Goal: Transaction & Acquisition: Purchase product/service

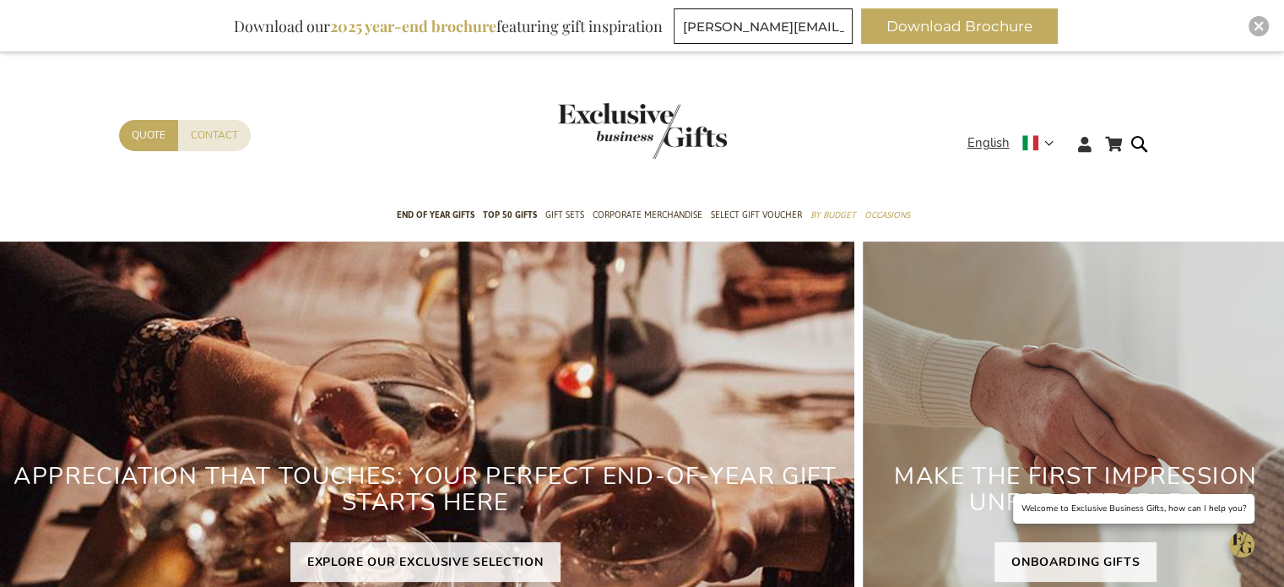
click at [1273, 16] on div "Inspiratiebrochure Download our 2025 year-end brochure featuring gift inspirati…" at bounding box center [642, 26] width 1284 height 52
click at [1263, 30] on img "Close" at bounding box center [1259, 26] width 10 height 10
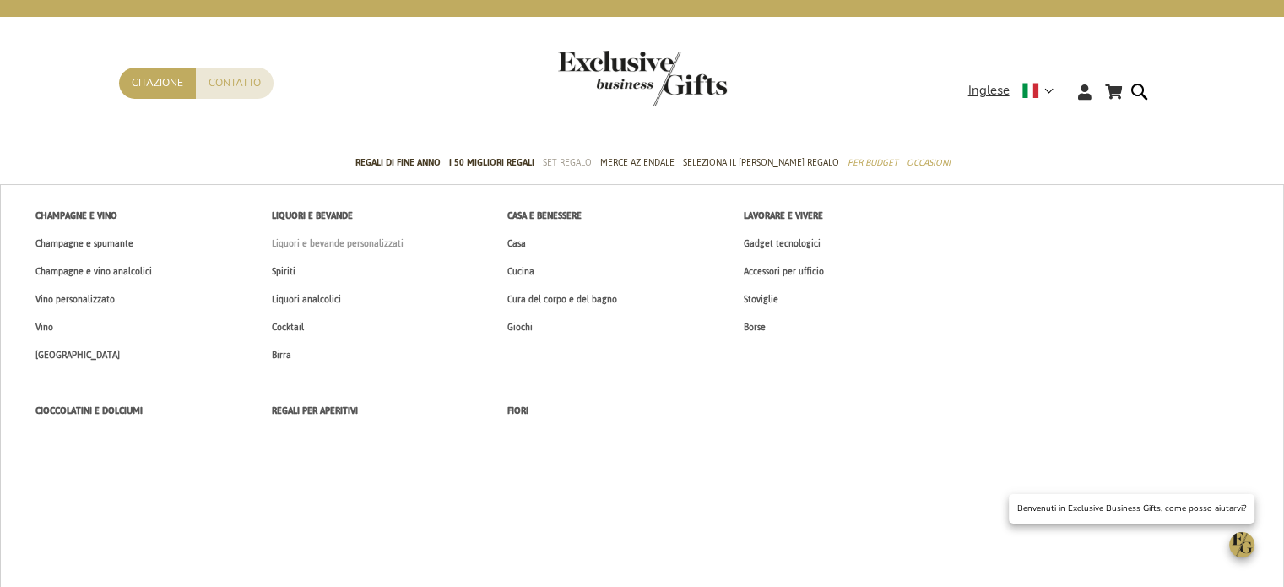
click at [351, 245] on font "Liquori e bevande personalizzati" at bounding box center [338, 244] width 132 height 18
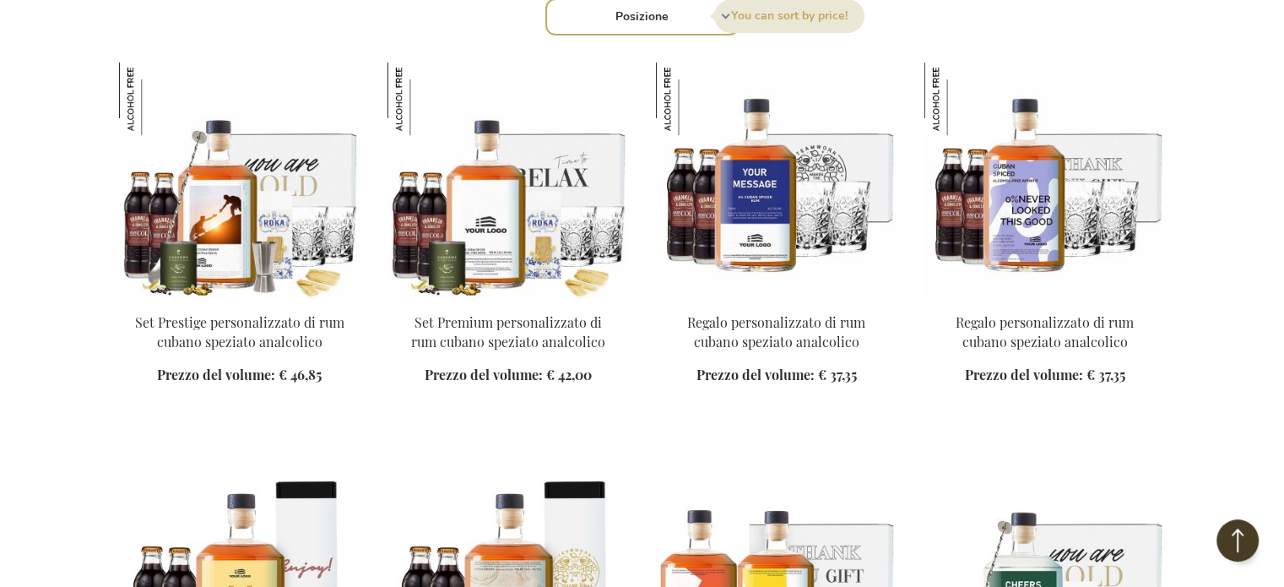
scroll to position [760, 0]
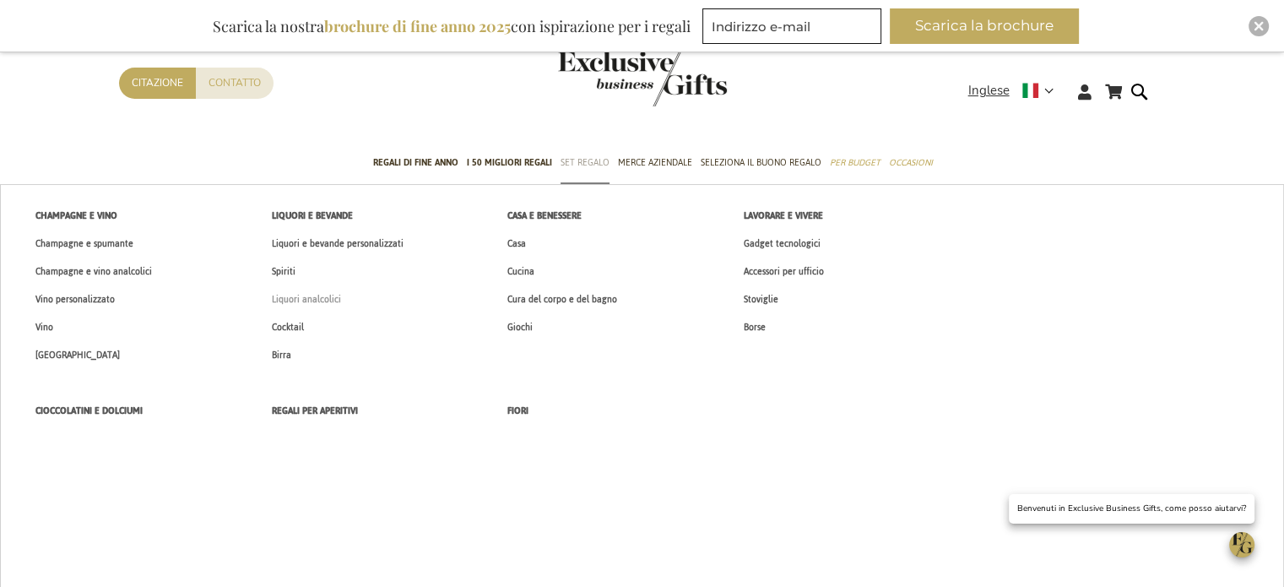
type input "[PERSON_NAME][EMAIL_ADDRESS][DOMAIN_NAME]"
click at [324, 298] on font "Liquori analcolici" at bounding box center [306, 299] width 69 height 18
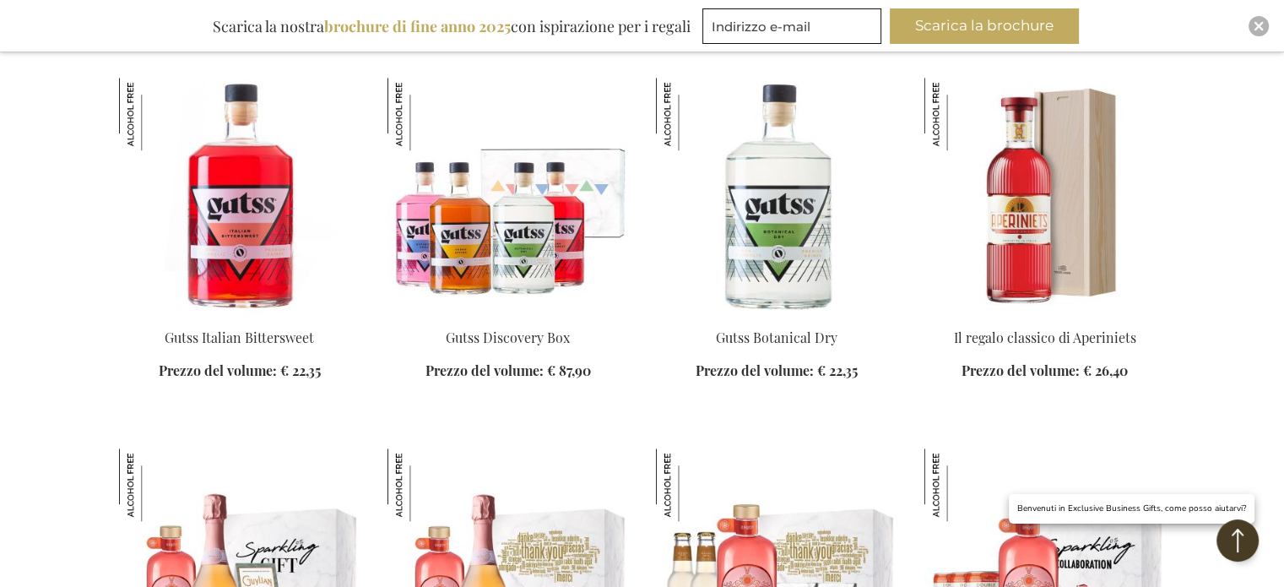
scroll to position [1604, 0]
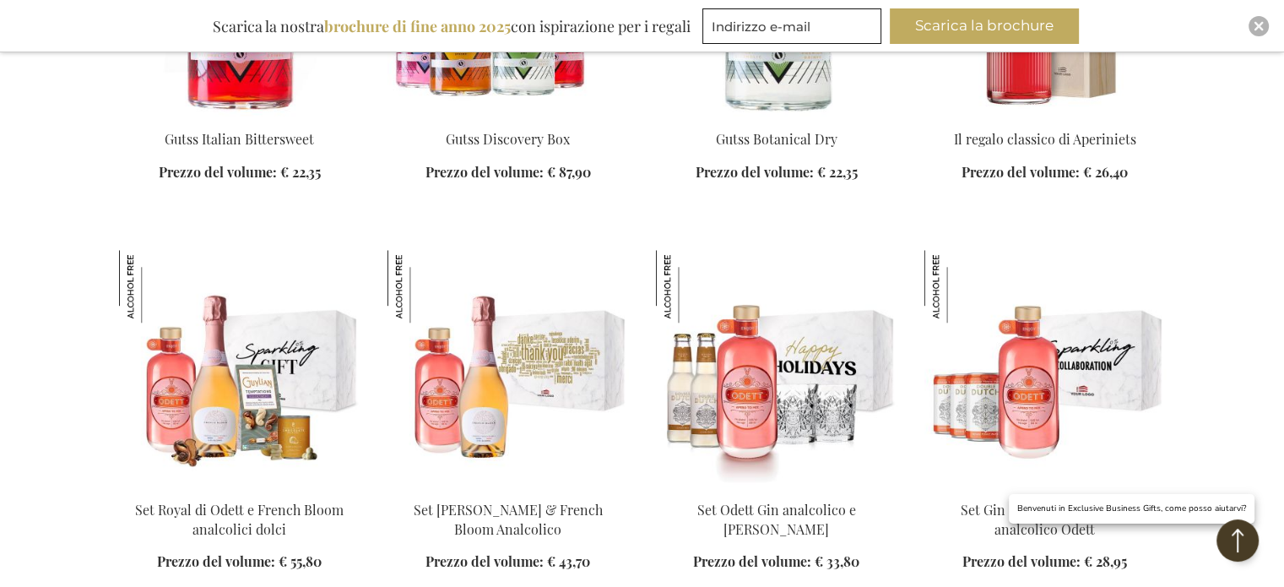
scroll to position [1604, 0]
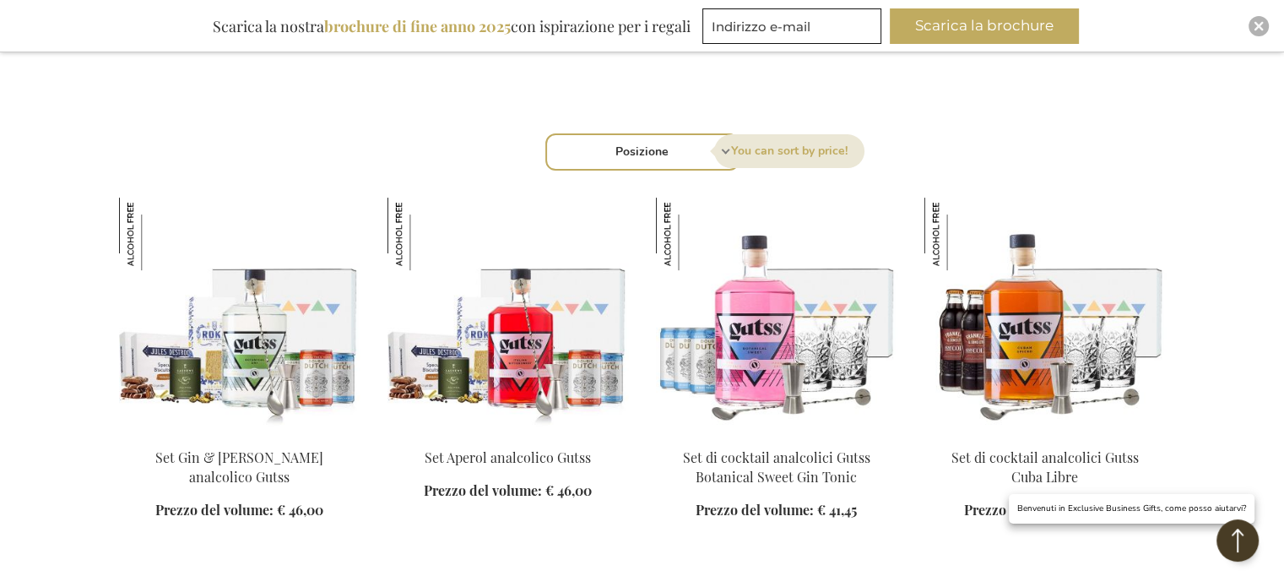
scroll to position [507, 0]
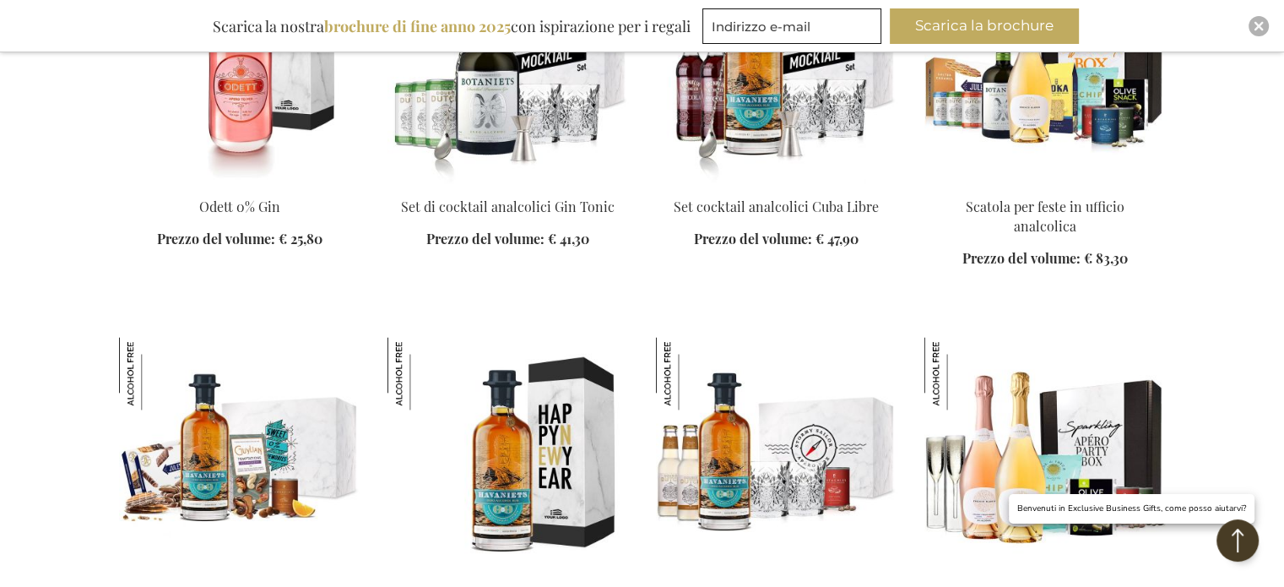
scroll to position [2364, 0]
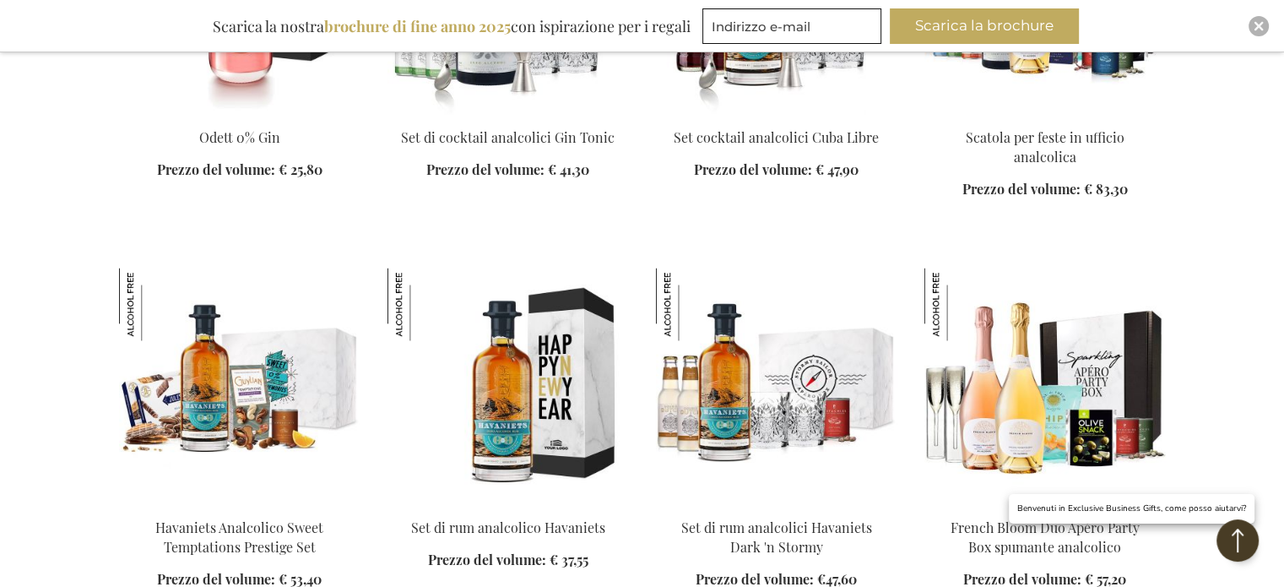
scroll to position [2871, 0]
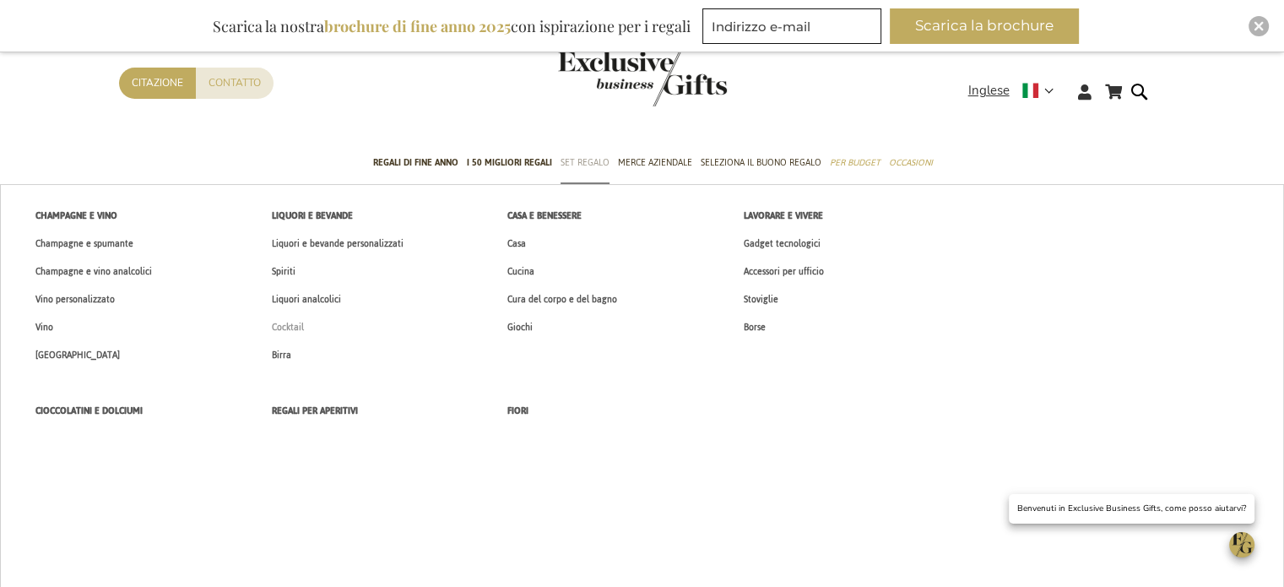
type input "[PERSON_NAME][EMAIL_ADDRESS][DOMAIN_NAME]"
click at [291, 329] on font "Cocktail" at bounding box center [288, 327] width 32 height 18
type input "francesca.dalleaste@fthspa.com"
click at [292, 300] on font "Liquori analcolici" at bounding box center [306, 299] width 69 height 18
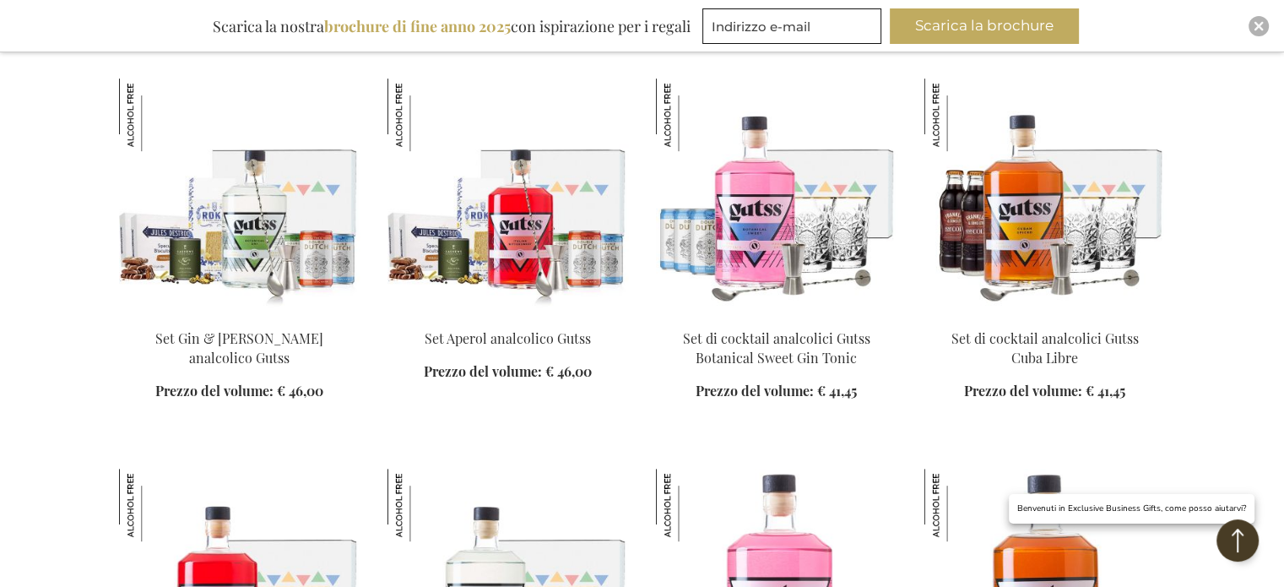
scroll to position [675, 0]
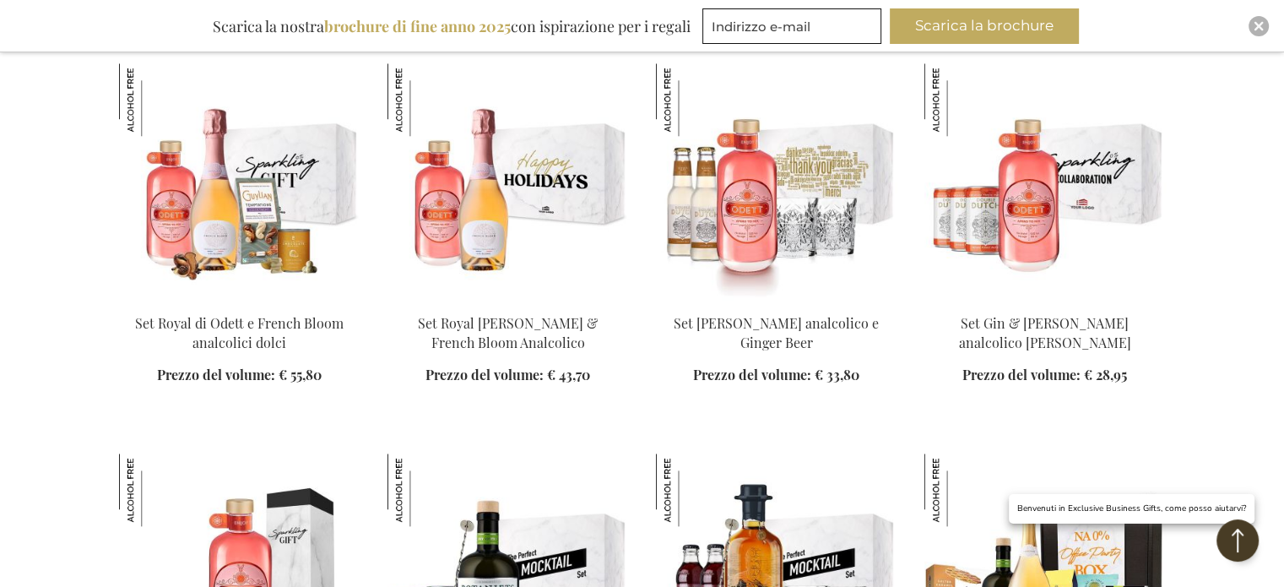
scroll to position [1857, 0]
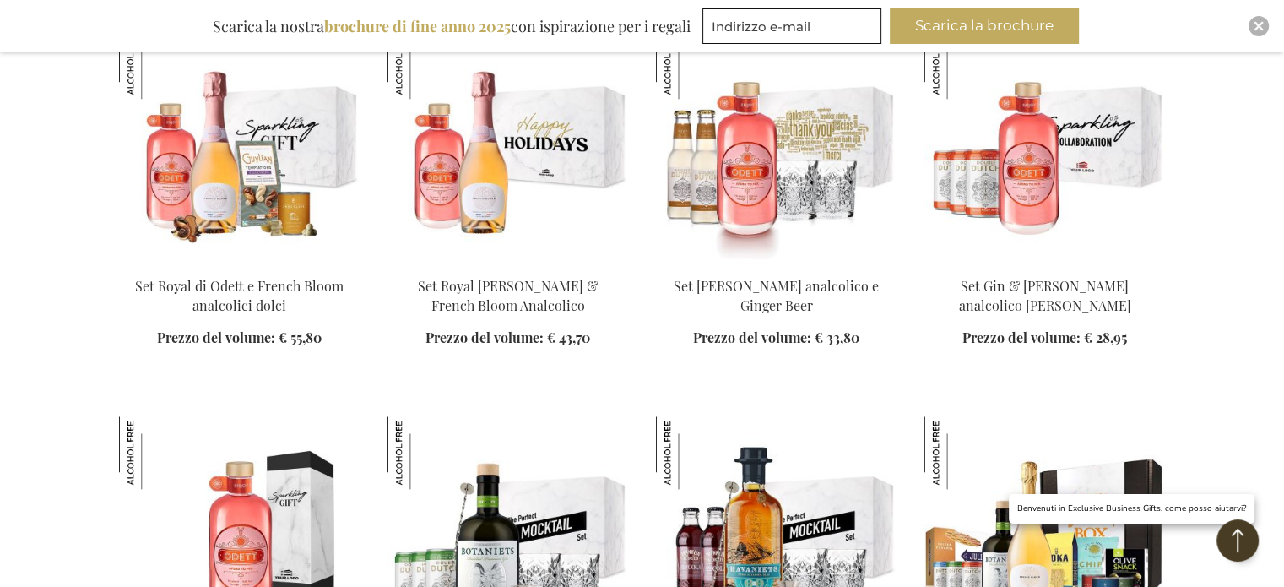
type input "[PERSON_NAME][EMAIL_ADDRESS][DOMAIN_NAME]"
click at [520, 145] on img at bounding box center [508, 144] width 241 height 236
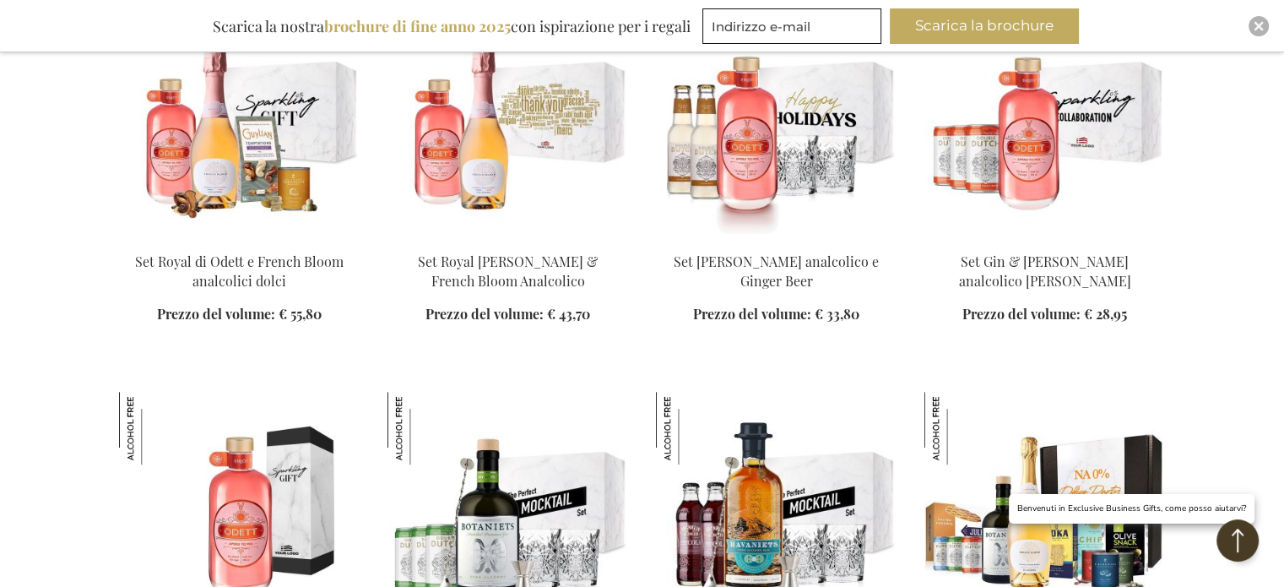
type input "[PERSON_NAME][EMAIL_ADDRESS][DOMAIN_NAME]"
click at [760, 105] on img at bounding box center [776, 120] width 241 height 236
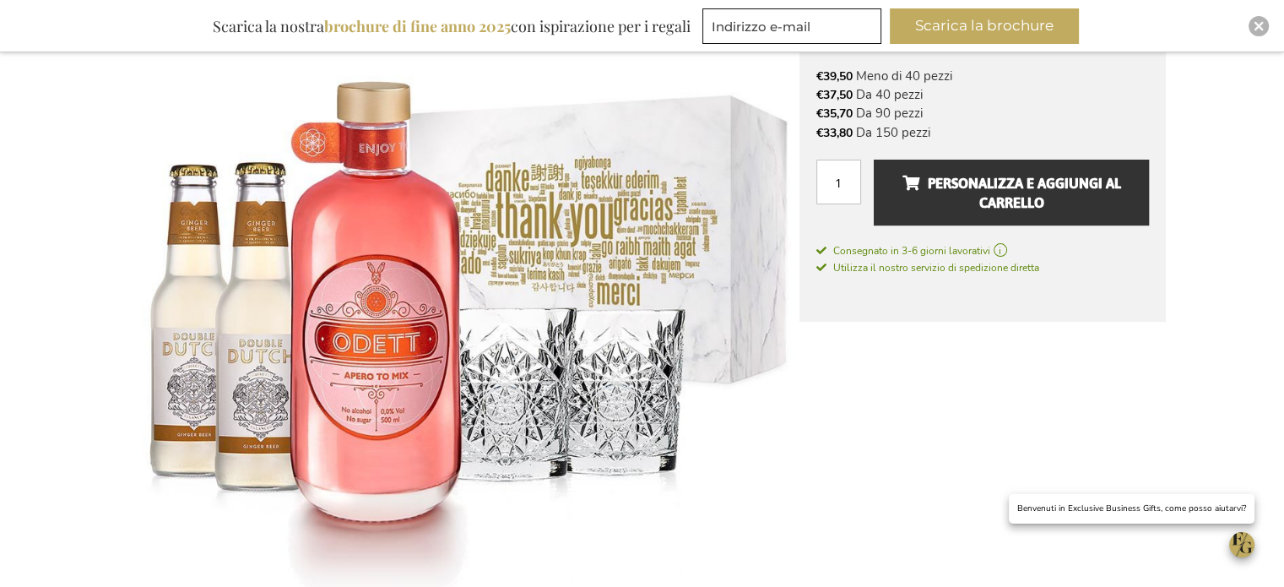
scroll to position [507, 0]
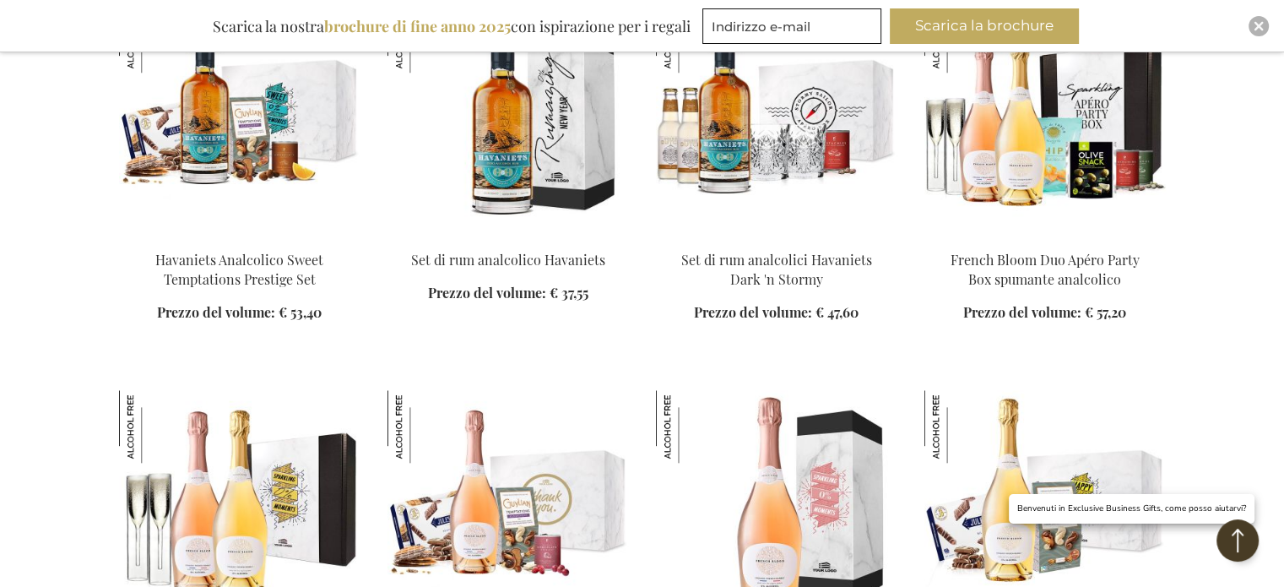
scroll to position [1829, 0]
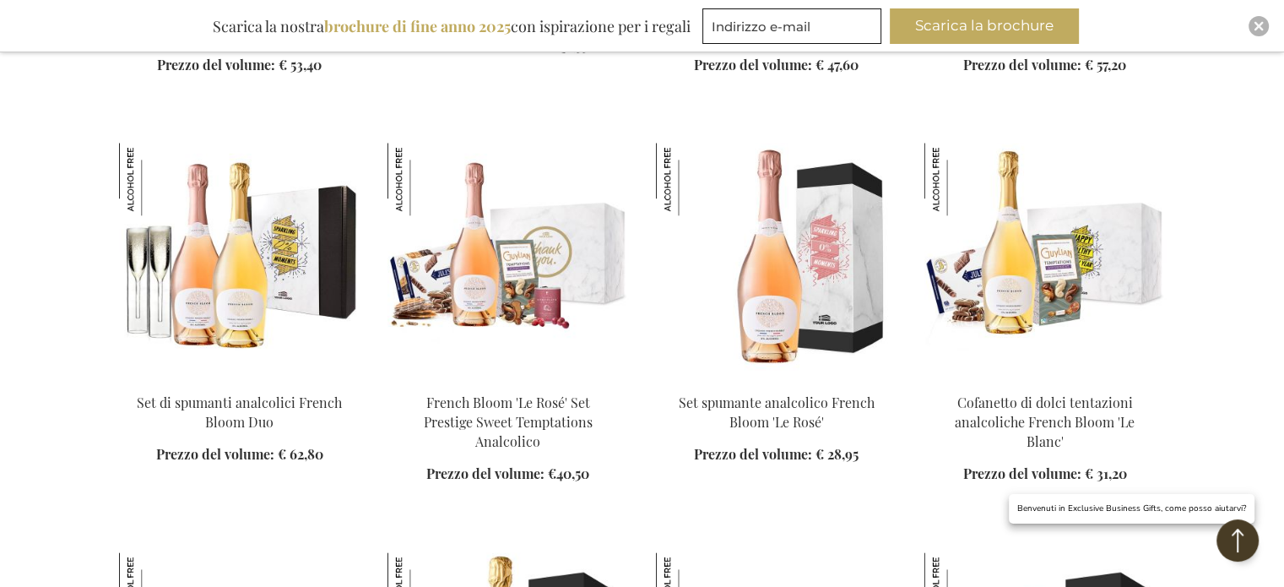
scroll to position [1913, 0]
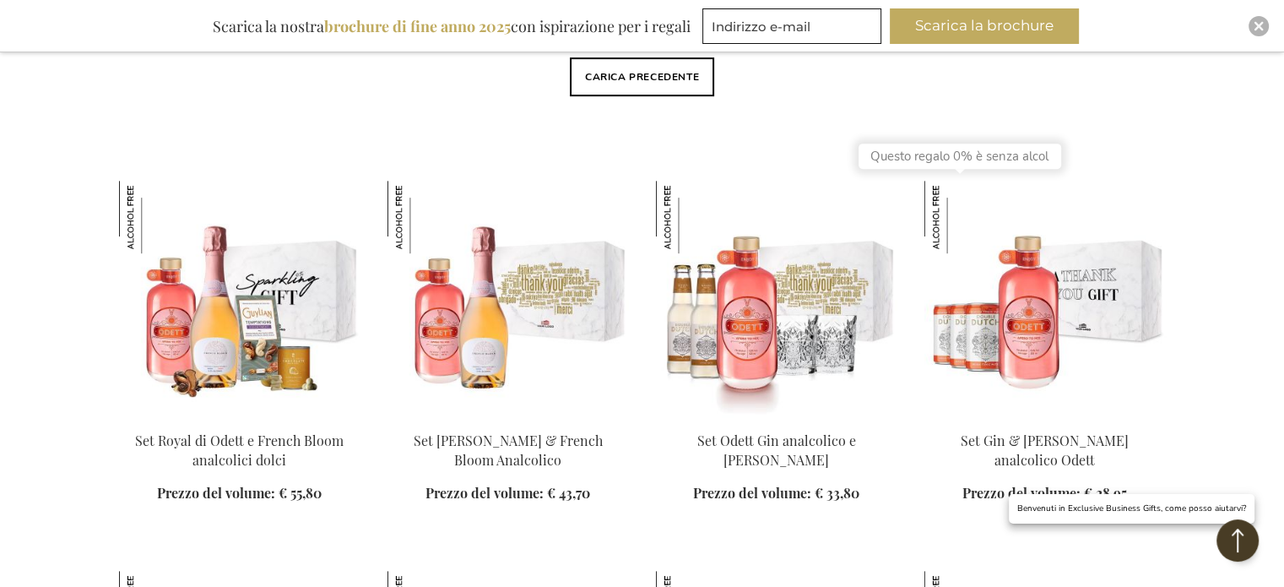
scroll to position [760, 0]
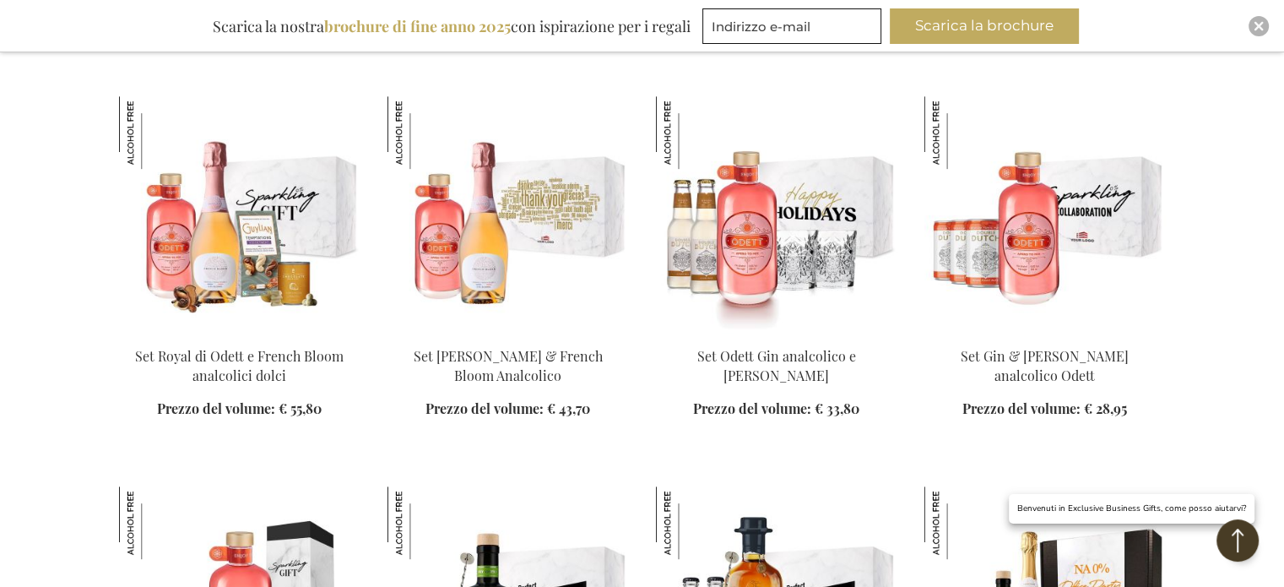
type input "[PERSON_NAME][EMAIL_ADDRESS][DOMAIN_NAME]"
click at [810, 248] on img at bounding box center [776, 214] width 241 height 236
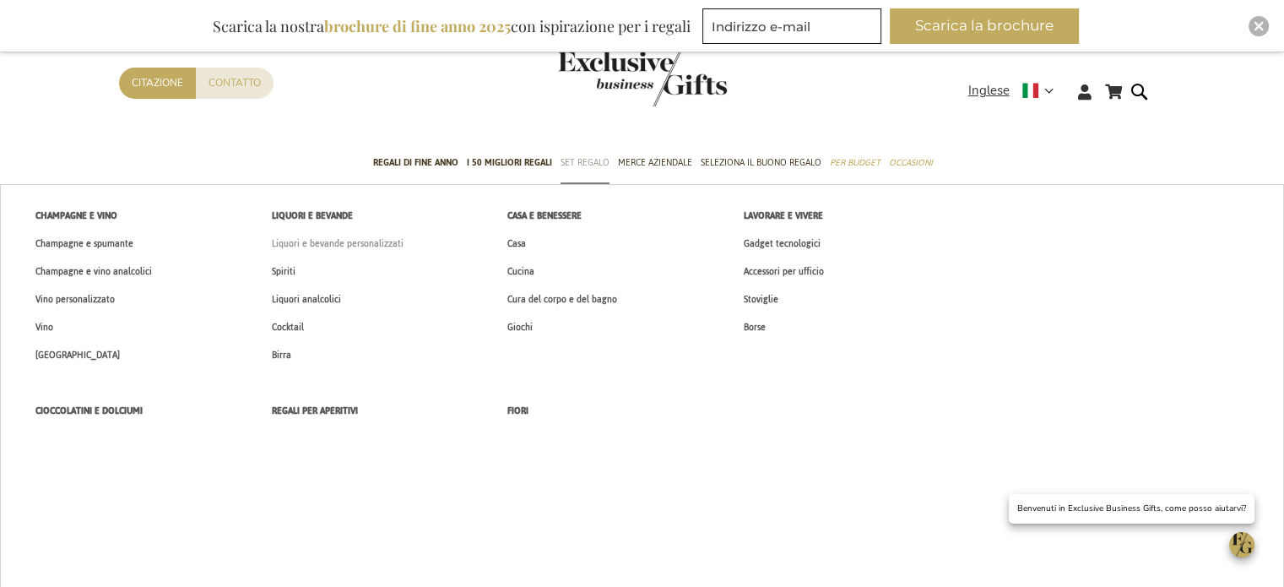
type input "francesca.dalleaste@fthspa.com"
click at [354, 241] on font "Liquori e bevande personalizzati" at bounding box center [338, 244] width 132 height 18
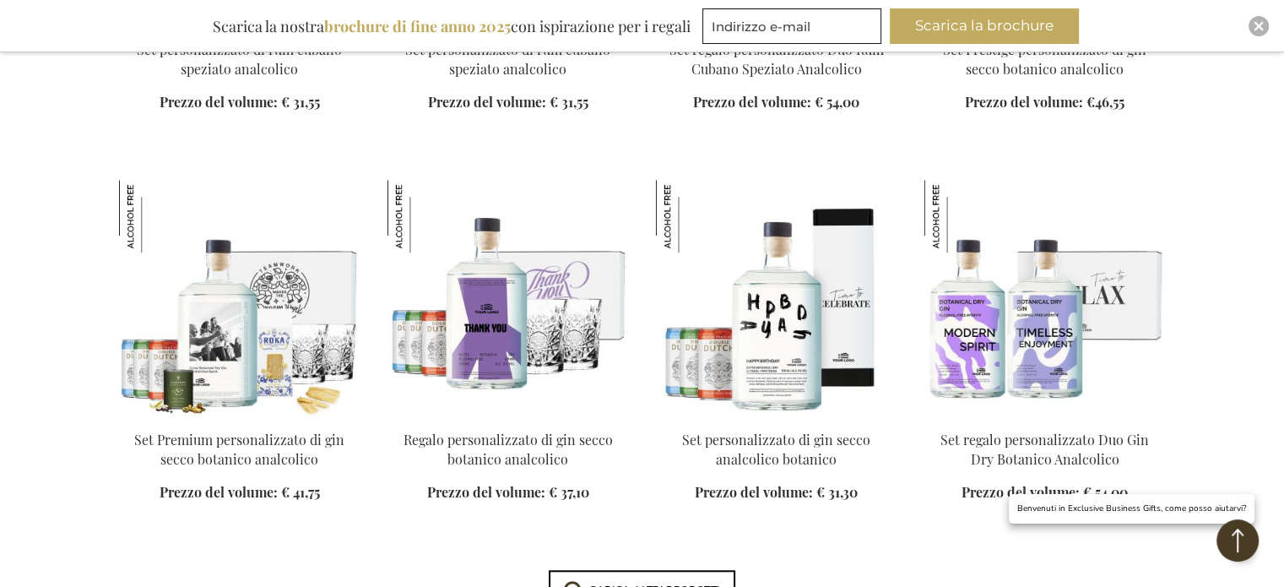
scroll to position [1351, 0]
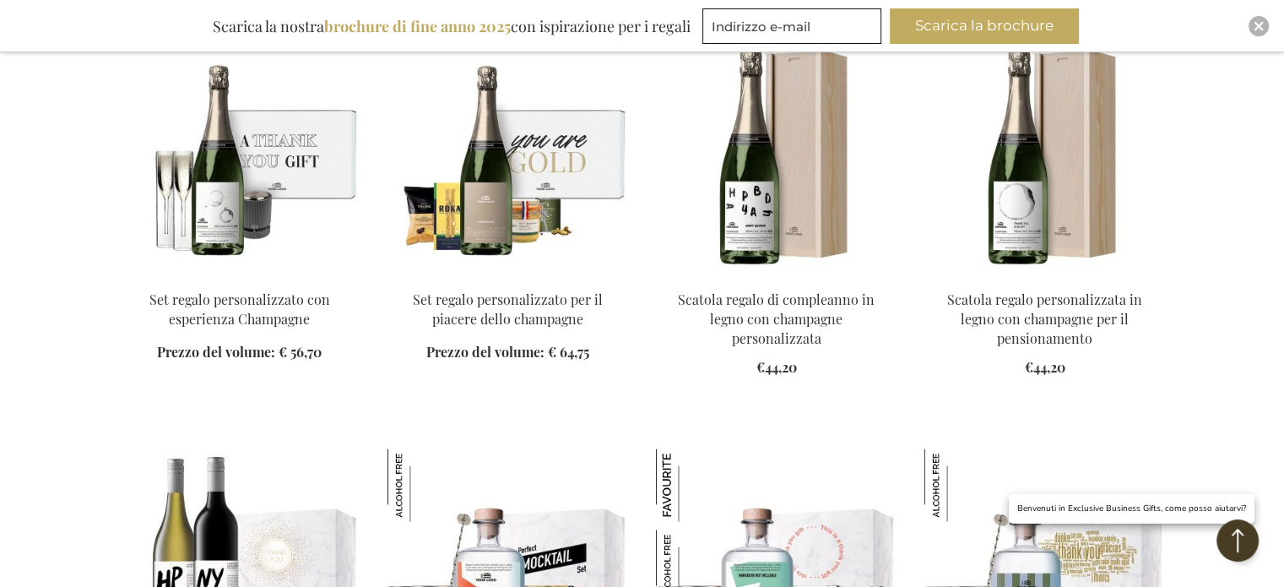
scroll to position [3124, 0]
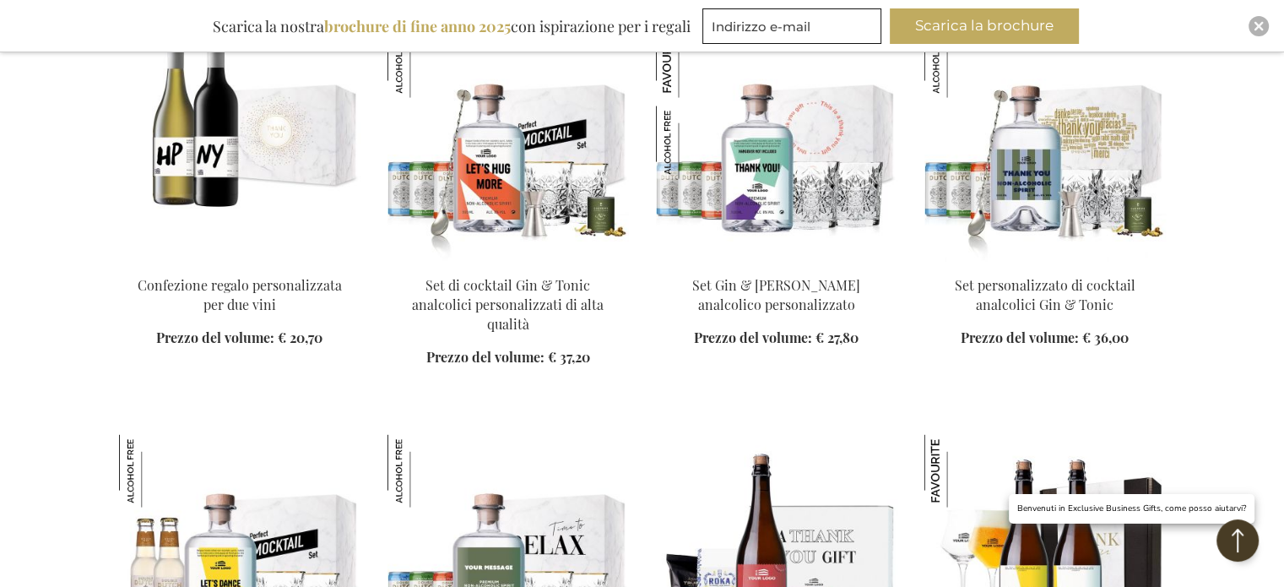
scroll to position [3377, 0]
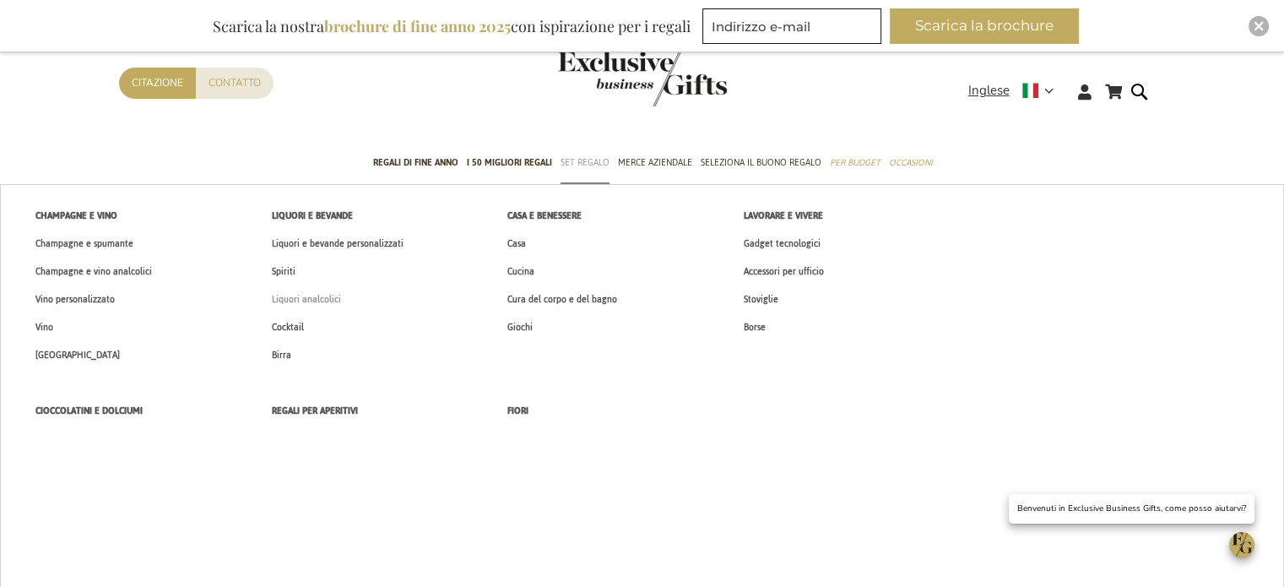
type input "[PERSON_NAME][EMAIL_ADDRESS][DOMAIN_NAME]"
click at [328, 295] on font "Liquori analcolici" at bounding box center [306, 299] width 69 height 18
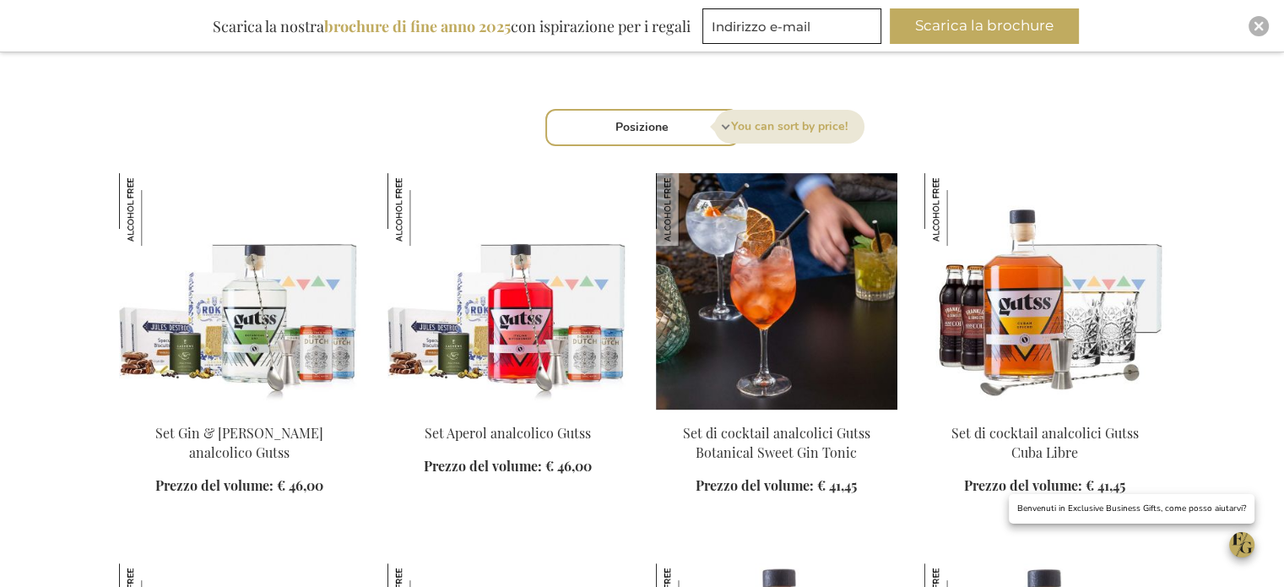
scroll to position [591, 0]
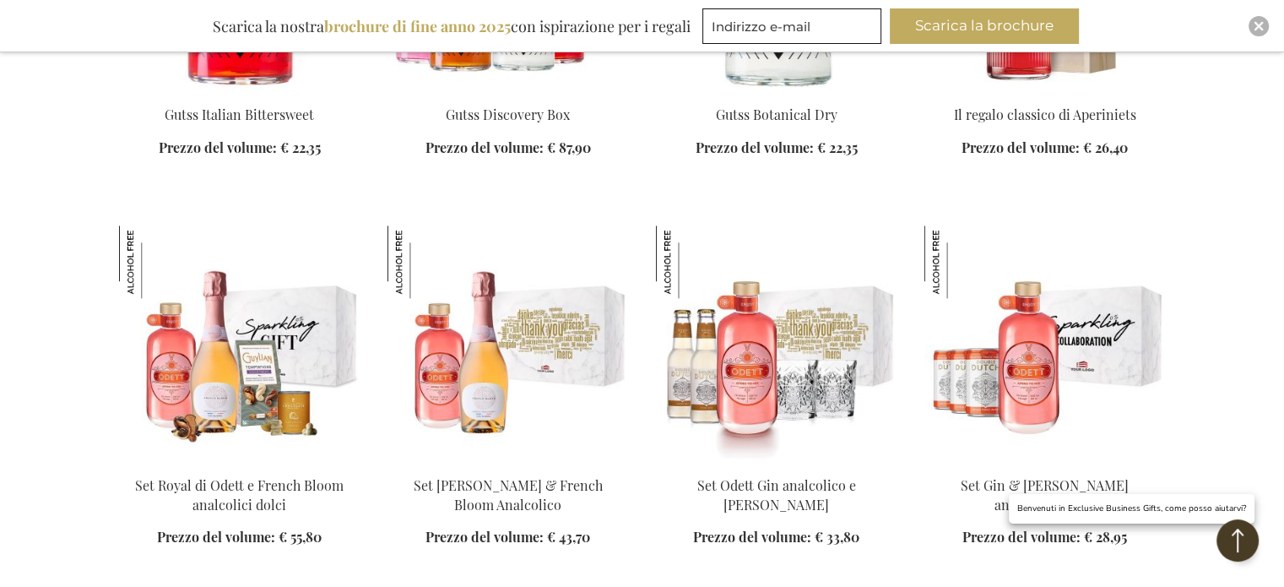
scroll to position [1689, 0]
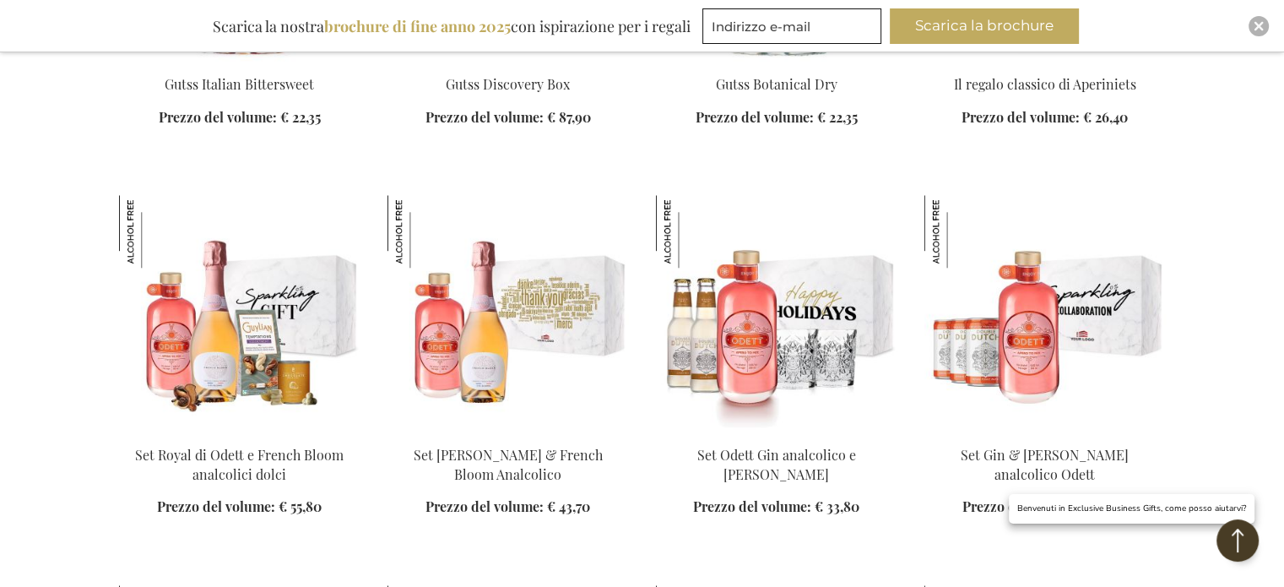
type input "[PERSON_NAME][EMAIL_ADDRESS][DOMAIN_NAME]"
click at [776, 361] on img at bounding box center [776, 313] width 241 height 236
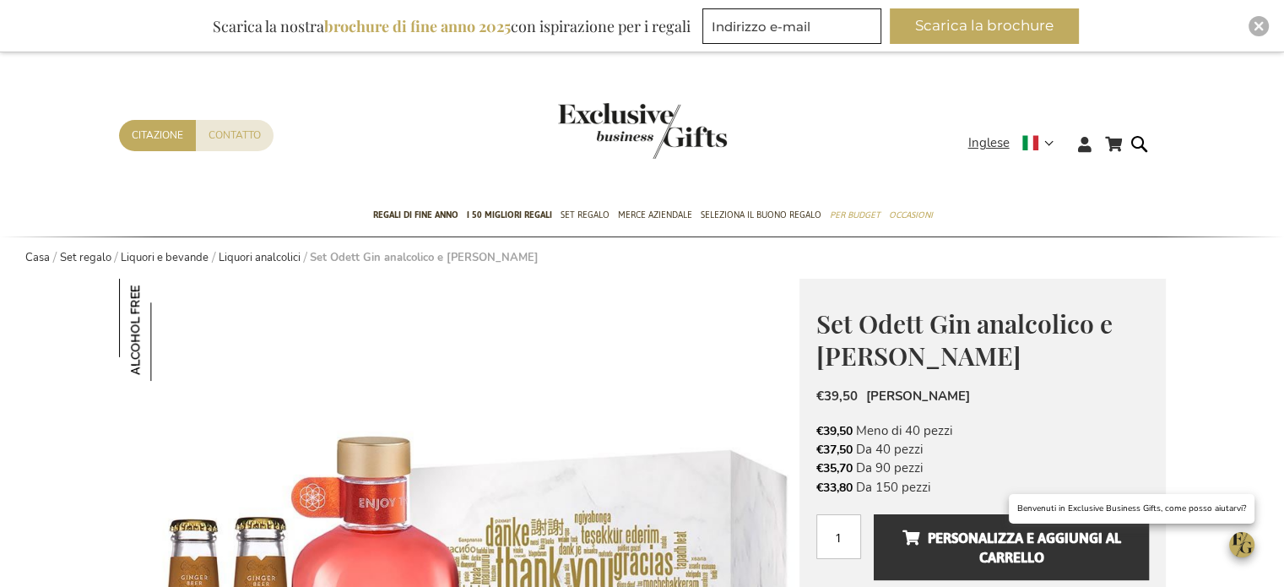
type input "[PERSON_NAME][EMAIL_ADDRESS][DOMAIN_NAME]"
drag, startPoint x: 848, startPoint y: 539, endPoint x: 831, endPoint y: 543, distance: 17.2
click at [831, 543] on input "1" at bounding box center [838, 536] width 45 height 45
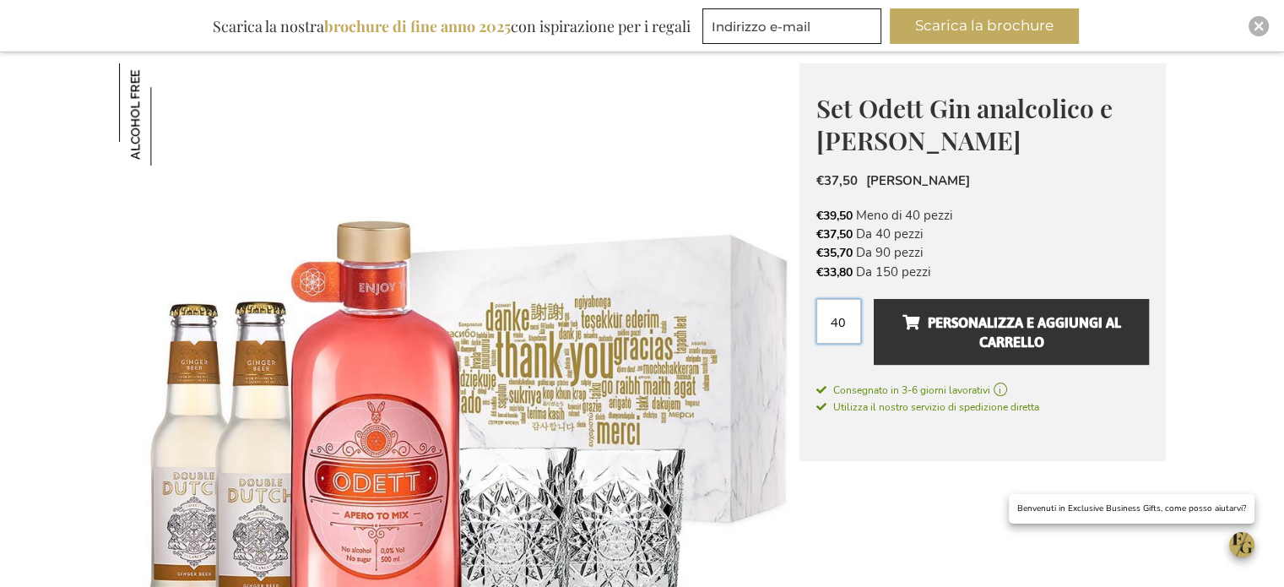
scroll to position [253, 0]
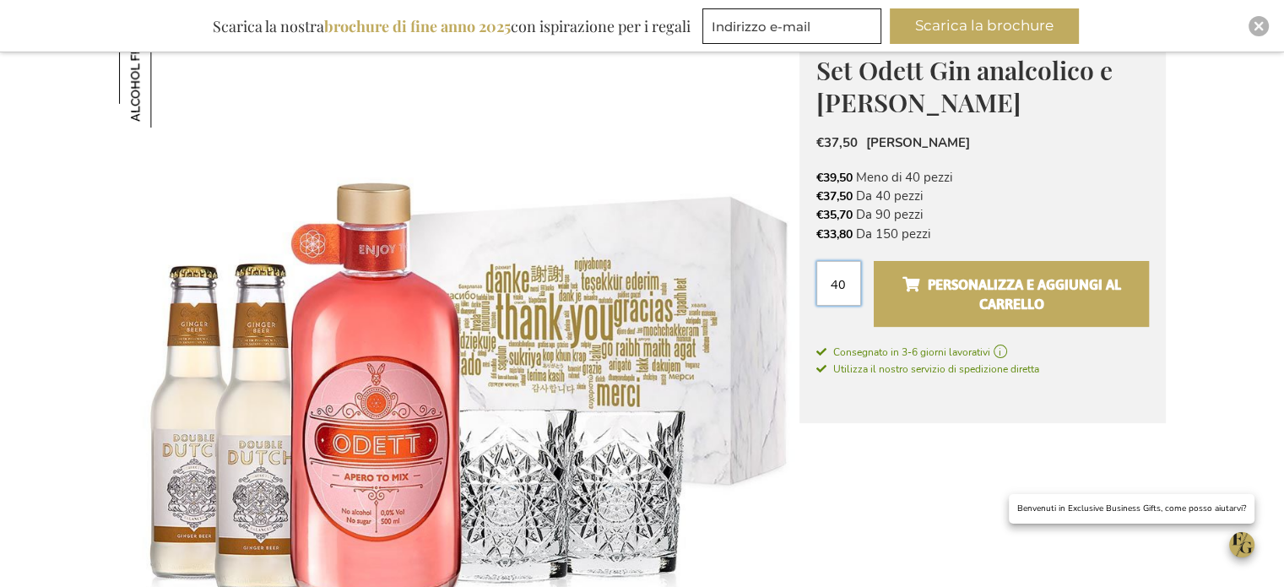
type input "40"
click at [941, 284] on font "Personalizza e aggiungi al carrello" at bounding box center [1023, 294] width 193 height 46
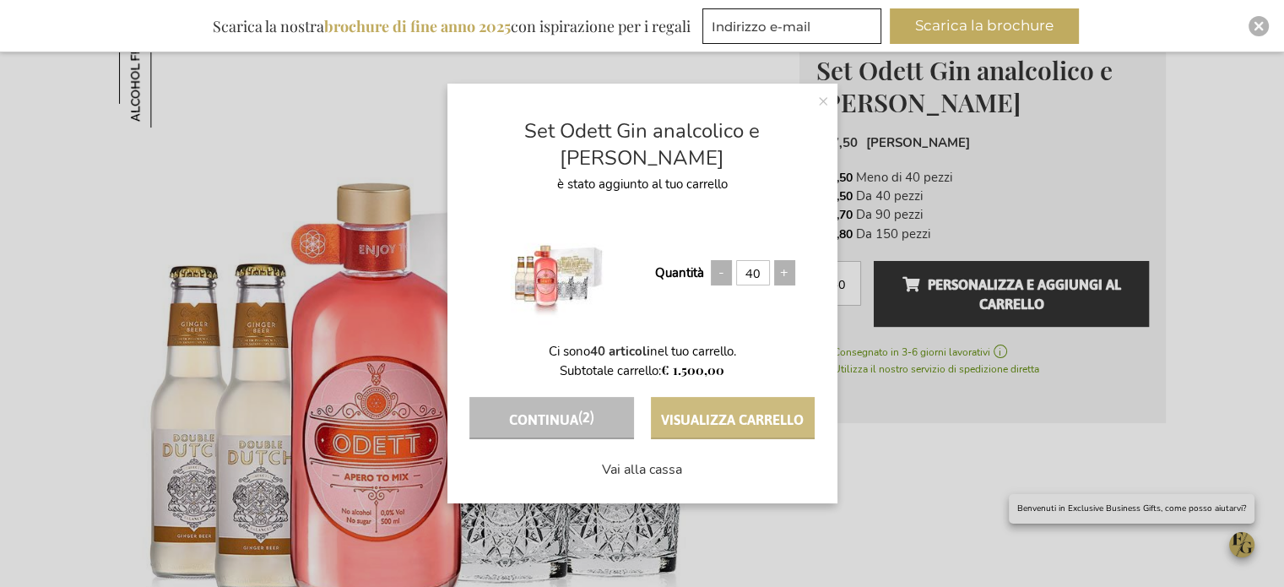
click at [752, 411] on font "Visualizza carrello" at bounding box center [732, 418] width 143 height 27
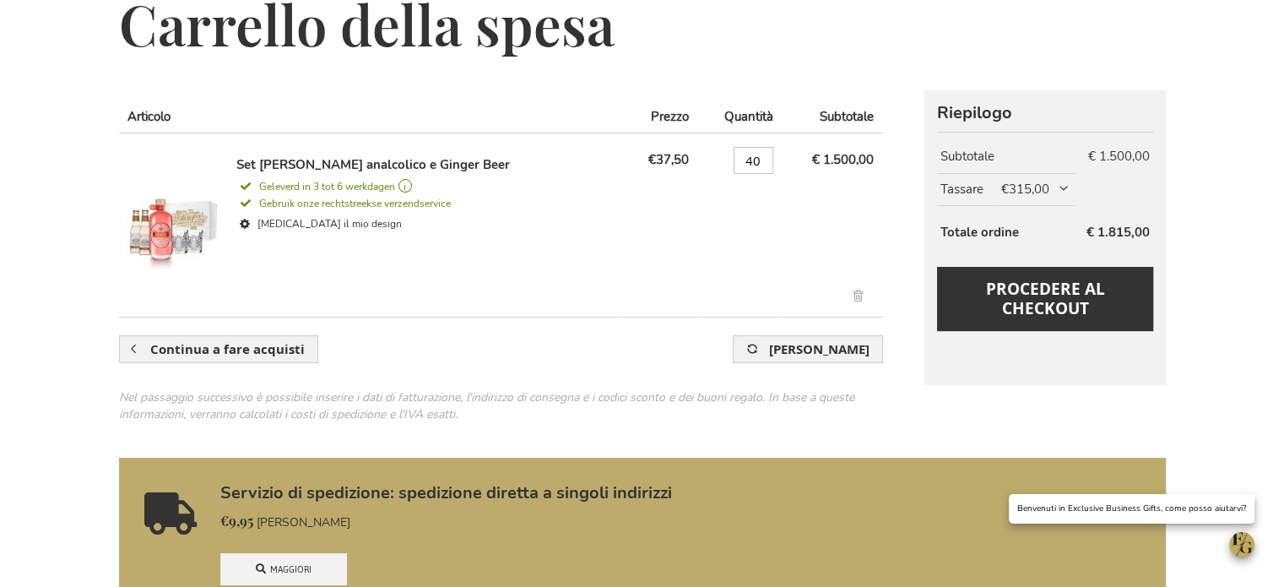
scroll to position [253, 0]
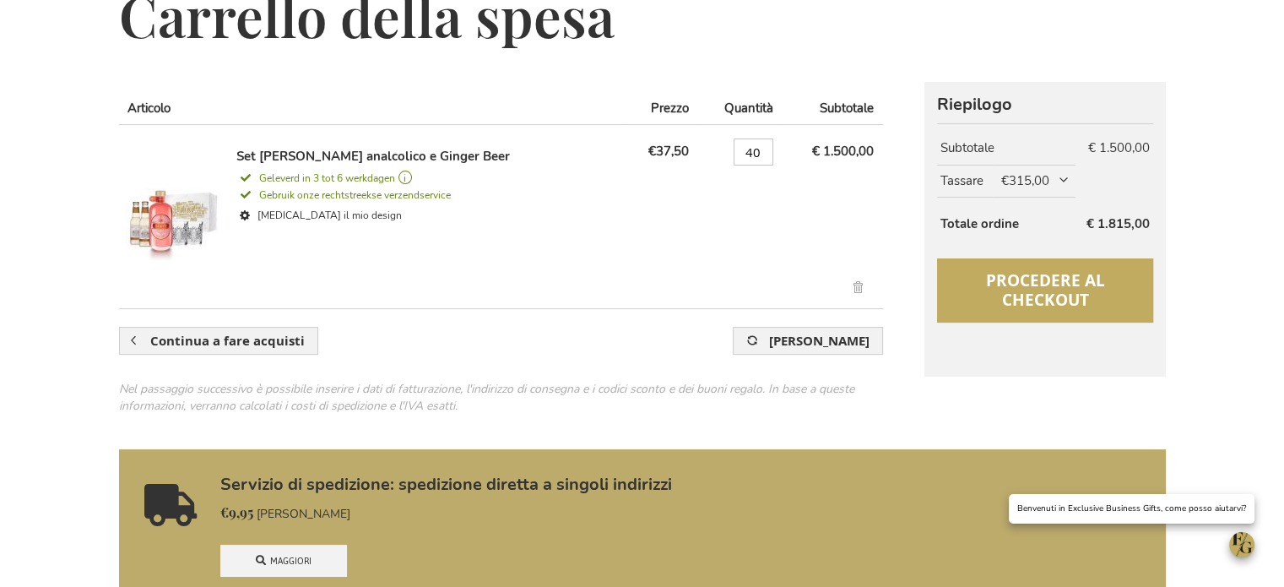
type input "[PERSON_NAME][EMAIL_ADDRESS][DOMAIN_NAME]"
click at [1033, 296] on font "Procedere al checkout" at bounding box center [1044, 289] width 119 height 41
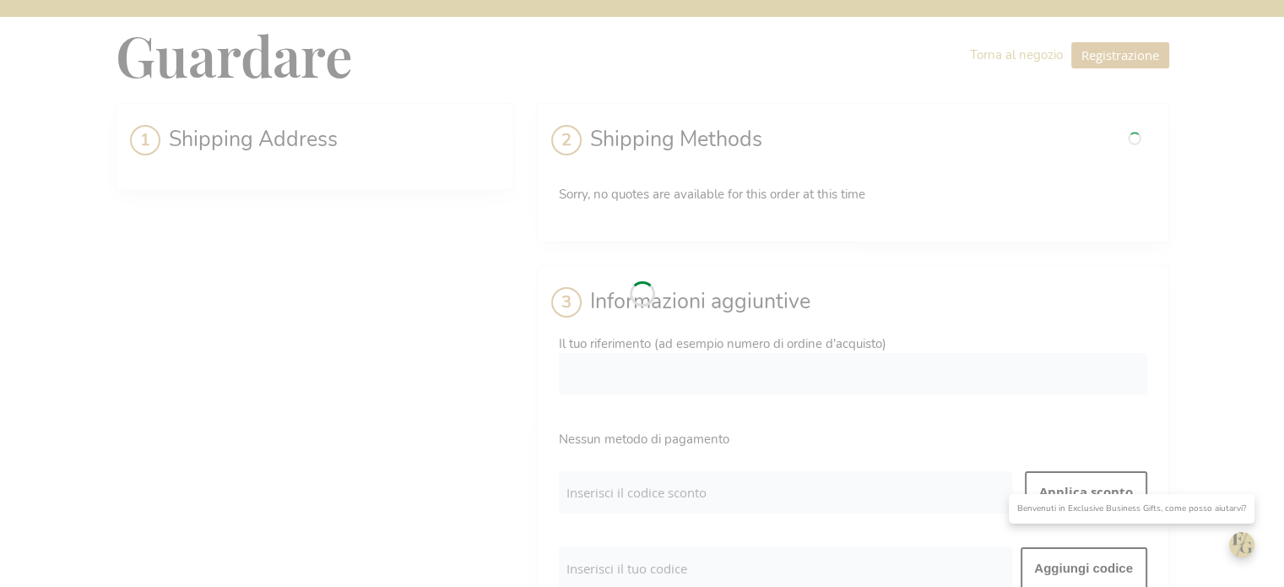
select select "BE"
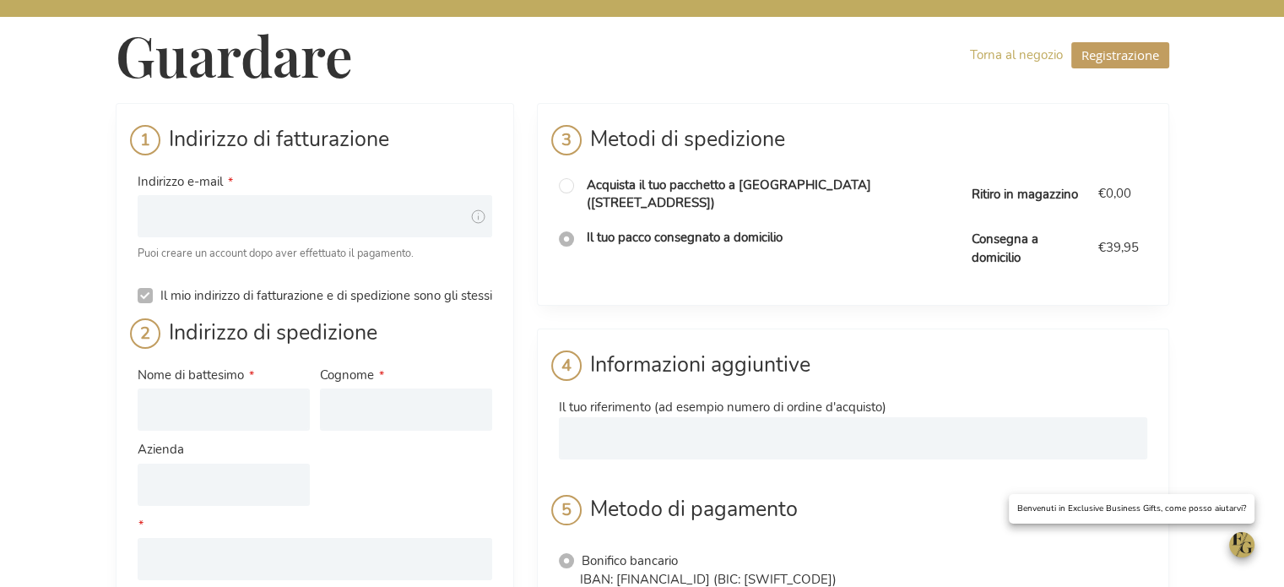
type input "[PERSON_NAME][EMAIL_ADDRESS][DOMAIN_NAME]"
click at [482, 219] on span at bounding box center [478, 218] width 15 height 18
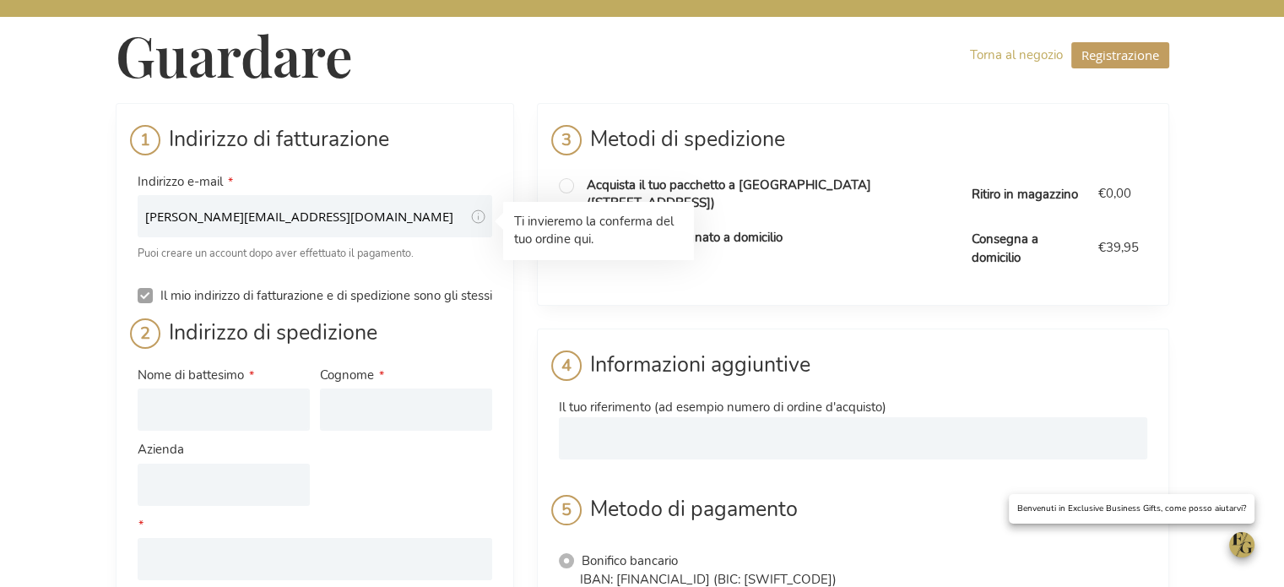
click at [144, 296] on input "Il mio indirizzo di fatturazione e di spedizione sono gli stessi" at bounding box center [145, 295] width 15 height 15
checkbox input "false"
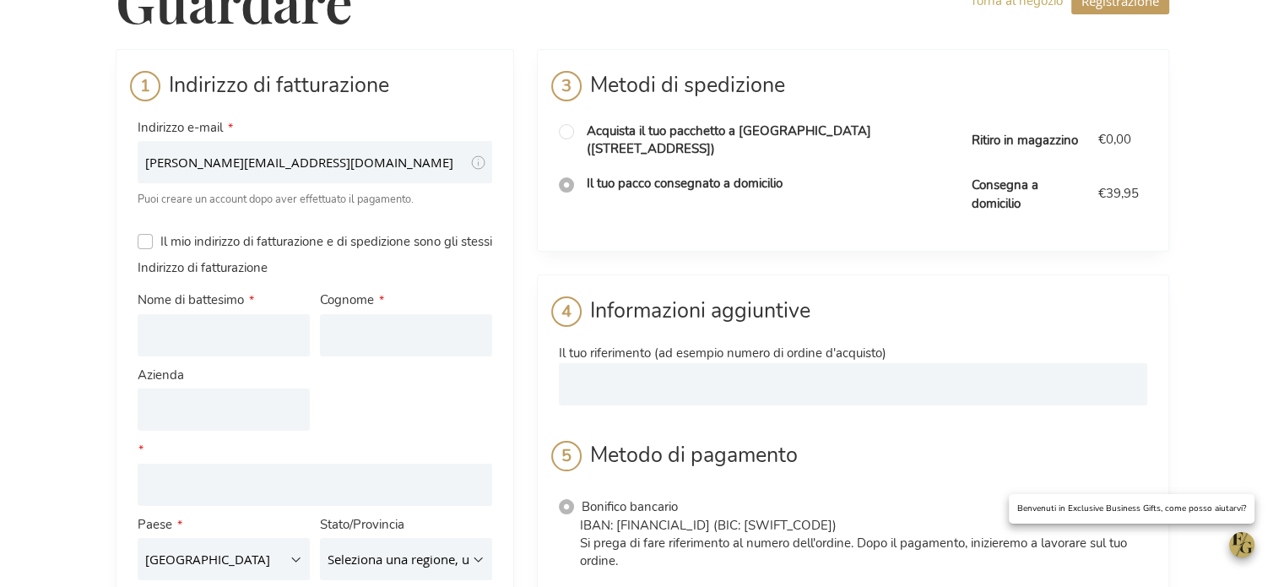
scroll to position [84, 0]
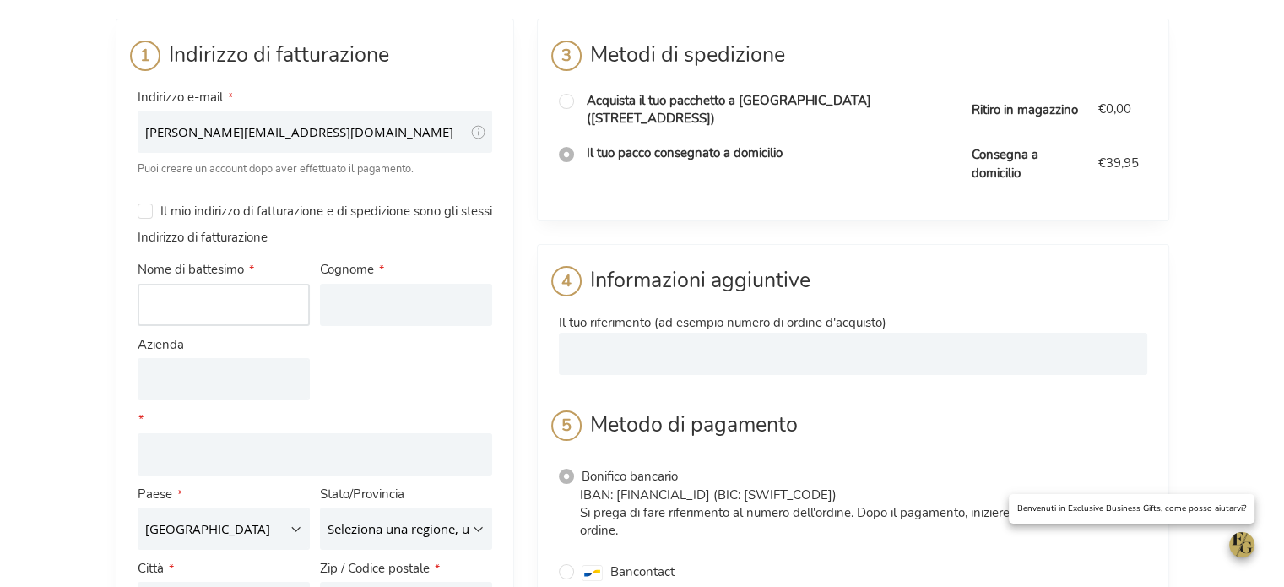
click at [182, 326] on input "Nome di battesimo" at bounding box center [224, 305] width 172 height 42
type input "Franco"
click at [347, 326] on input "Cognome" at bounding box center [406, 305] width 172 height 42
type input "Tomasi"
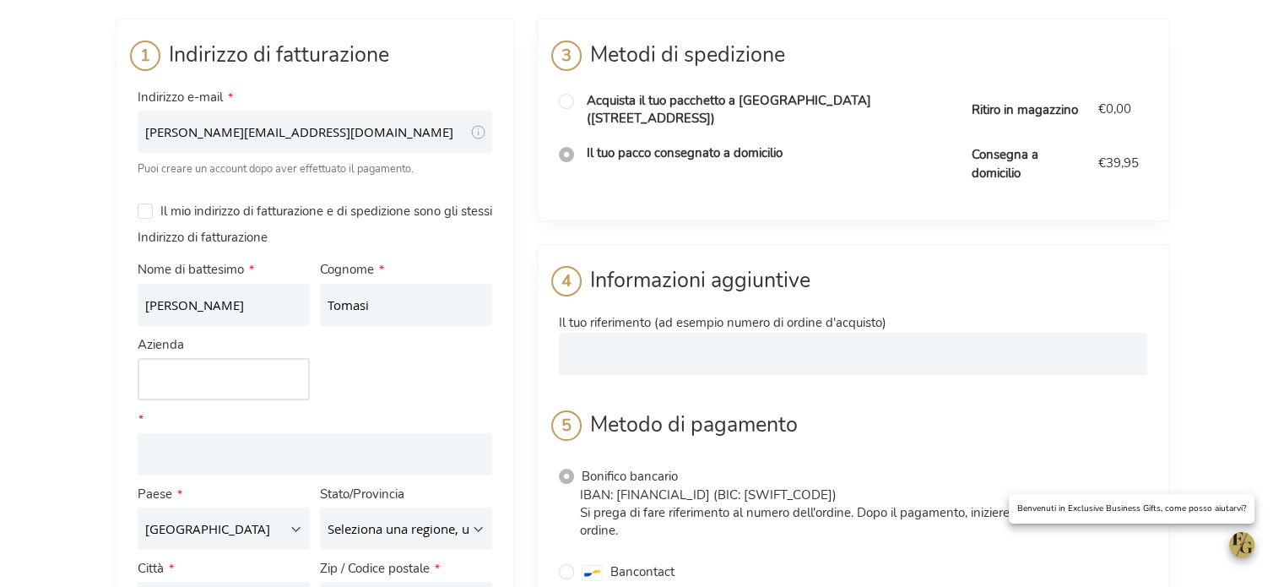
click at [240, 400] on input "Azienda" at bounding box center [224, 379] width 172 height 42
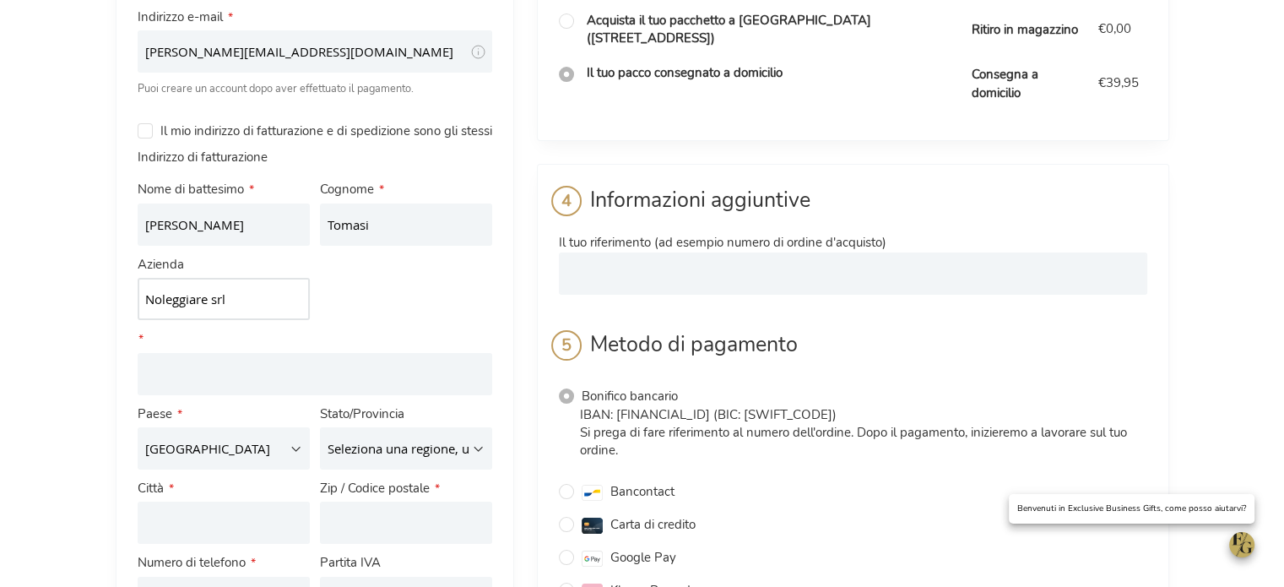
scroll to position [169, 0]
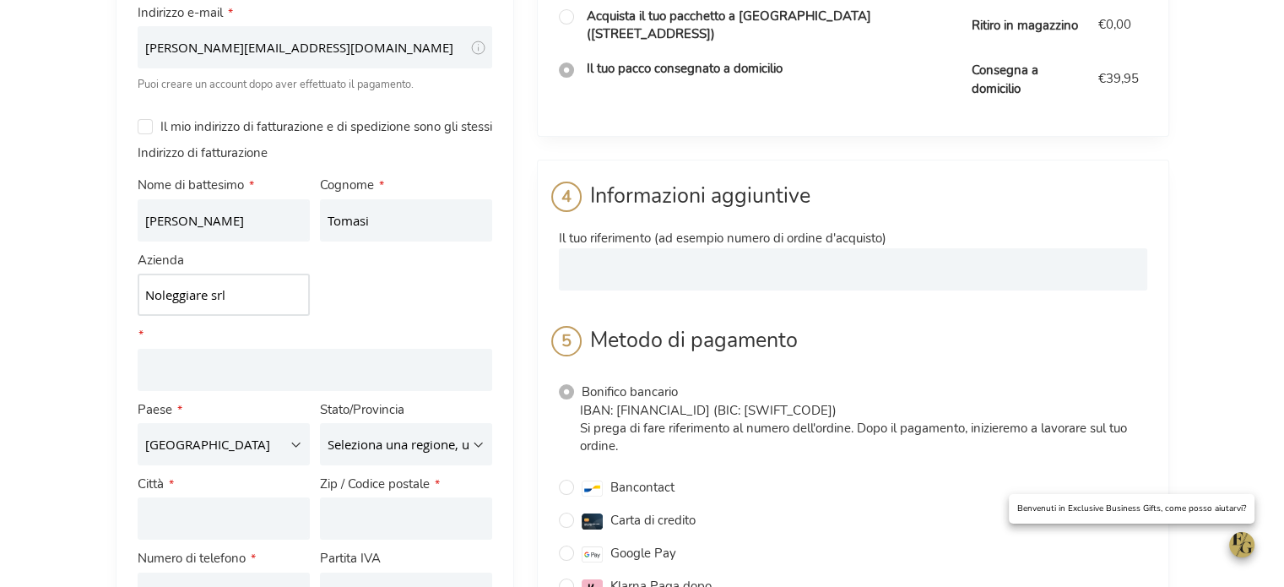
type input "Noleggiare srl"
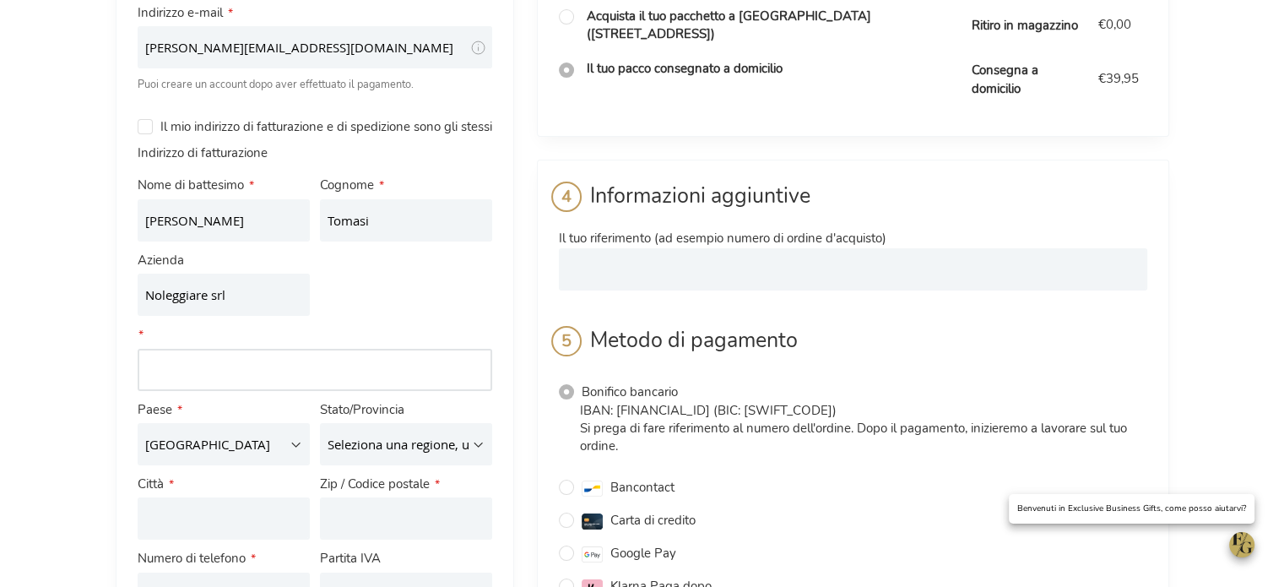
click at [187, 391] on input "Indirizzo: Riga 1" at bounding box center [315, 370] width 355 height 42
click at [196, 391] on input "Via del brennero 62" at bounding box center [315, 370] width 355 height 42
type input "[STREET_ADDRESS]"
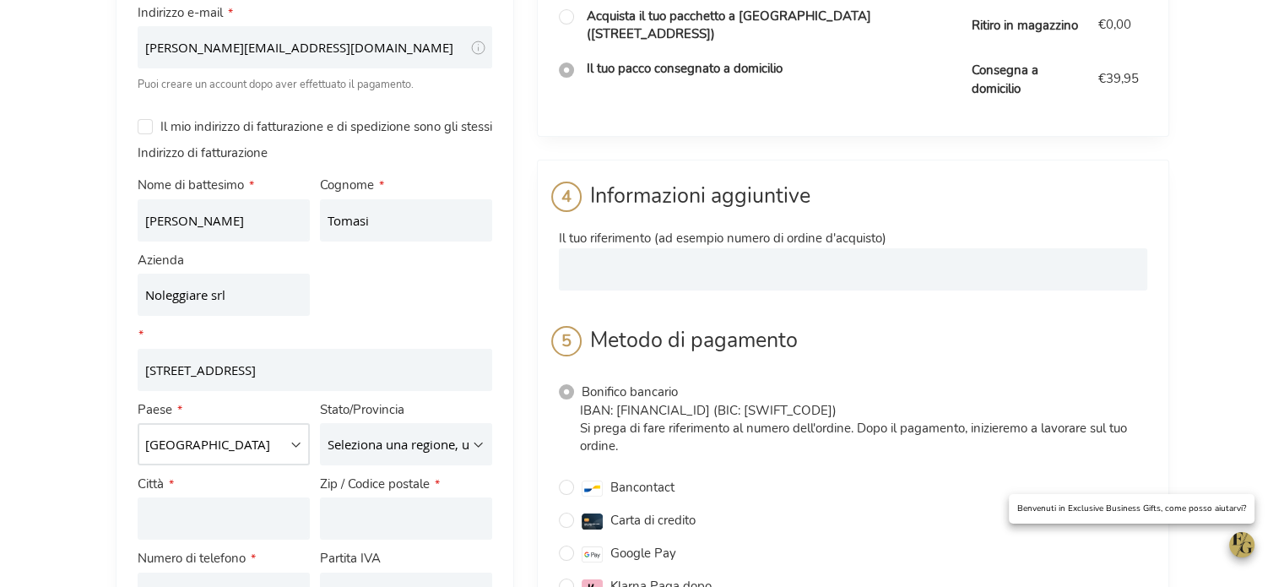
click at [244, 465] on select "[GEOGRAPHIC_DATA] [GEOGRAPHIC_DATA] [GEOGRAPHIC_DATA][PERSON_NAME][GEOGRAPHIC_D…" at bounding box center [224, 444] width 172 height 42
select select "IT"
click at [138, 442] on select "[GEOGRAPHIC_DATA] [GEOGRAPHIC_DATA] [GEOGRAPHIC_DATA][PERSON_NAME][GEOGRAPHIC_D…" at bounding box center [224, 444] width 172 height 42
click at [344, 456] on select "Seleziona una regione, uno stato o una provincia. [GEOGRAPHIC_DATA] [GEOGRAPHIC…" at bounding box center [406, 444] width 172 height 42
select select "780"
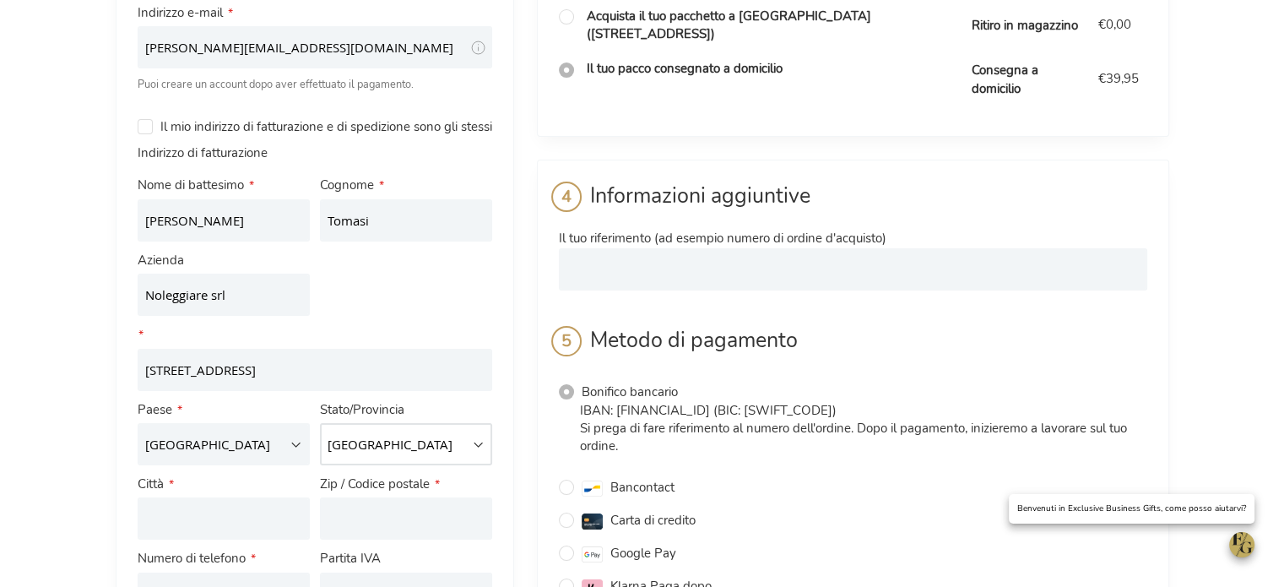
click at [320, 442] on select "Seleziona una regione, uno stato o una provincia. [GEOGRAPHIC_DATA] [GEOGRAPHIC…" at bounding box center [406, 444] width 172 height 42
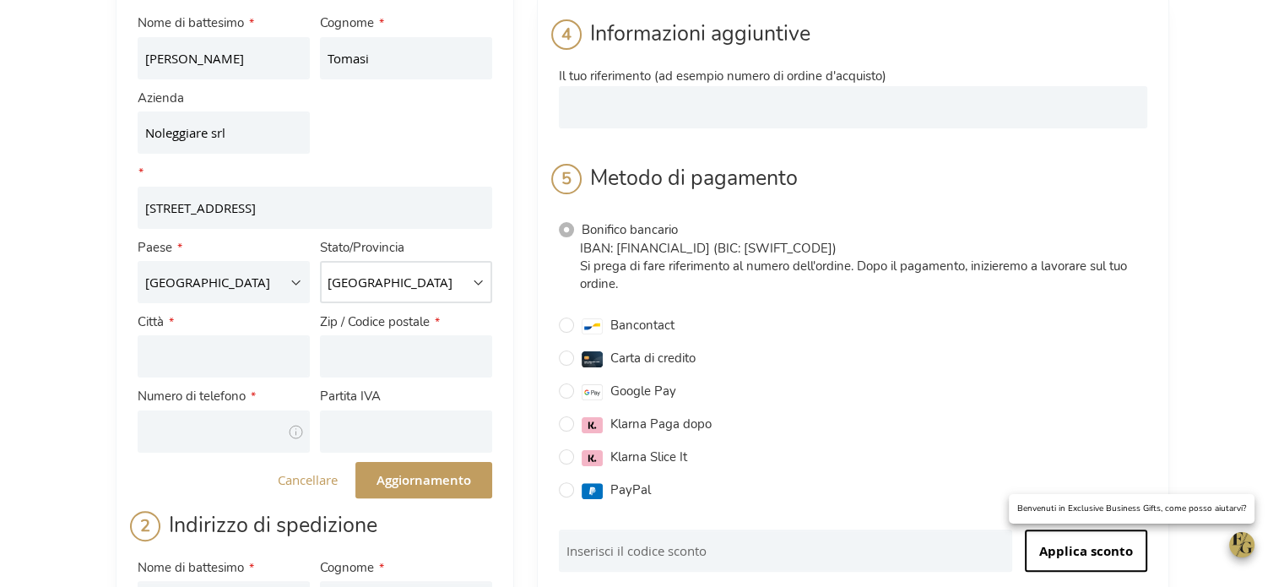
scroll to position [338, 0]
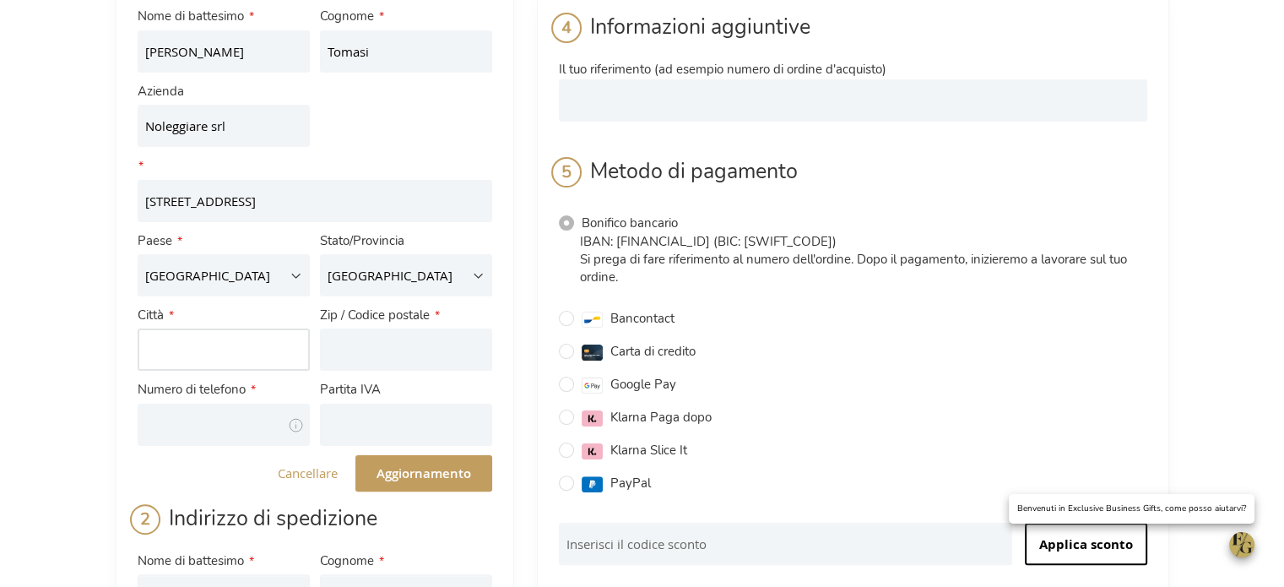
click at [193, 362] on input "Città" at bounding box center [224, 349] width 172 height 42
type input "[GEOGRAPHIC_DATA]"
type input "38123"
type input "3426116802"
click at [361, 371] on input "38123" at bounding box center [406, 349] width 172 height 42
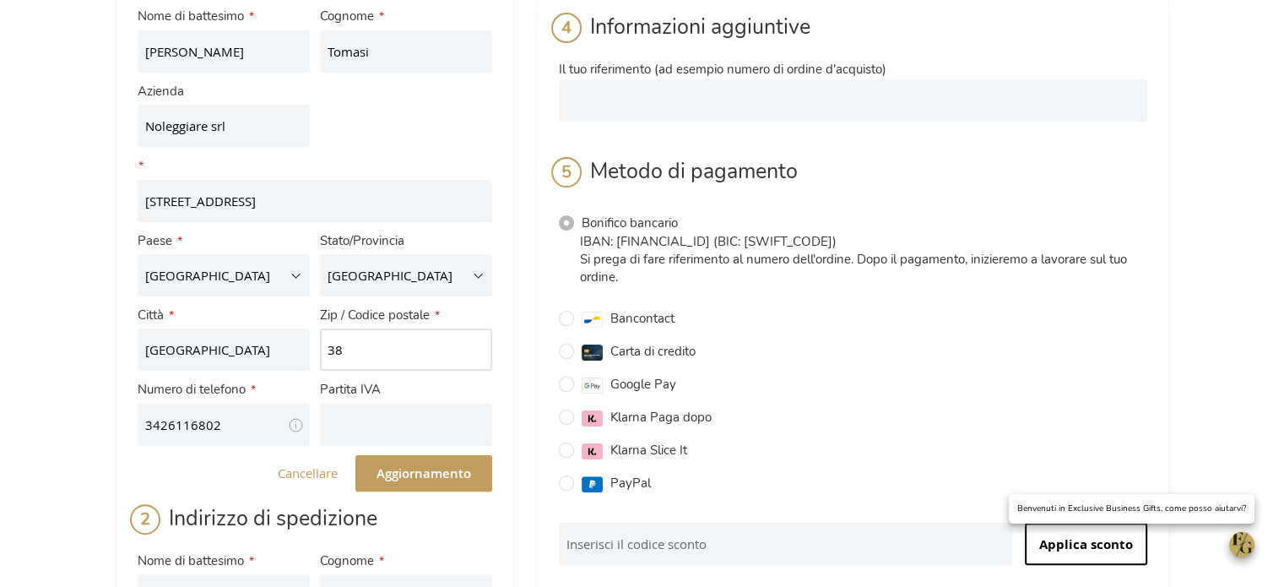
type input "3"
type input "38123"
click at [197, 369] on input "[GEOGRAPHIC_DATA]" at bounding box center [224, 349] width 172 height 42
type input "[GEOGRAPHIC_DATA]"
click at [183, 443] on input "3426116802" at bounding box center [224, 425] width 172 height 42
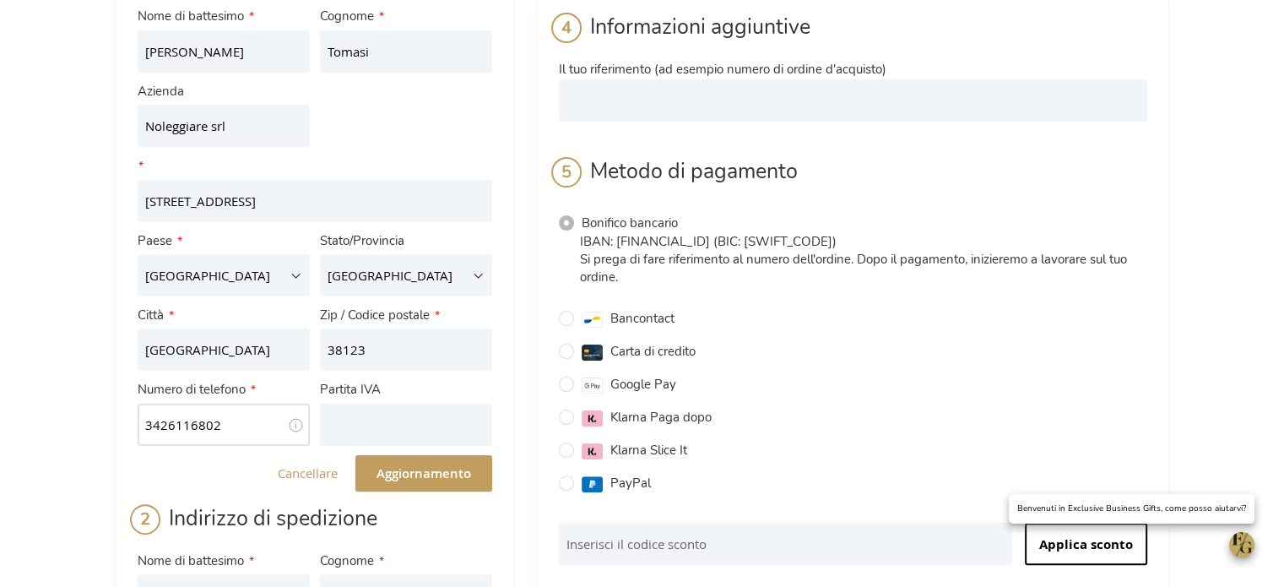
click at [226, 441] on input "3426116802" at bounding box center [224, 425] width 172 height 42
type input "3426116802"
click at [344, 443] on input "Partita IVA" at bounding box center [406, 425] width 172 height 42
paste input "02155160209"
click at [436, 482] on font "Aggiornamento" at bounding box center [424, 473] width 95 height 18
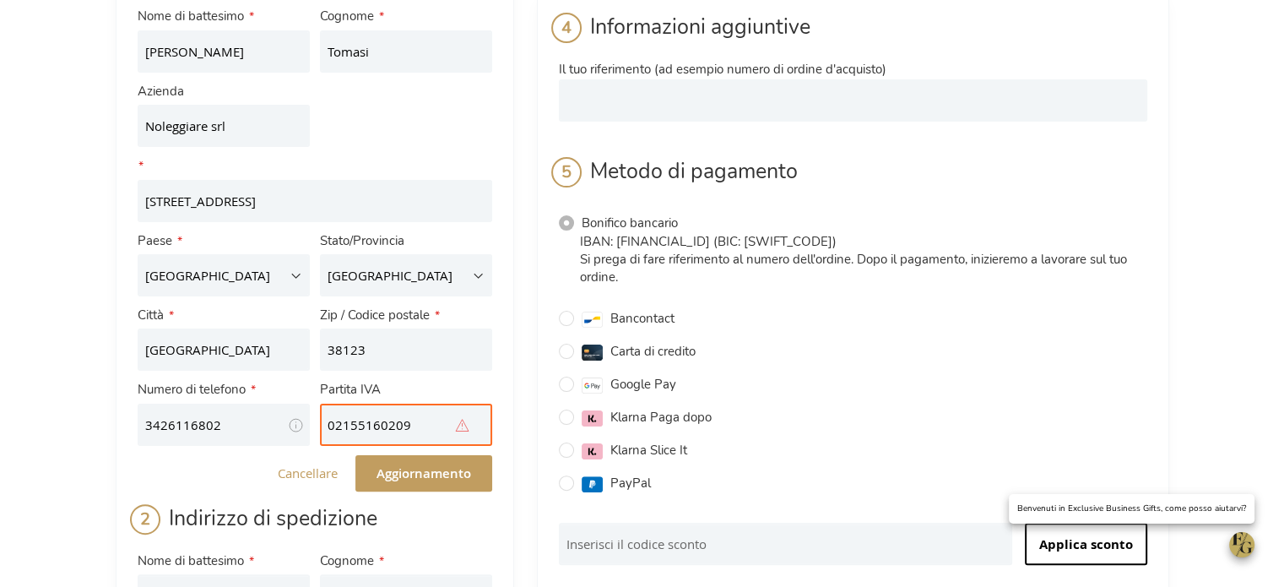
scroll to position [377, 0]
type input "IT02155160209"
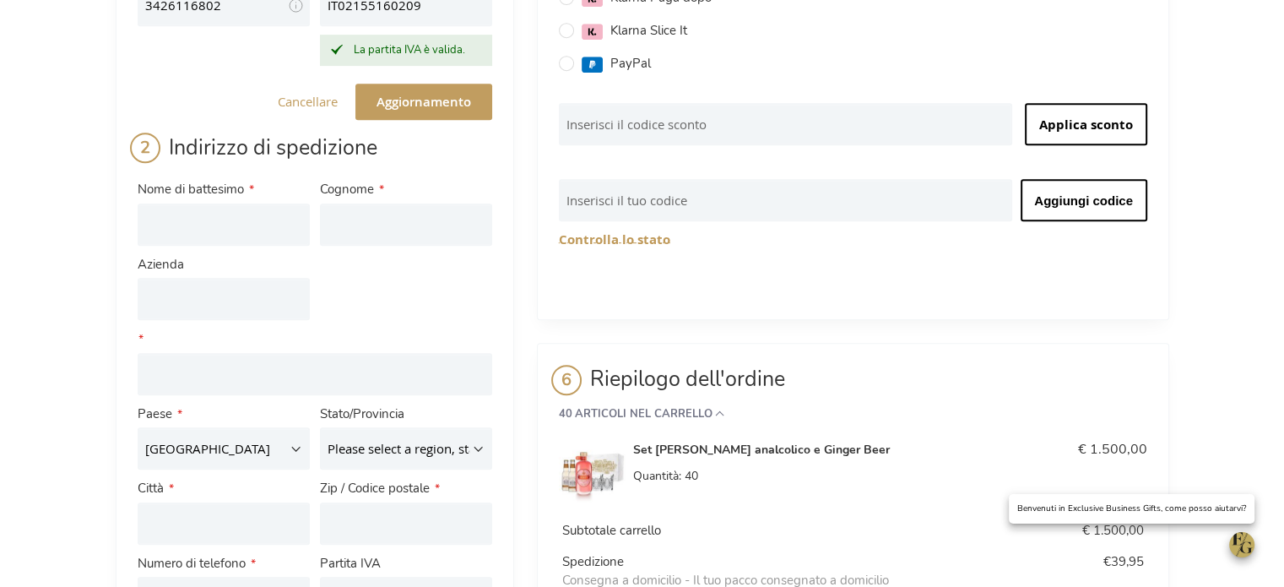
scroll to position [800, 0]
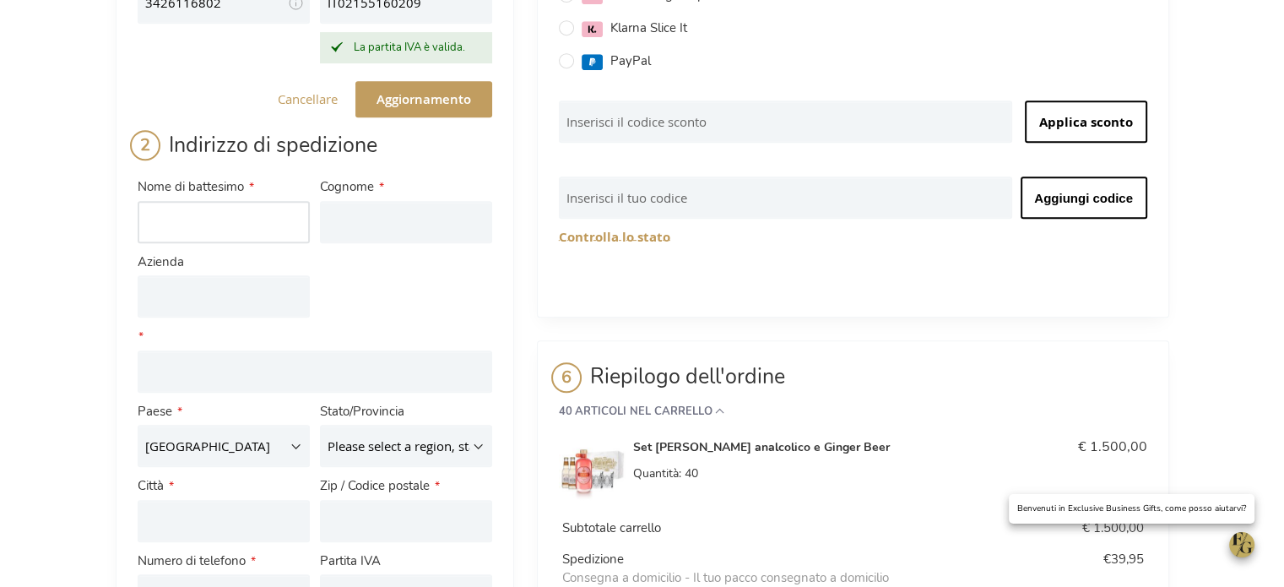
click at [222, 243] on input "Nome di battesimo" at bounding box center [224, 222] width 172 height 42
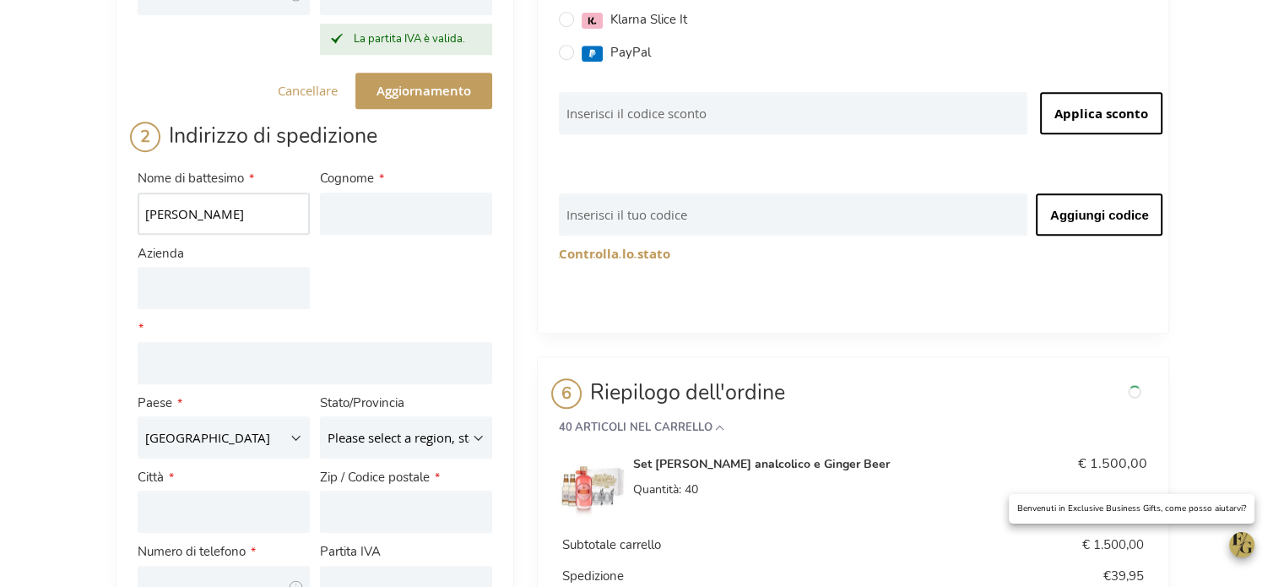
scroll to position [760, 0]
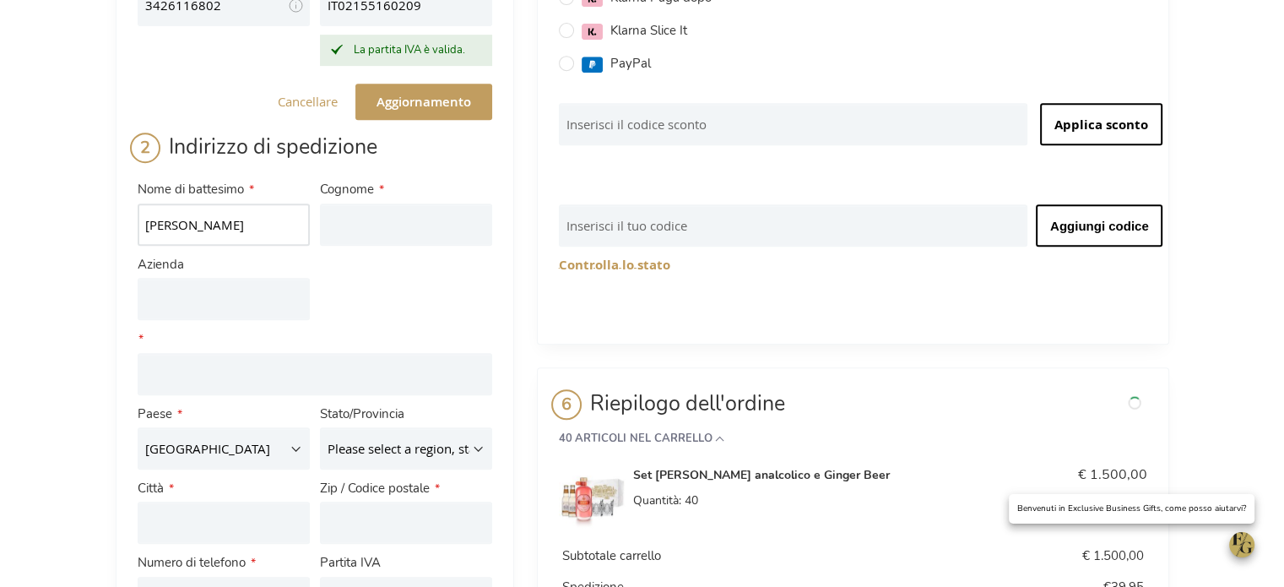
type input "[PERSON_NAME]"
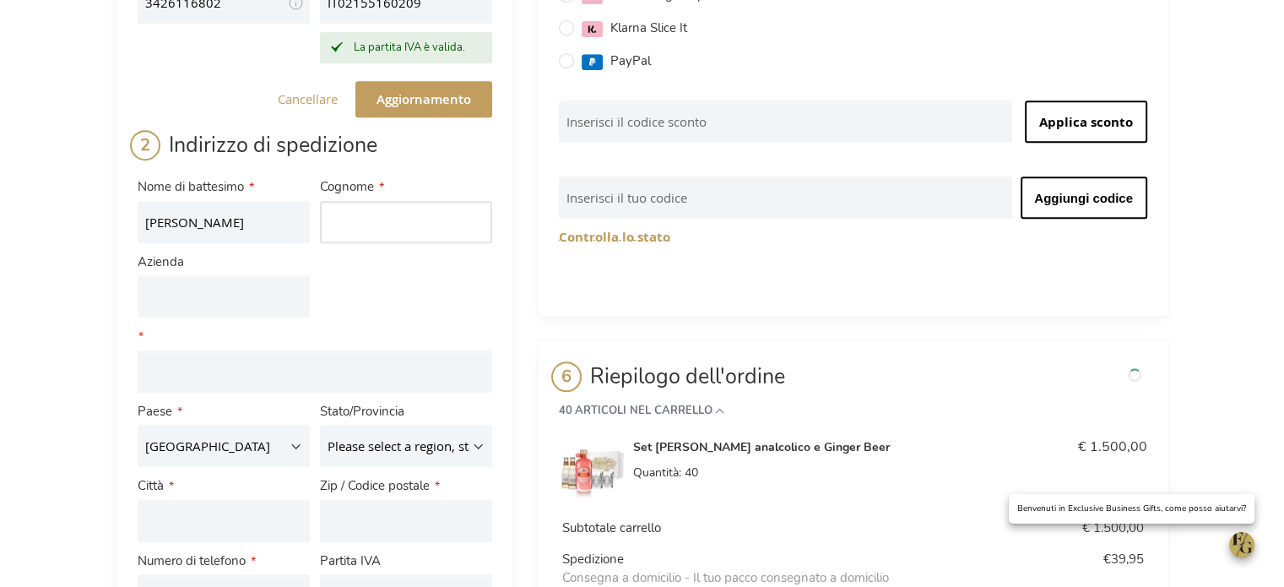
click at [351, 237] on input "Cognome" at bounding box center [406, 222] width 172 height 42
type input "Dalle Aste"
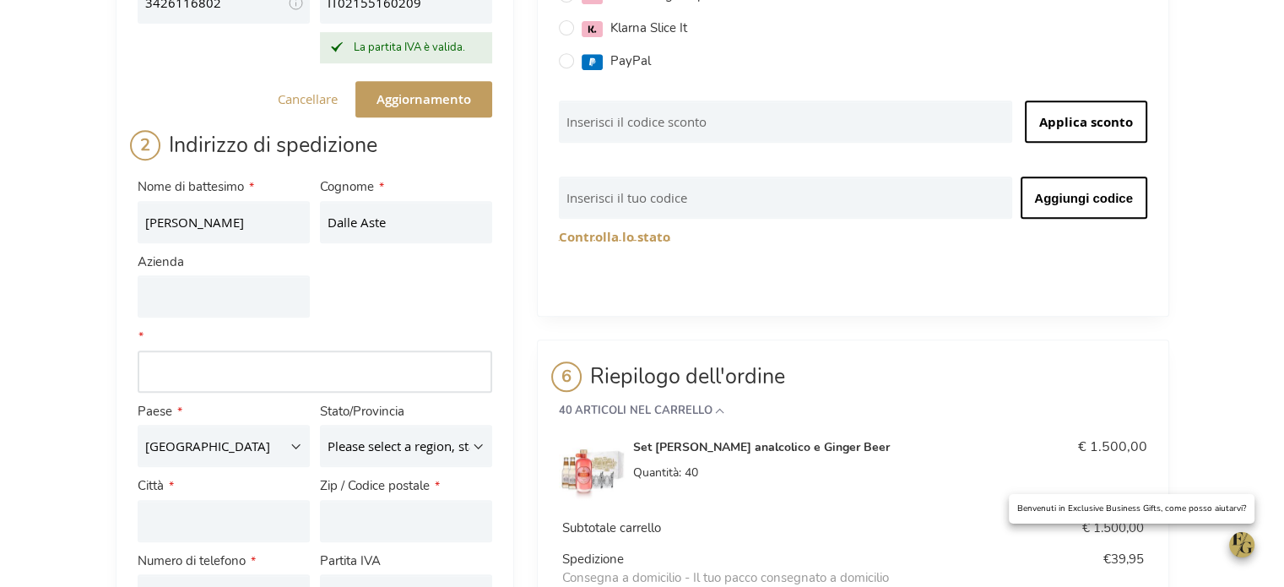
click at [194, 386] on input "Indirizzo: [GEOGRAPHIC_DATA] 1" at bounding box center [315, 371] width 355 height 42
type input "Via [PERSON_NAME]"
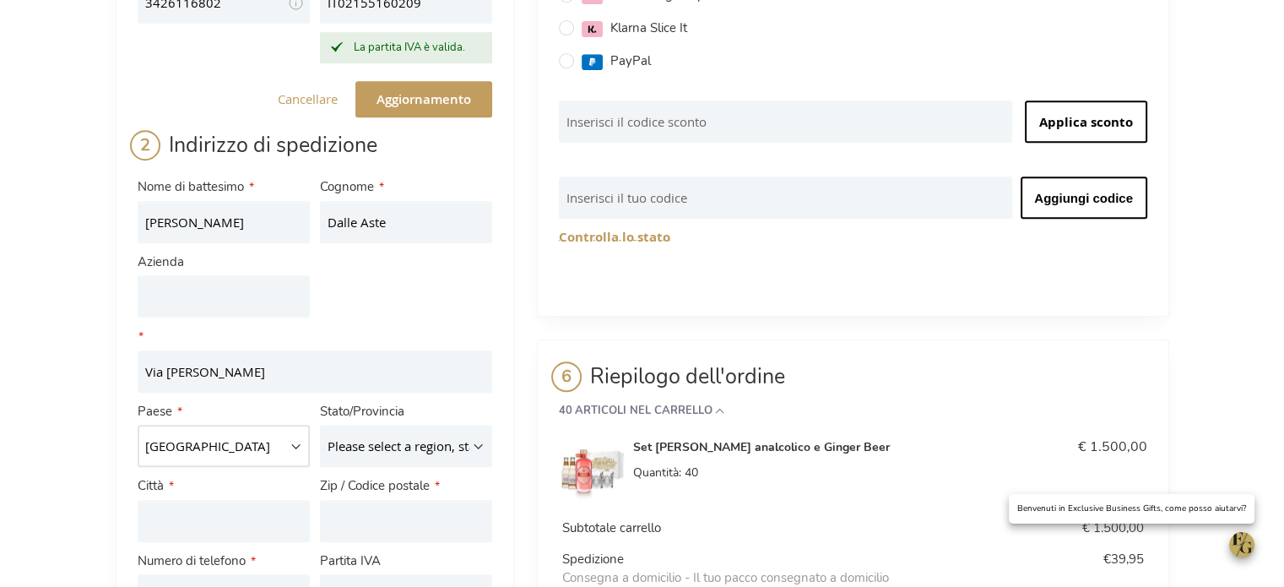
click at [214, 464] on select "Austria Belgium France Germany Italy Luxembourg Netherlands" at bounding box center [224, 446] width 172 height 42
select select "IT"
click at [138, 443] on select "Austria Belgium France Germany Italy Luxembourg Netherlands" at bounding box center [224, 446] width 172 height 42
click at [368, 466] on select "Please select a region, state or province. Agrigento Alessandria Ancona Aosta A…" at bounding box center [406, 446] width 172 height 42
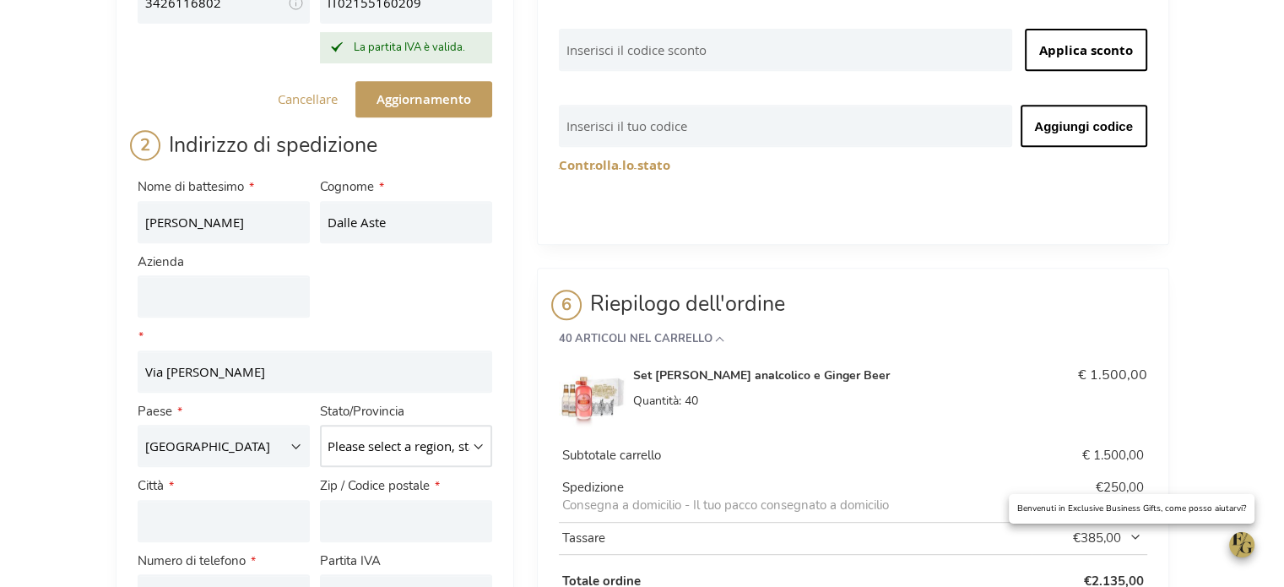
select select "788"
click at [320, 443] on select "Please select a region, state or province. Agrigento Alessandria Ancona Aosta A…" at bounding box center [406, 446] width 172 height 42
click at [233, 533] on input "Città" at bounding box center [224, 521] width 172 height 42
type input "[GEOGRAPHIC_DATA]"
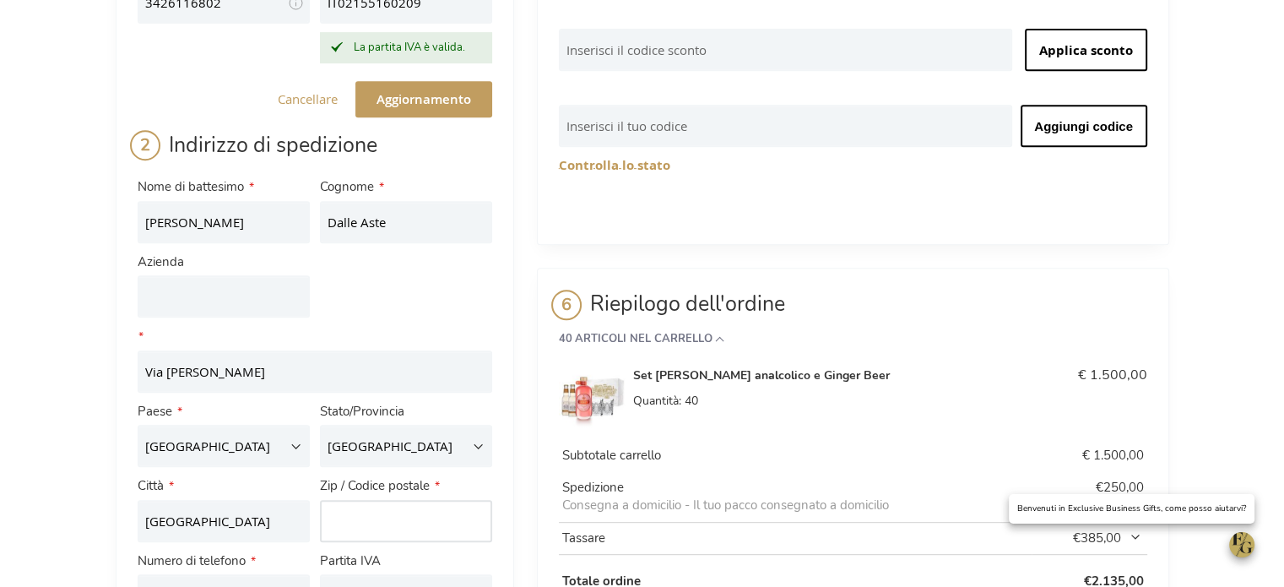
click at [361, 530] on input "Zip / Codice postale" at bounding box center [406, 521] width 172 height 42
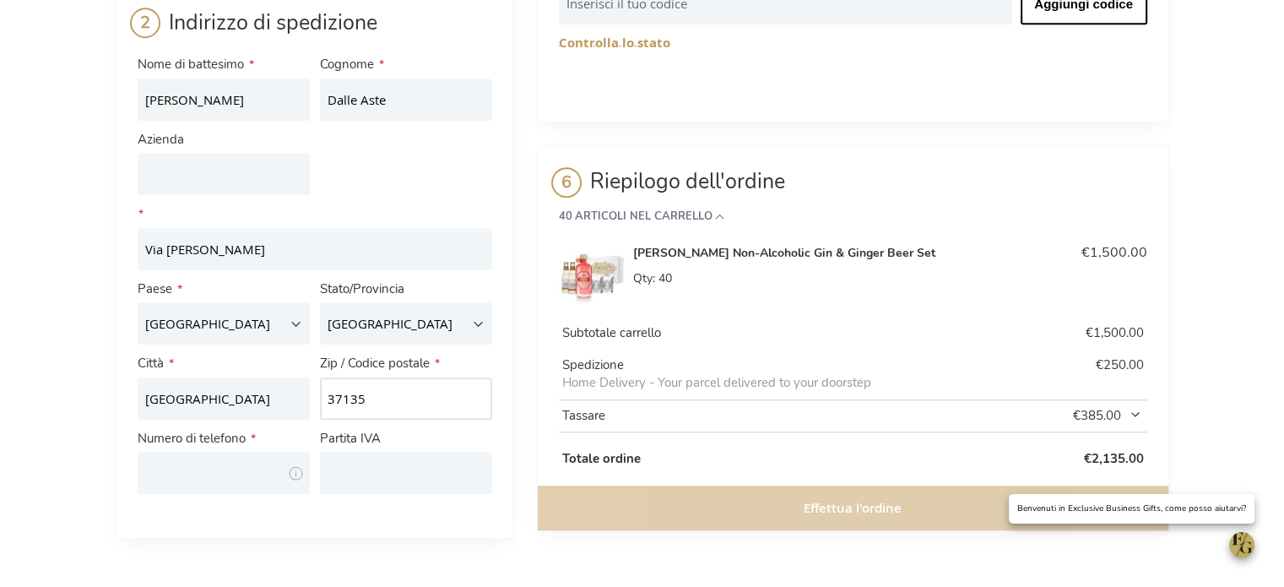
scroll to position [911, 0]
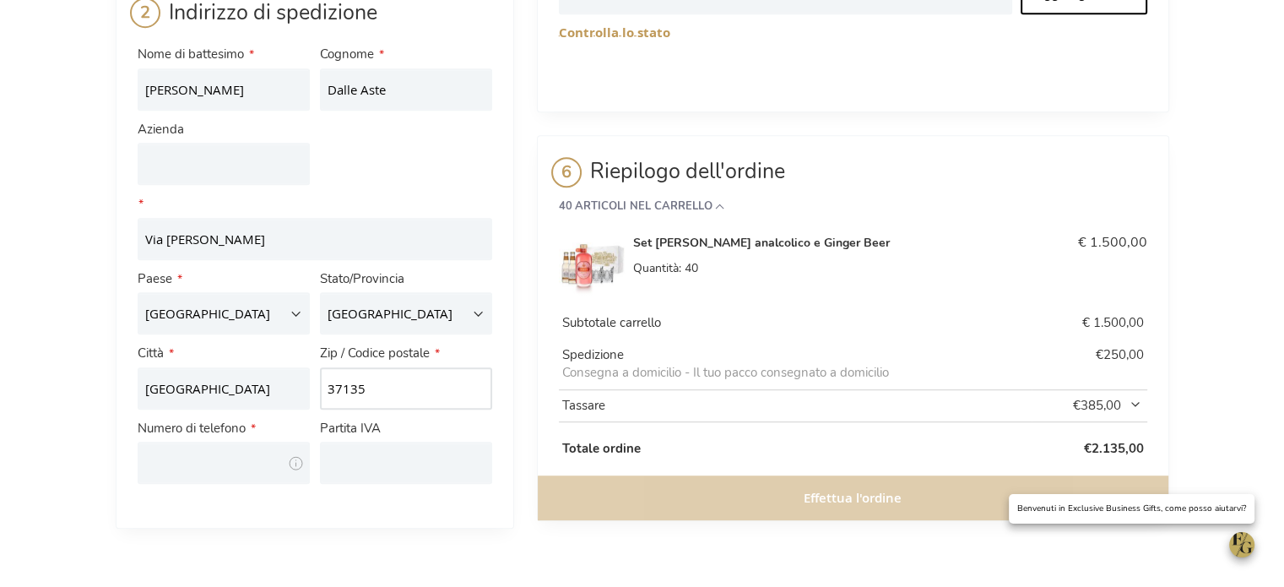
type input "37135"
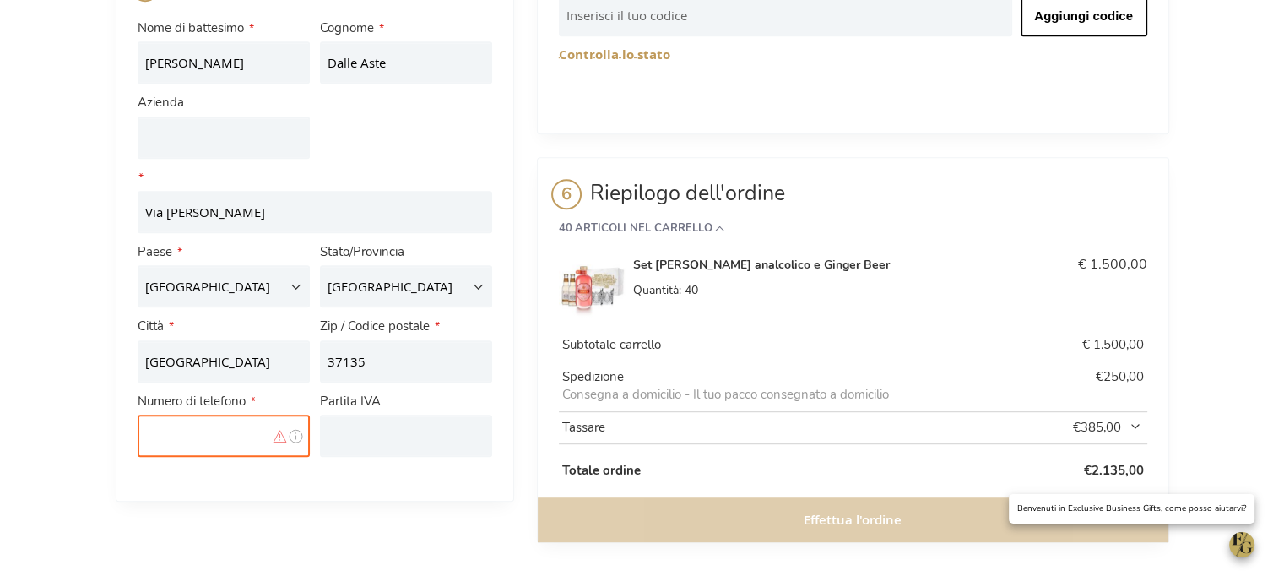
scroll to position [862, 0]
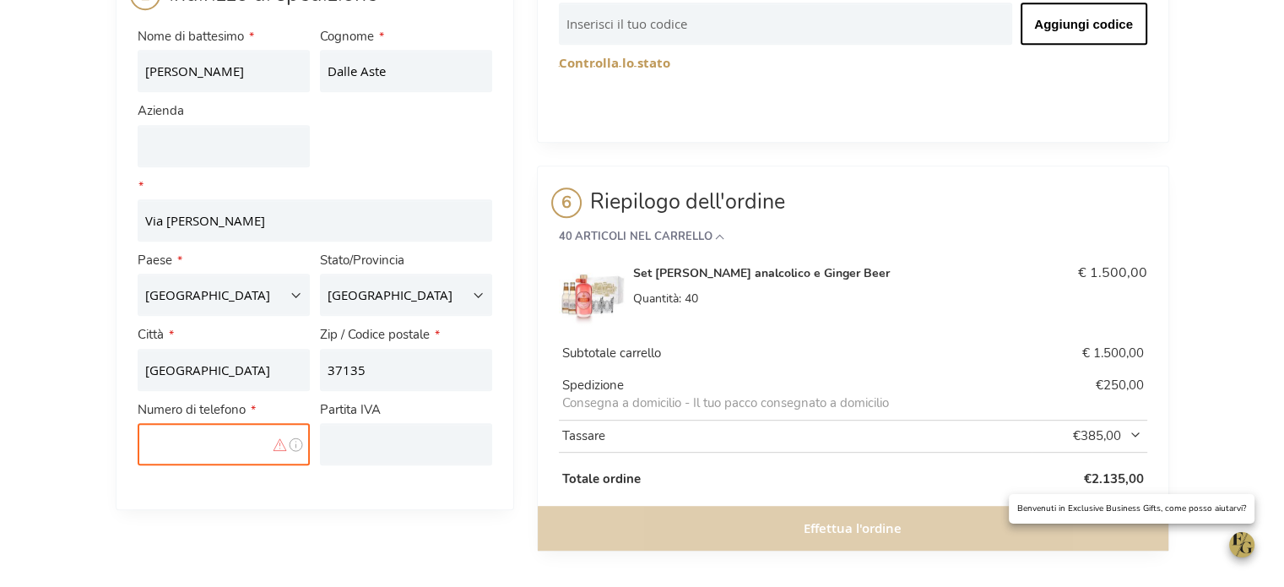
click at [203, 465] on input "Numero di telefono" at bounding box center [224, 444] width 172 height 42
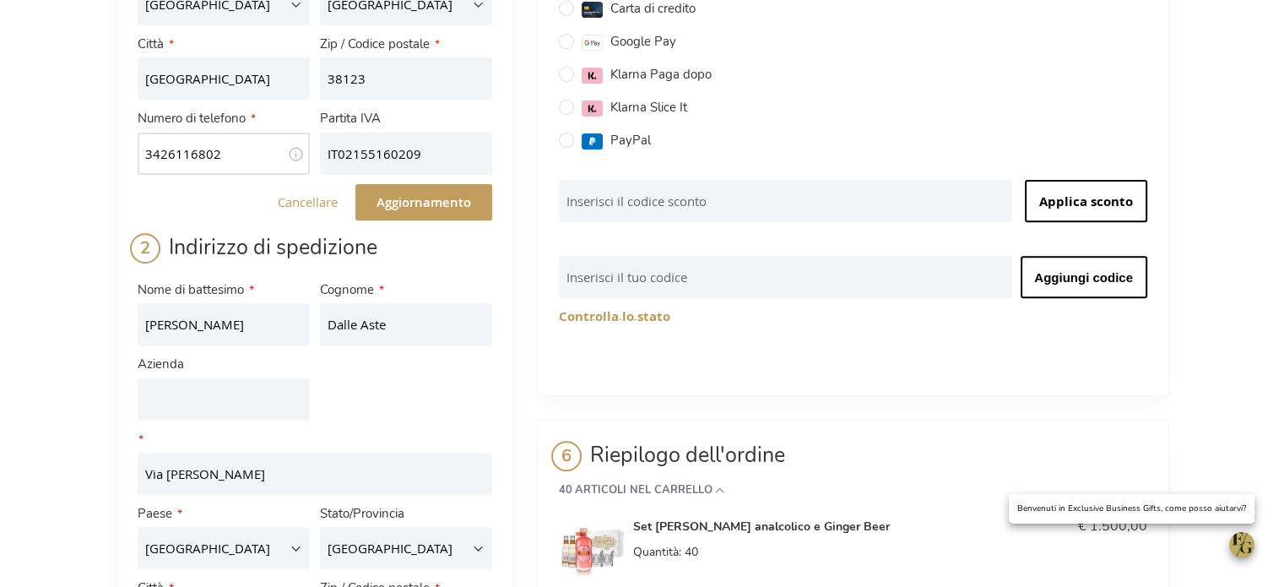
drag, startPoint x: 179, startPoint y: 165, endPoint x: 134, endPoint y: 165, distance: 44.7
click at [134, 165] on div "Numero di telefono 3426116802 Suggerimento Per domande sulla consegna." at bounding box center [224, 142] width 182 height 74
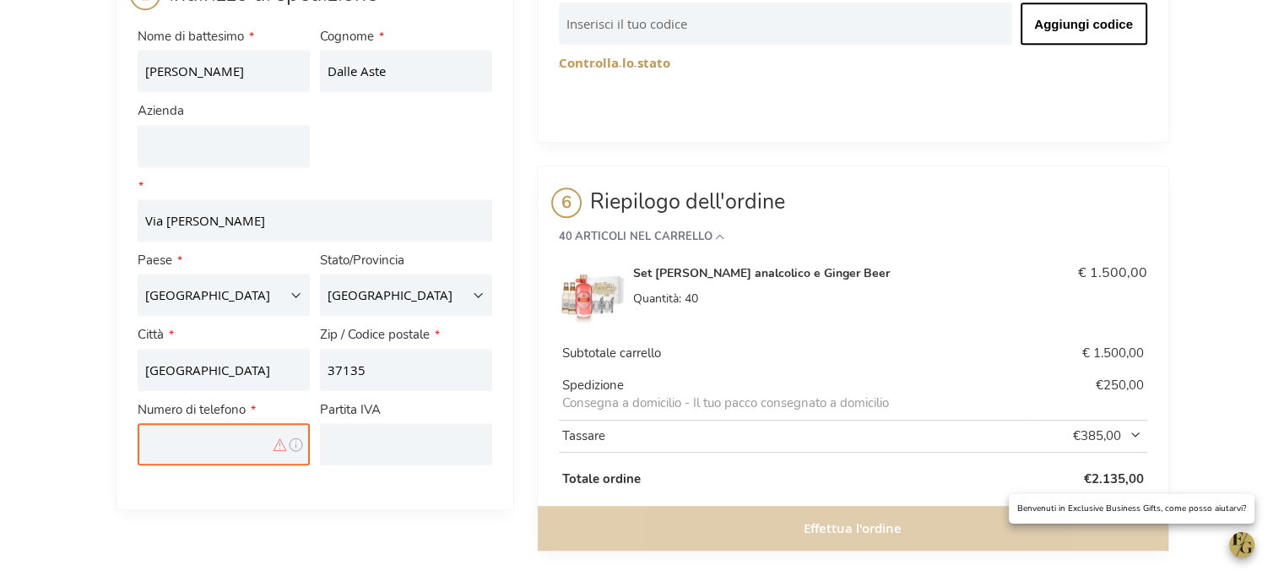
scroll to position [867, 0]
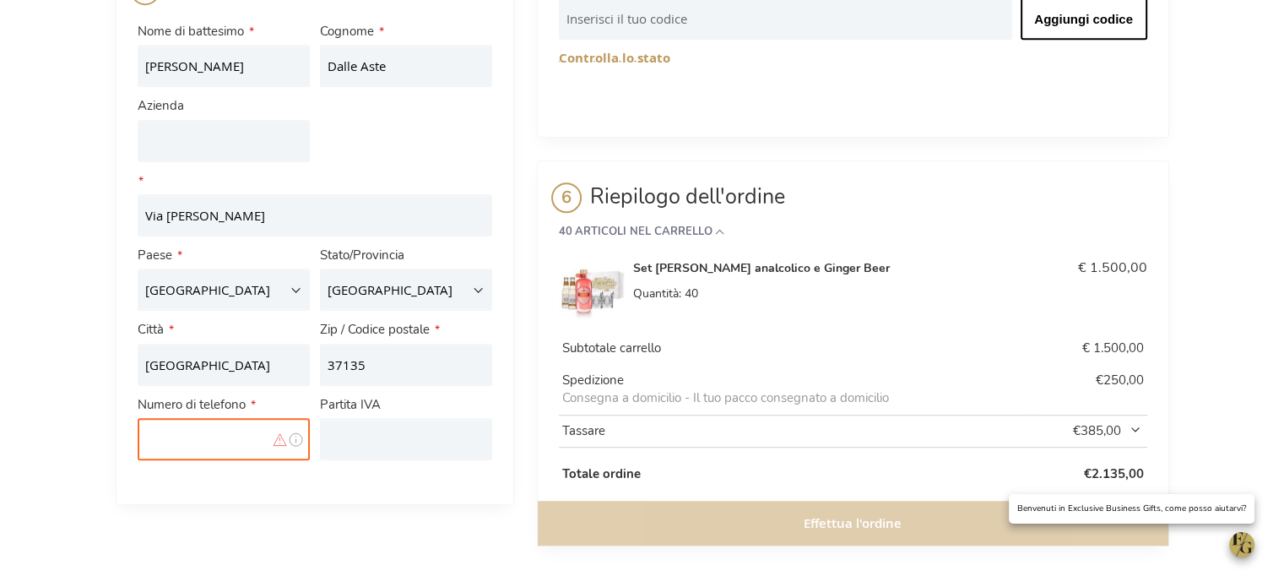
click at [186, 453] on input "Numero di telefono" at bounding box center [224, 439] width 172 height 42
paste input "3426116802"
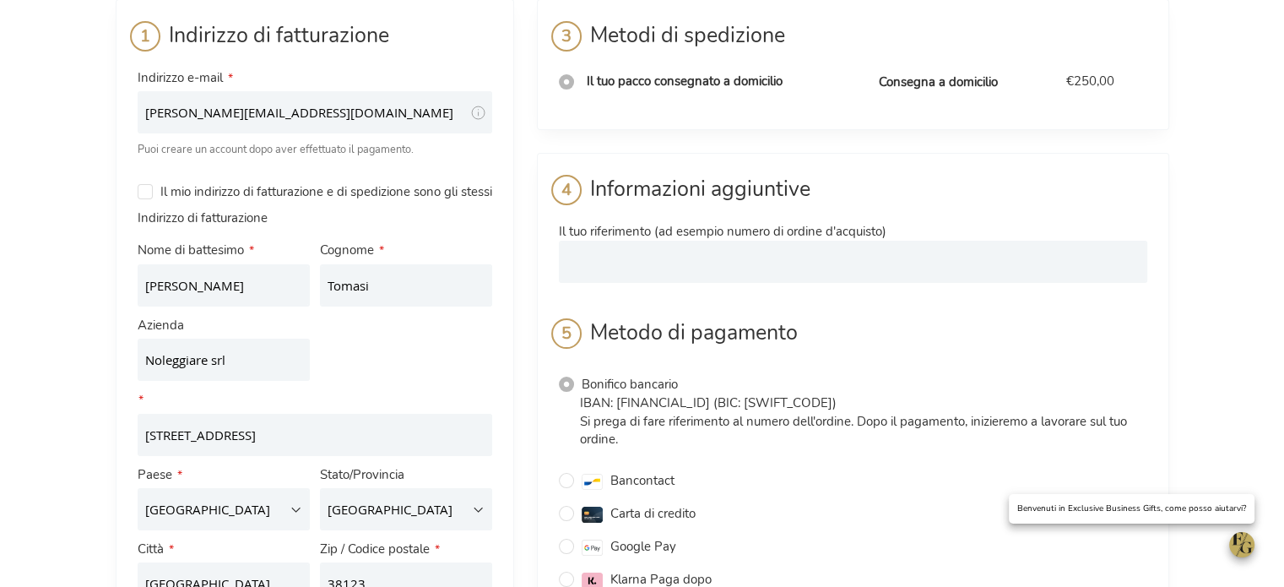
scroll to position [0, 0]
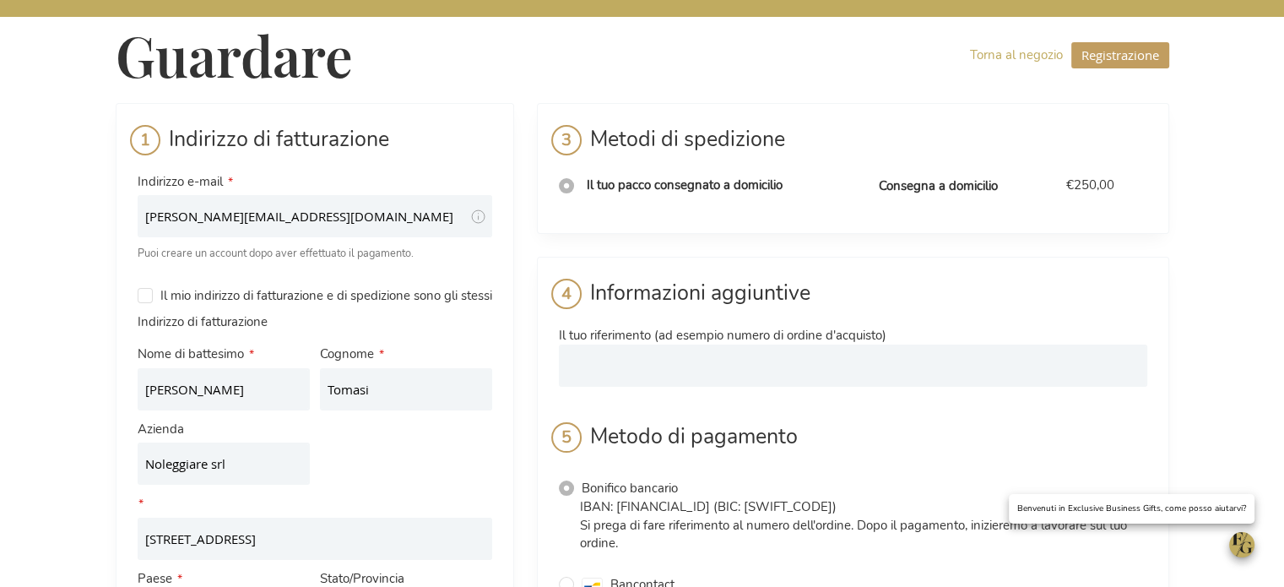
type input "3426116802"
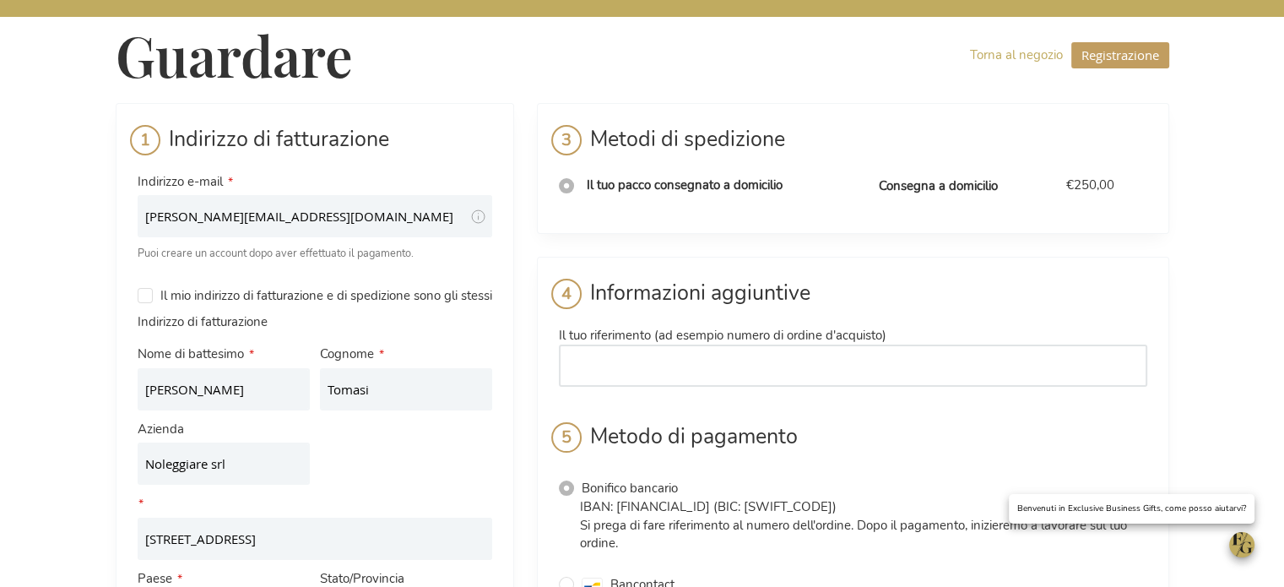
click at [692, 371] on input "Il tuo riferimento (ad esempio numero di ordine d'acquisto)" at bounding box center [853, 365] width 588 height 42
click at [696, 370] on input "Ufficio Marketing" at bounding box center [853, 365] width 588 height 42
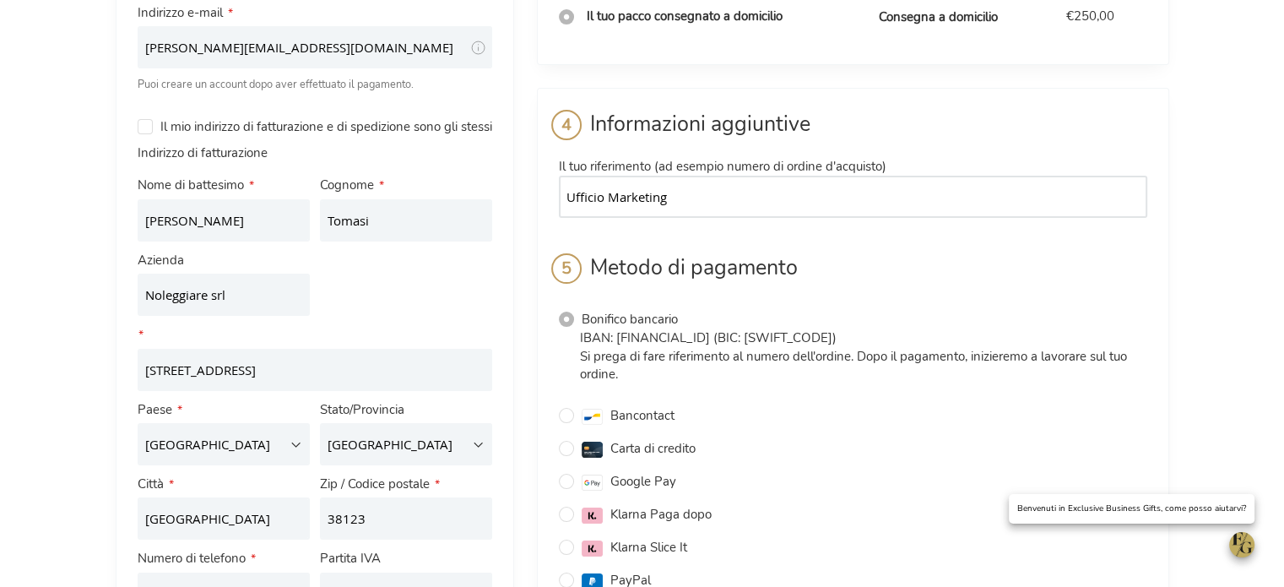
scroll to position [253, 0]
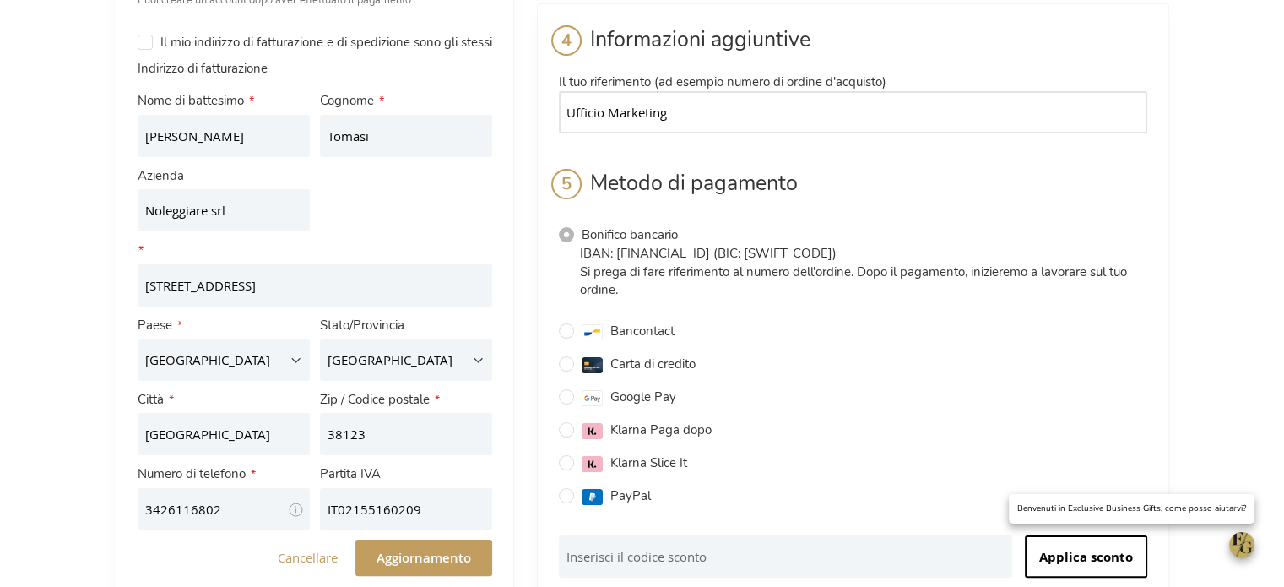
type input "Ufficio Marketing"
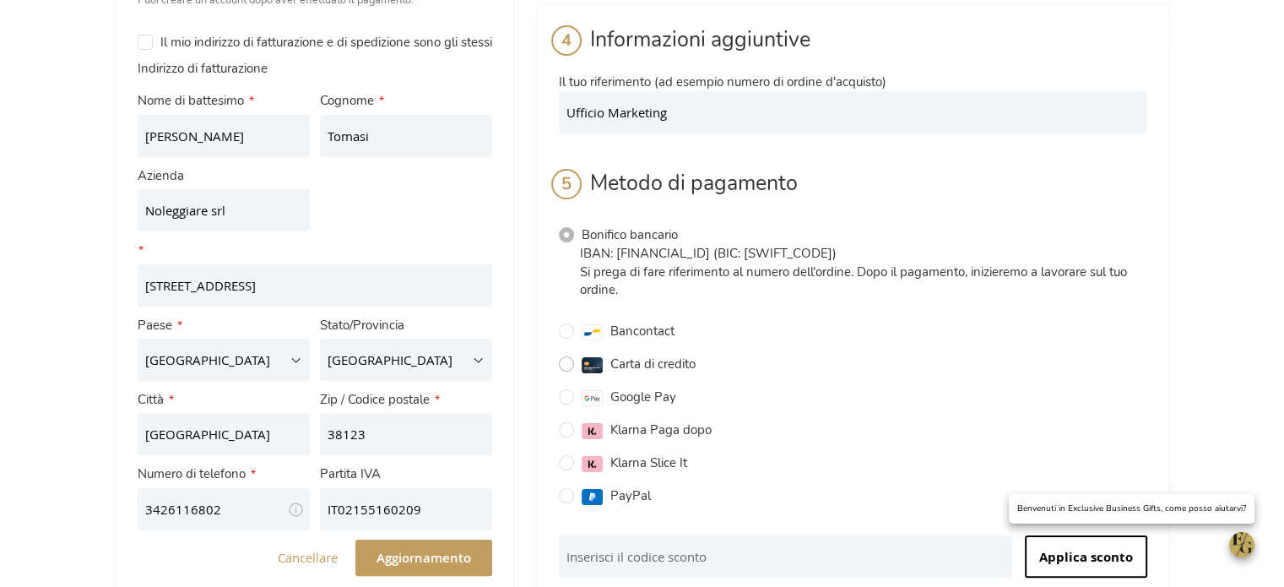
click at [567, 367] on input "Carta di credito" at bounding box center [566, 363] width 15 height 15
radio input "true"
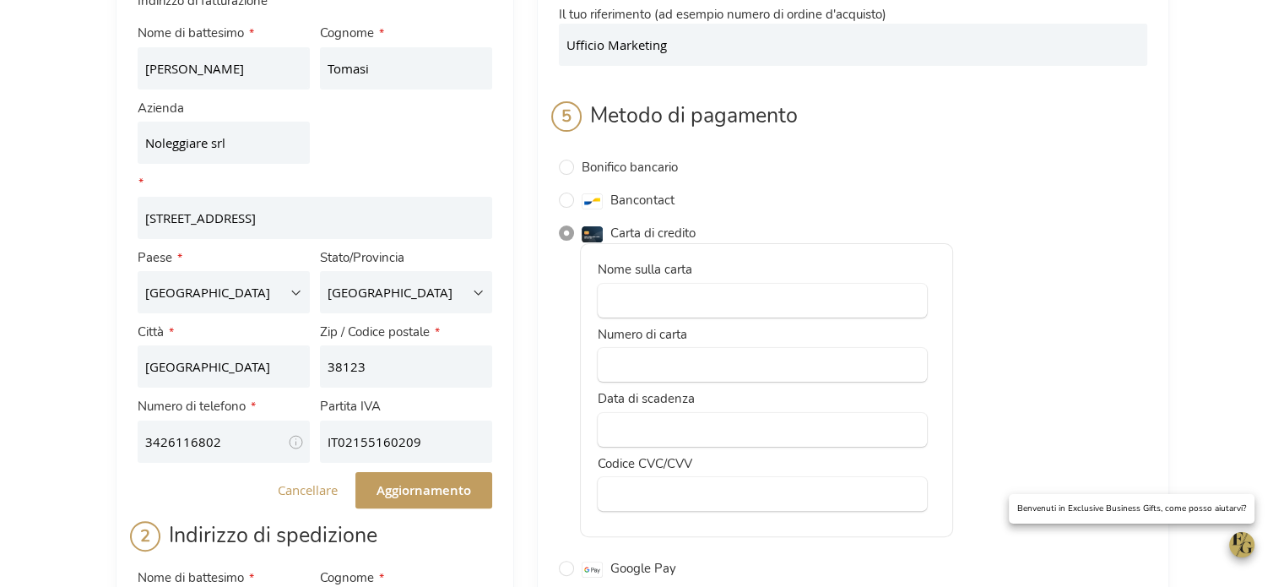
scroll to position [338, 0]
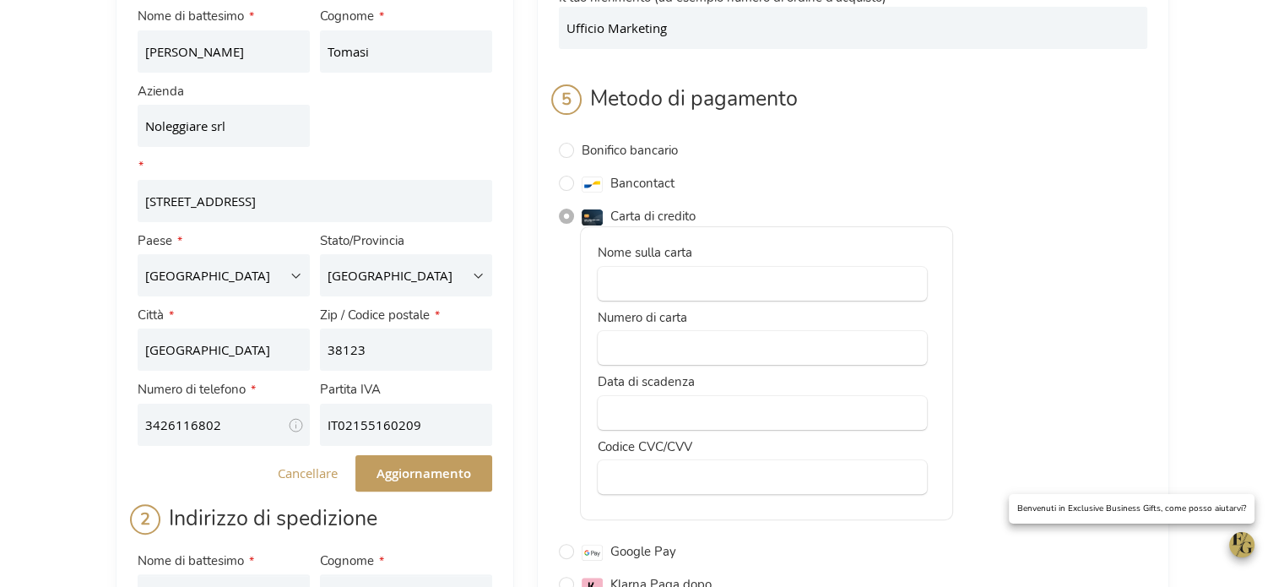
click at [669, 274] on div at bounding box center [762, 284] width 329 height 34
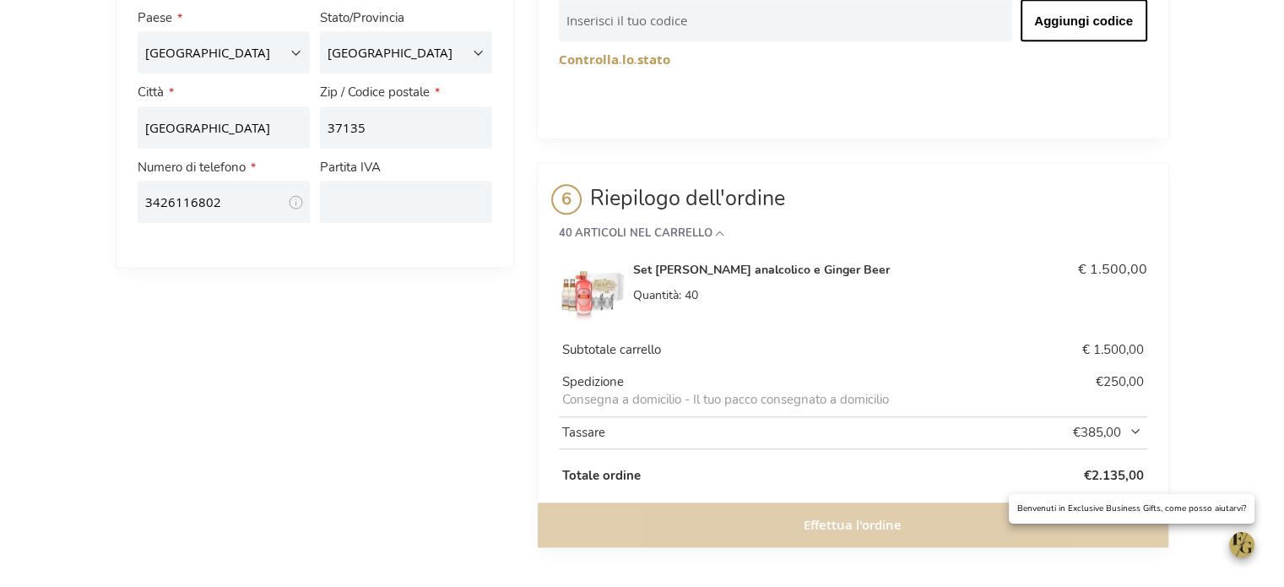
scroll to position [1105, 0]
click at [820, 522] on div "Effettua l'ordine" at bounding box center [853, 524] width 631 height 45
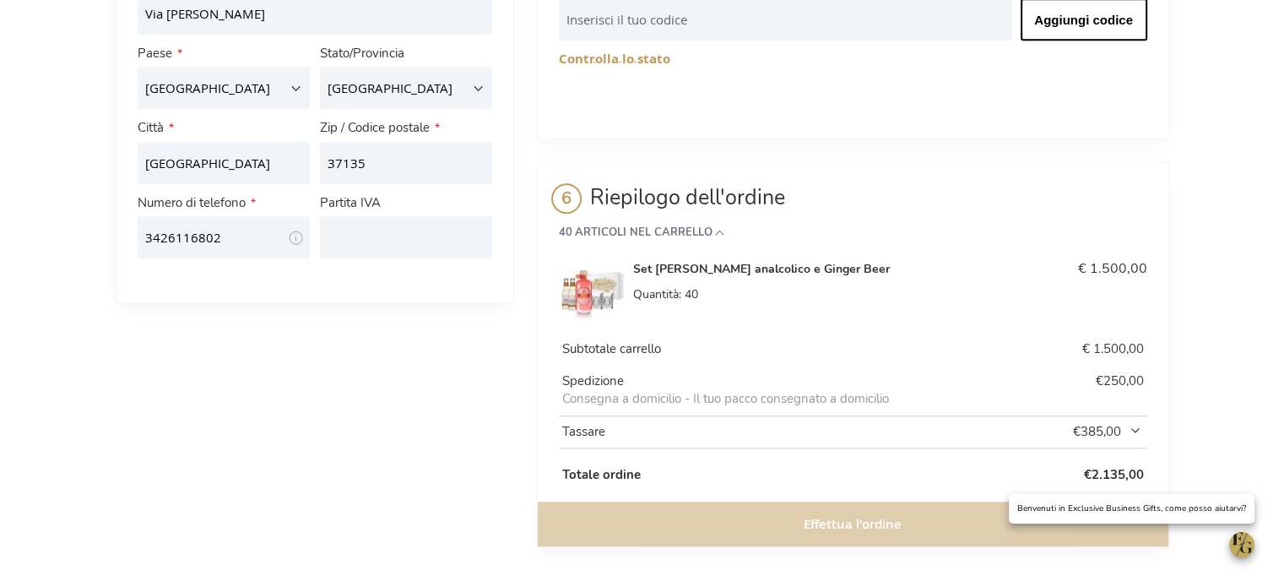
click at [637, 512] on div "Effettua l'ordine" at bounding box center [853, 524] width 631 height 45
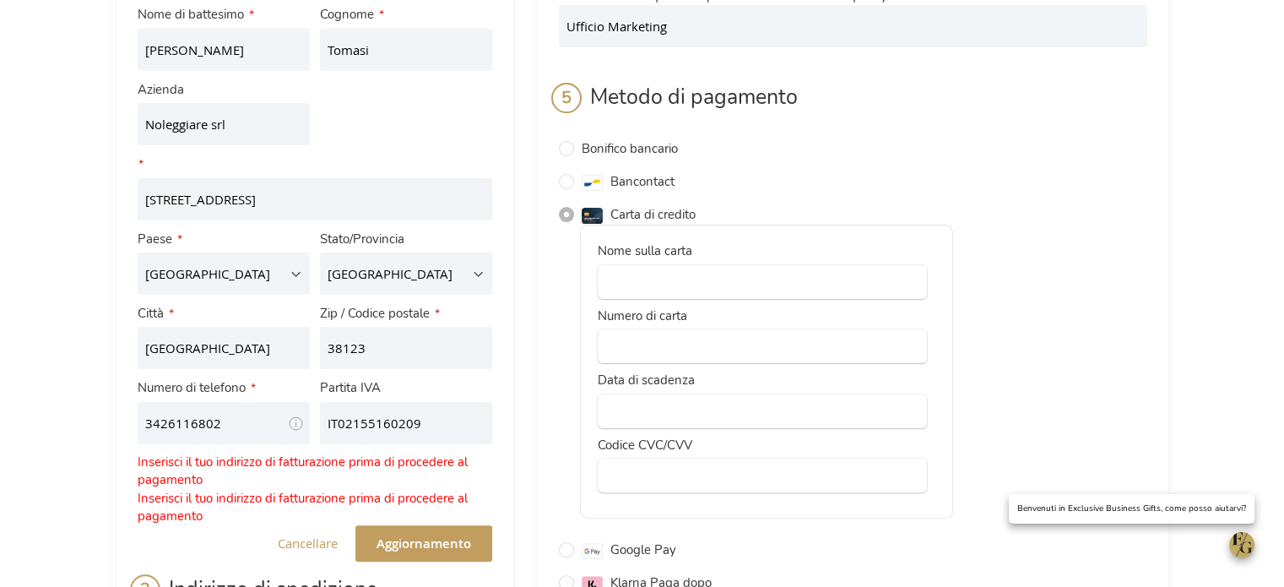
scroll to position [368, 0]
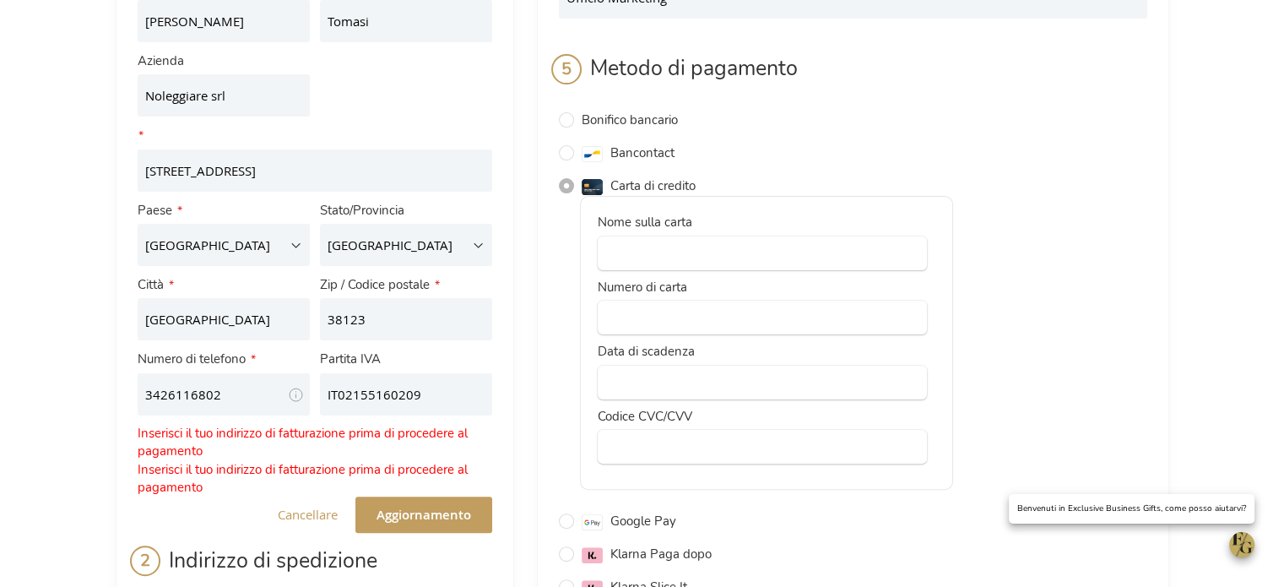
click at [401, 523] on font "Aggiornamento" at bounding box center [424, 515] width 95 height 18
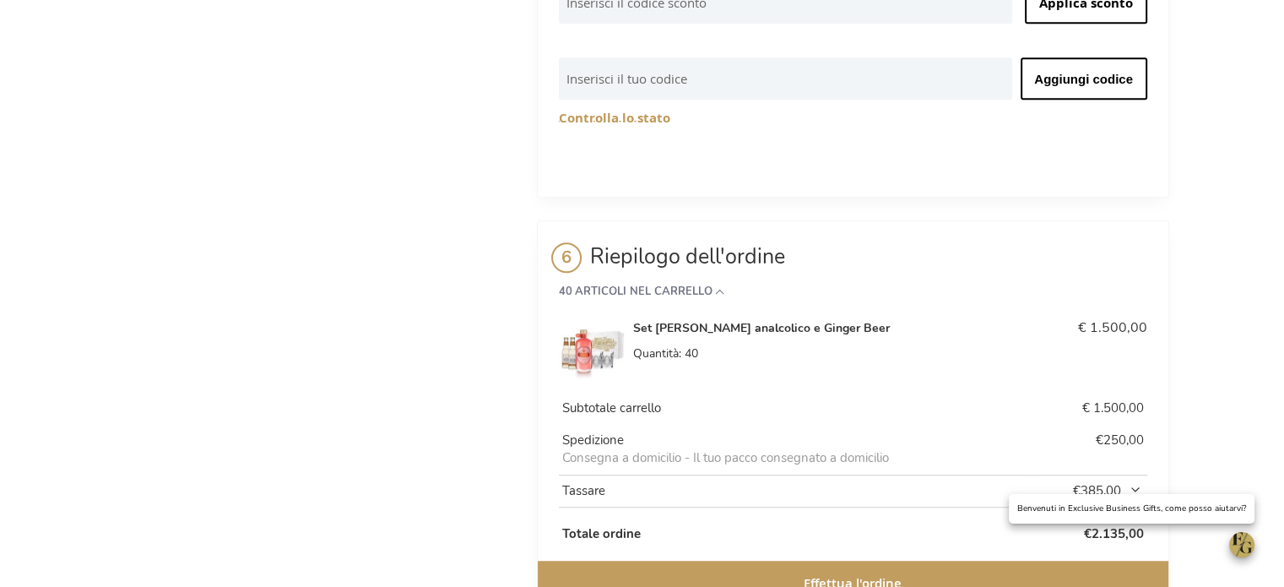
scroll to position [1073, 0]
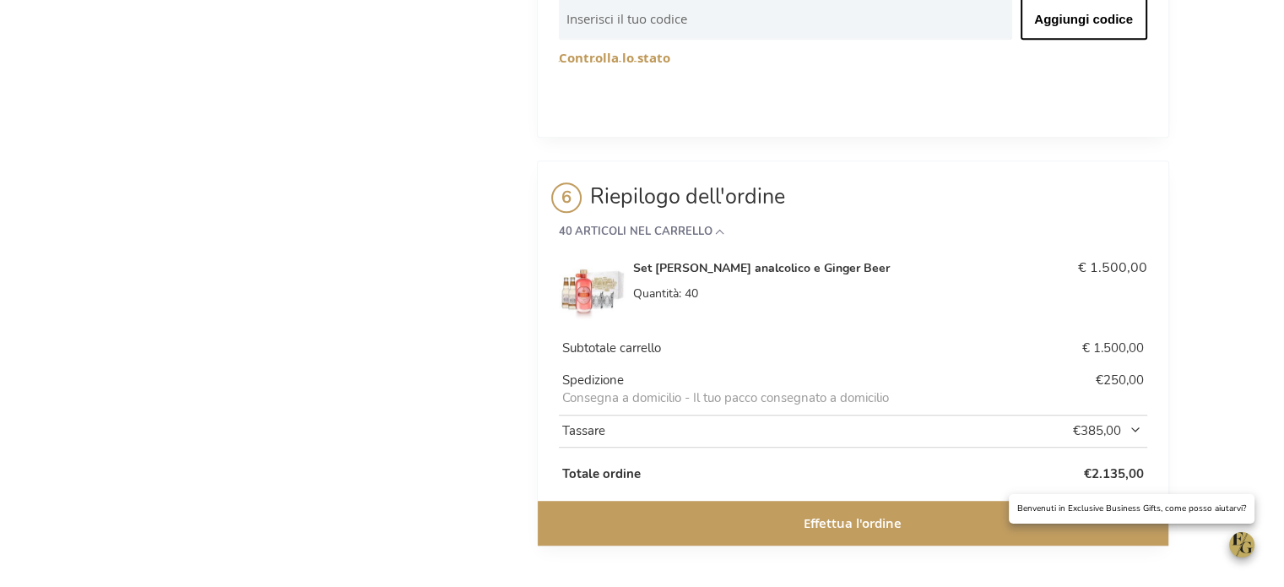
click at [835, 514] on font "Effettua l'ordine" at bounding box center [853, 523] width 98 height 18
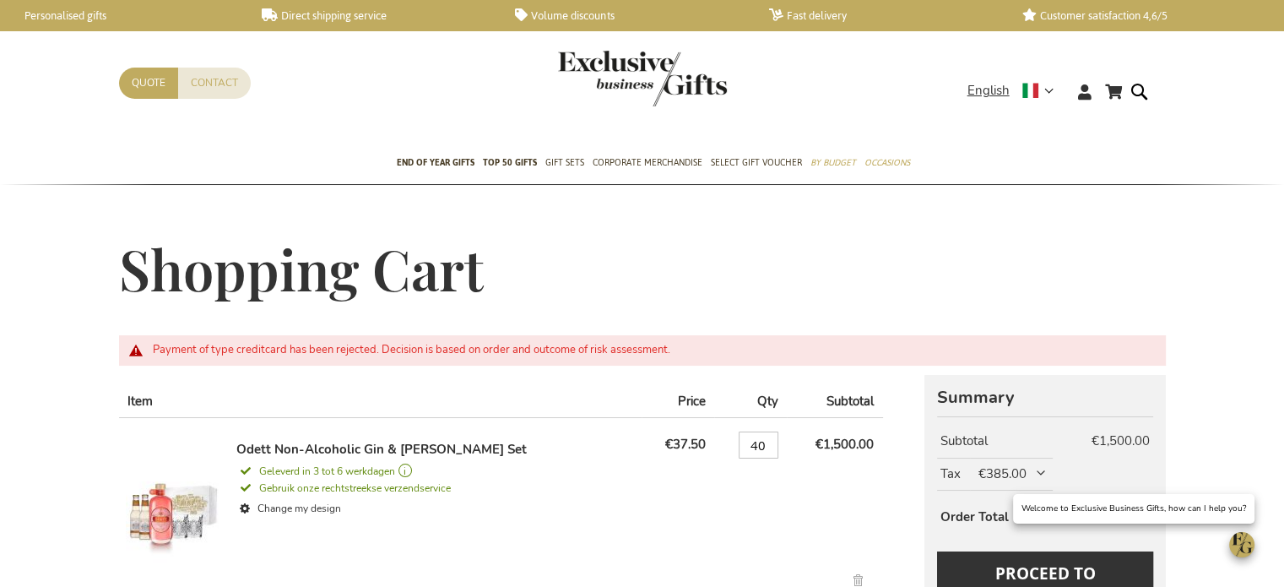
type input "[PERSON_NAME][EMAIL_ADDRESS][DOMAIN_NAME]"
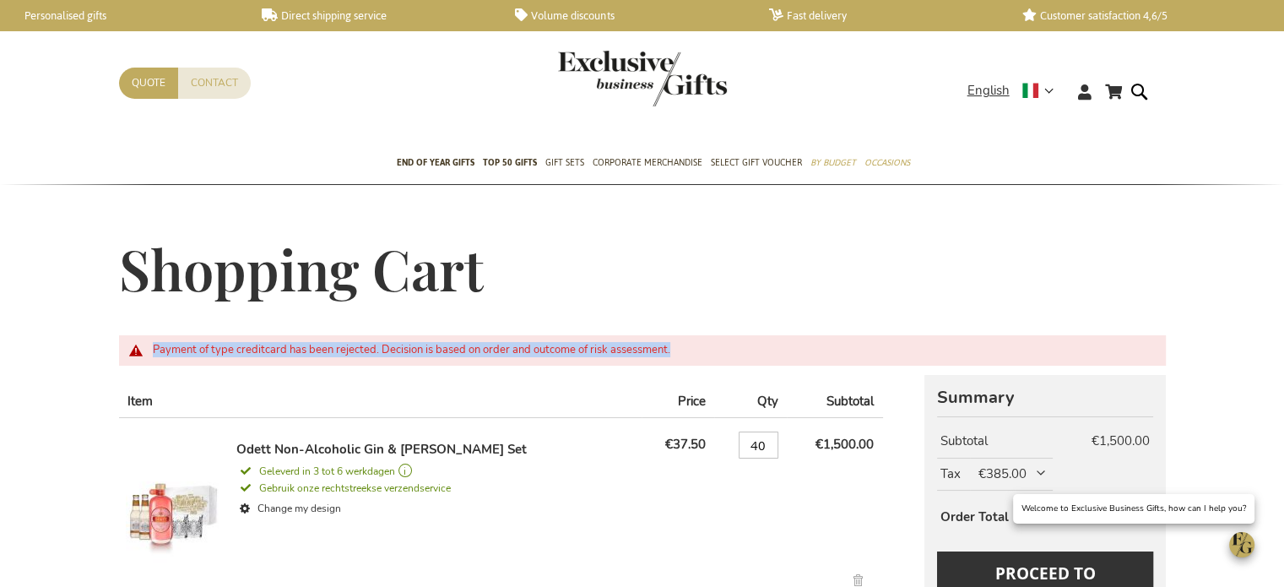
drag, startPoint x: 149, startPoint y: 350, endPoint x: 689, endPoint y: 350, distance: 539.5
click at [689, 350] on div "Payment of type creditcard has been rejected. Decision is based on order and ou…" at bounding box center [650, 351] width 995 height 14
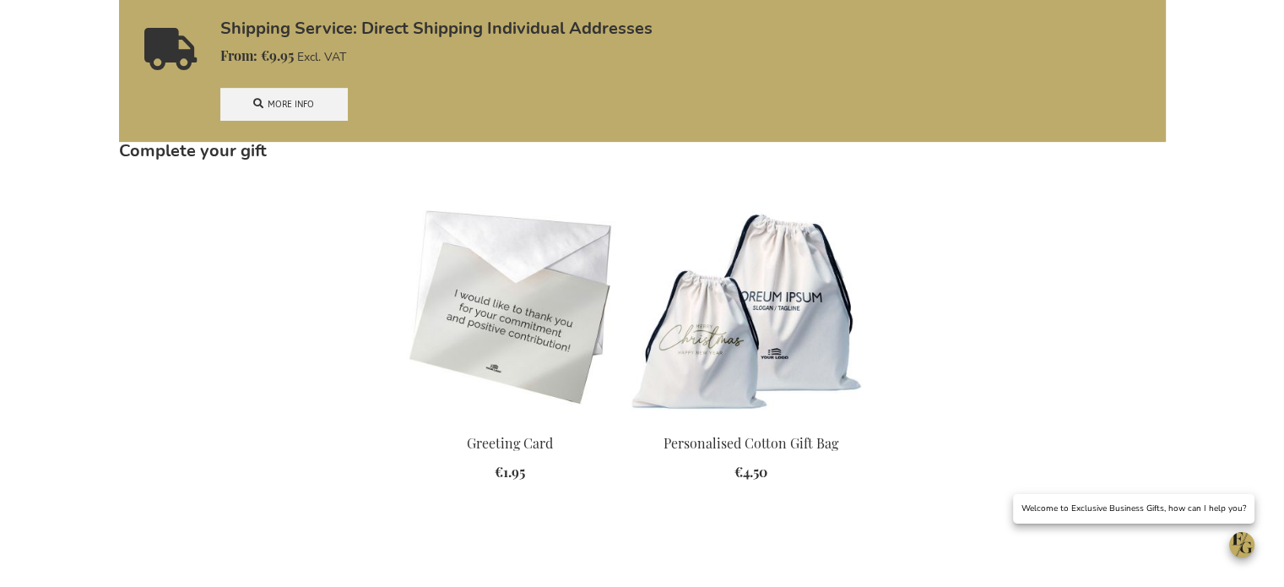
scroll to position [591, 0]
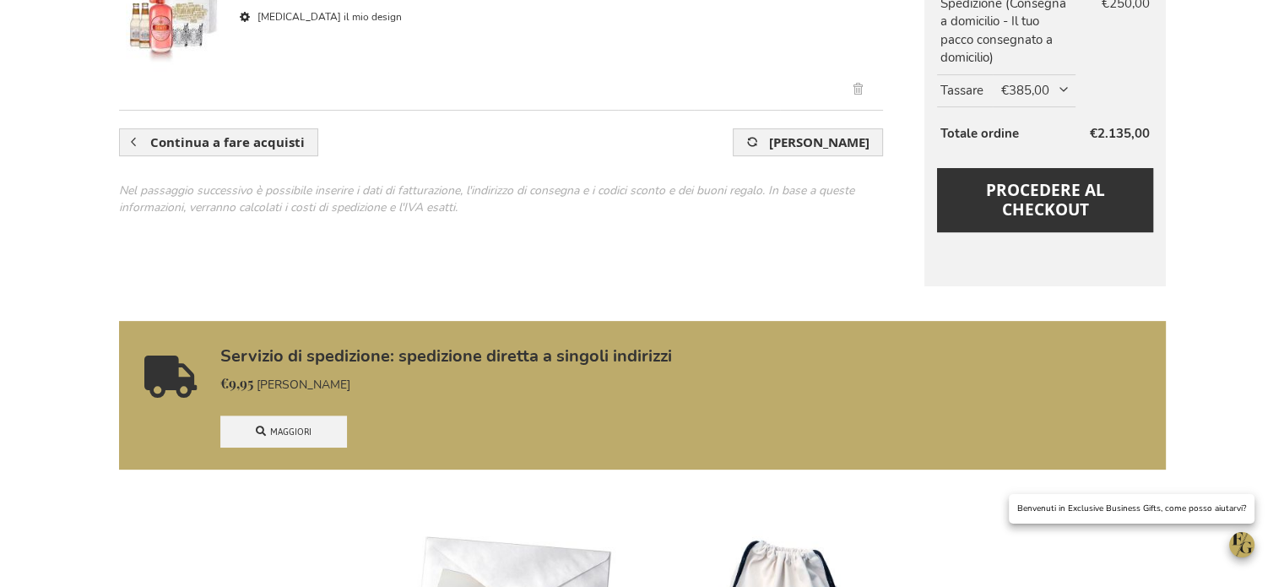
scroll to position [338, 0]
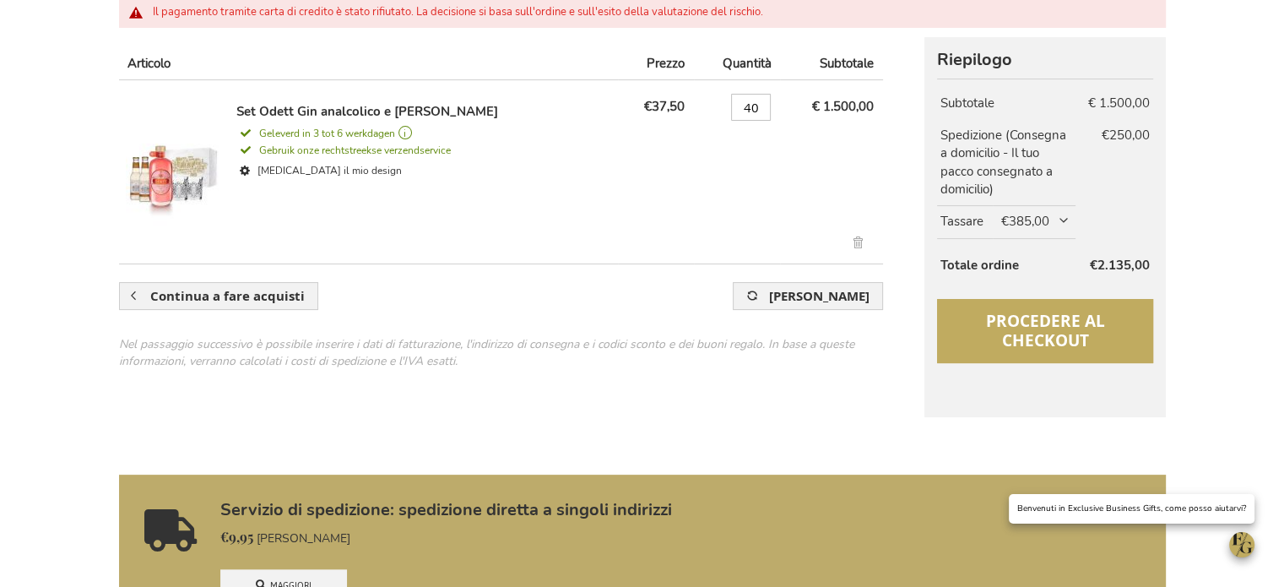
click at [968, 347] on button "Procedere al checkout" at bounding box center [1044, 331] width 215 height 64
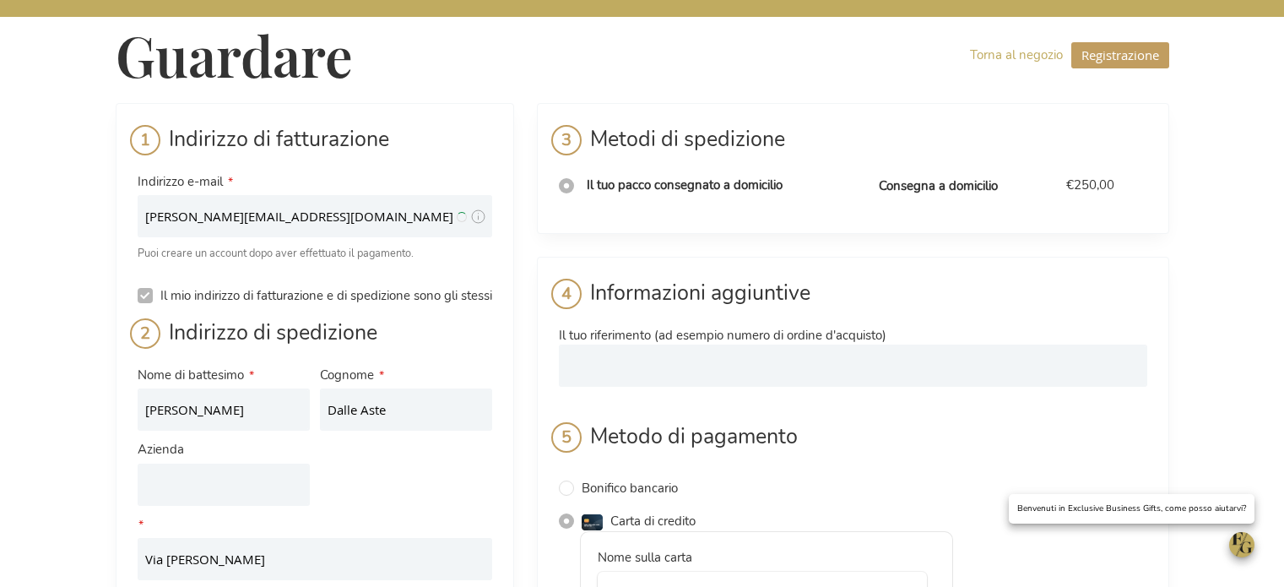
select select "IT"
select select "788"
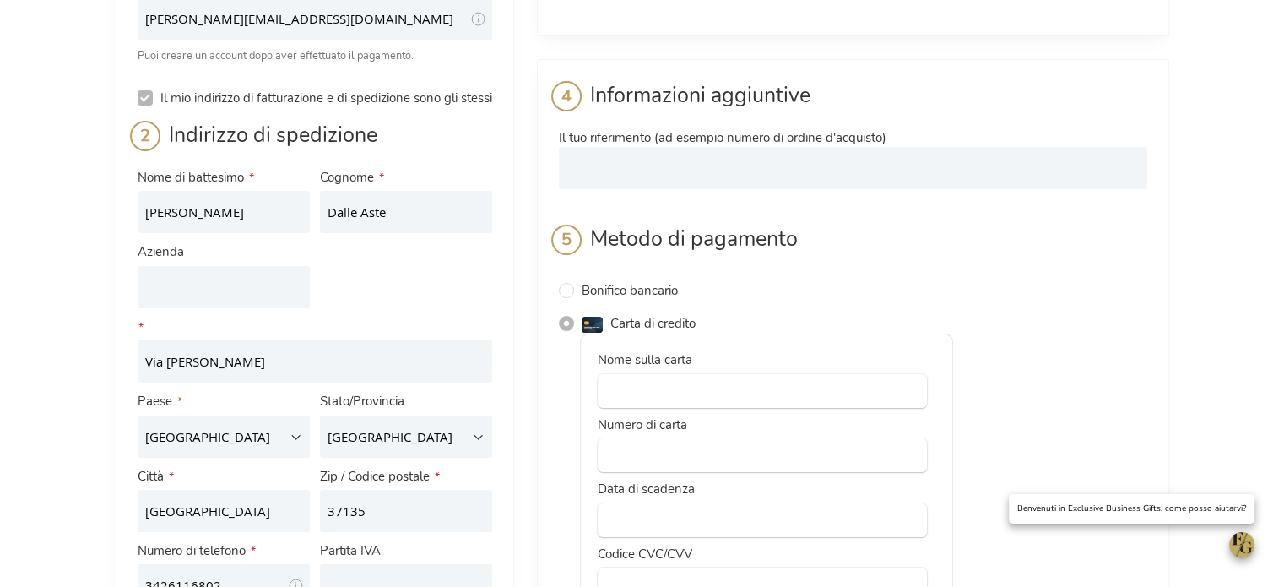
scroll to position [169, 0]
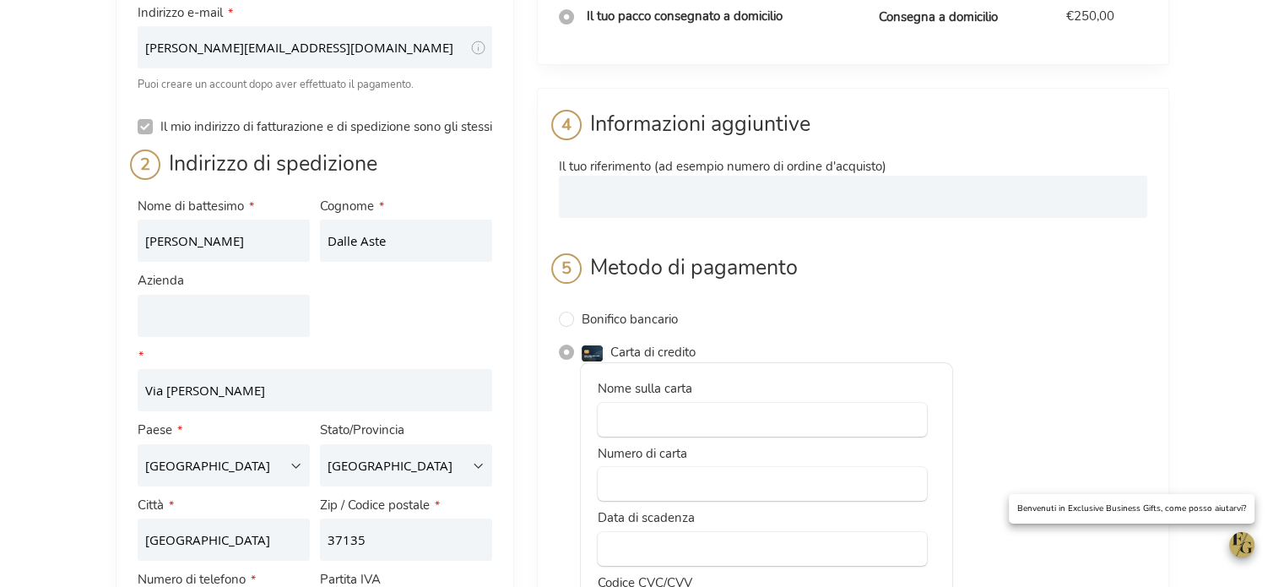
type input "[PERSON_NAME][EMAIL_ADDRESS][DOMAIN_NAME]"
click at [144, 127] on input "Il mio indirizzo di fatturazione e di spedizione sono gli stessi" at bounding box center [145, 126] width 15 height 15
checkbox input "false"
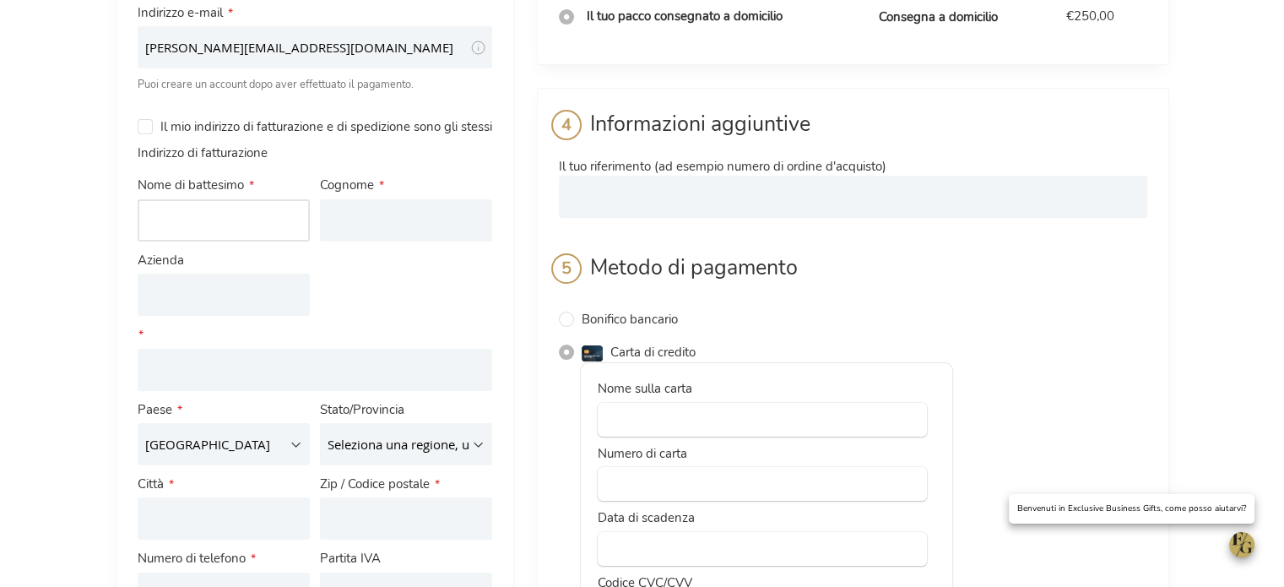
click at [182, 241] on input "Nome di battesimo" at bounding box center [224, 220] width 172 height 42
type input "[PERSON_NAME]"
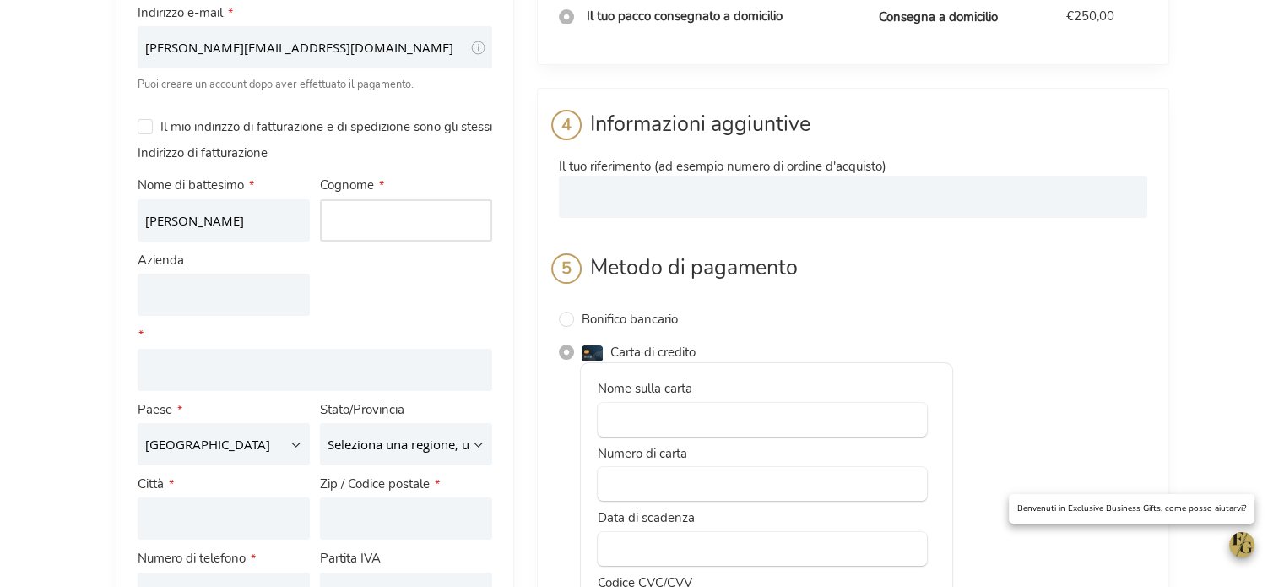
click at [344, 241] on input "Cognome" at bounding box center [406, 220] width 172 height 42
type input "Tomasi"
click at [253, 316] on input "Azienda" at bounding box center [224, 295] width 172 height 42
type input "Noleggiare srl"
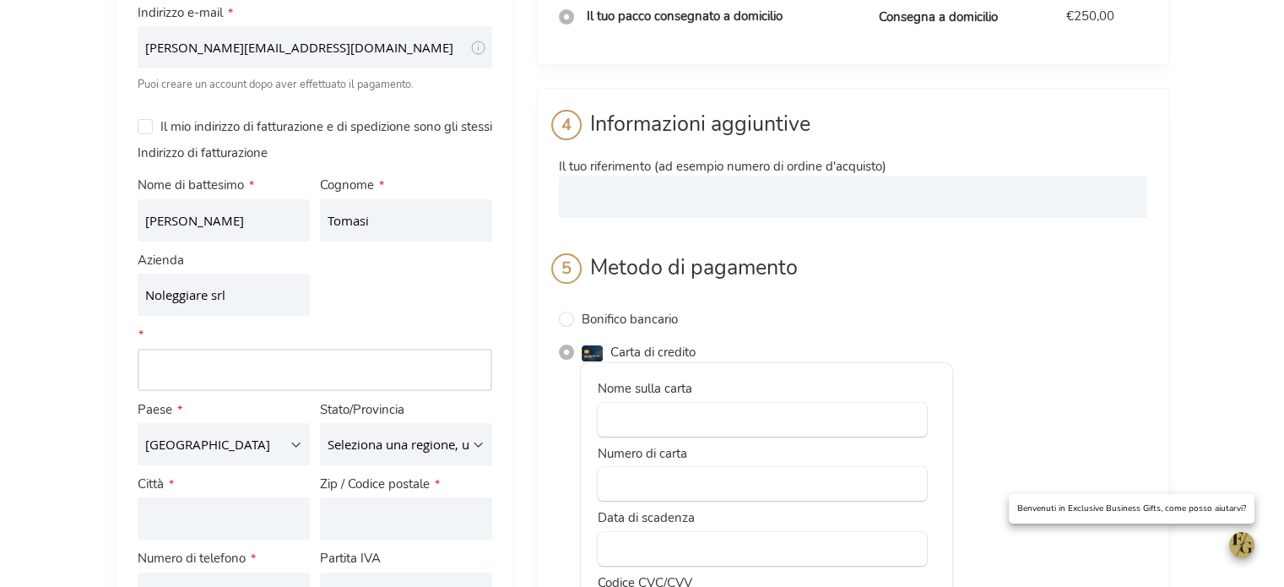
click at [192, 388] on input "Indirizzo: [GEOGRAPHIC_DATA] 1" at bounding box center [315, 370] width 355 height 42
type input "[STREET_ADDRESS]"
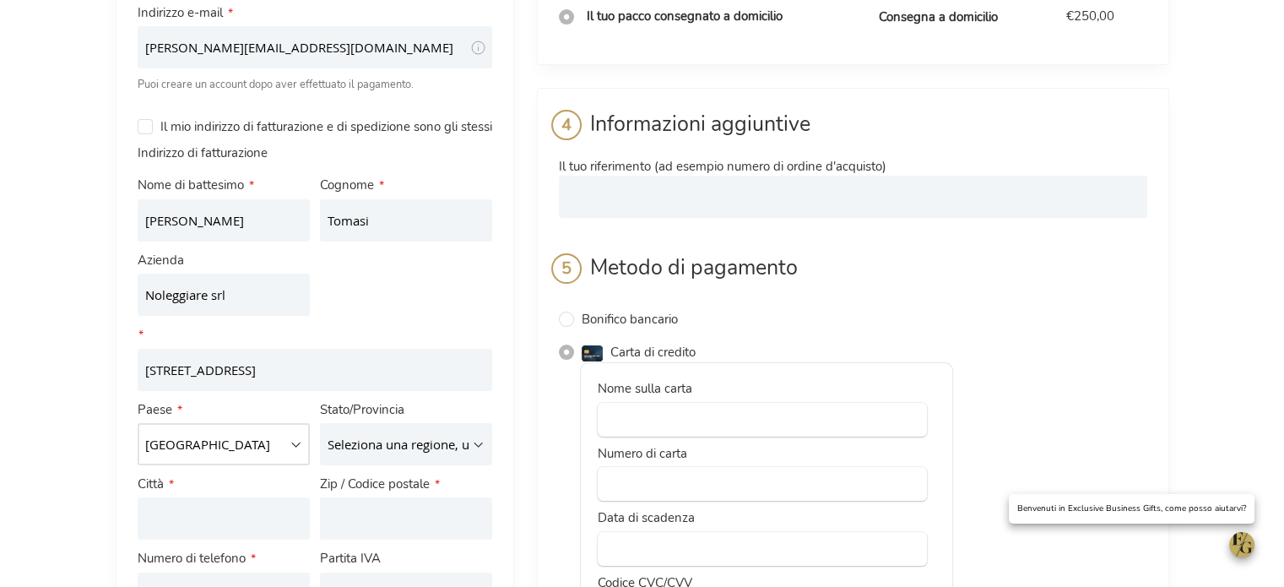
select select "IT"
type input "[GEOGRAPHIC_DATA]"
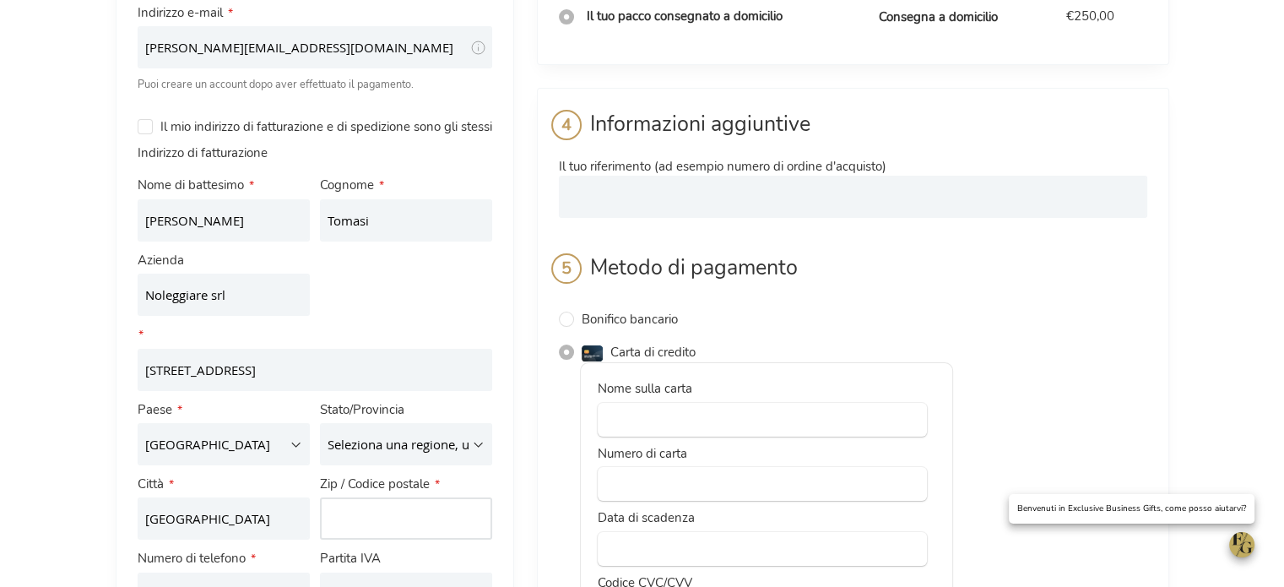
type input "38123"
type input "3426116802"
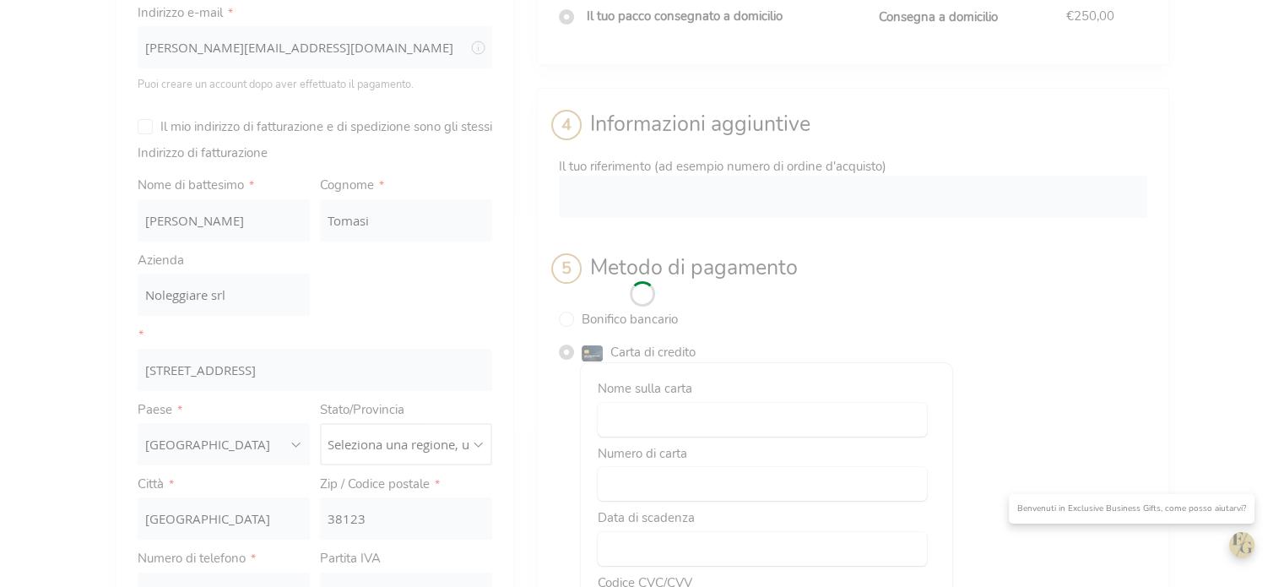
select select "780"
click at [331, 388] on div "Please wait..." at bounding box center [642, 293] width 1284 height 587
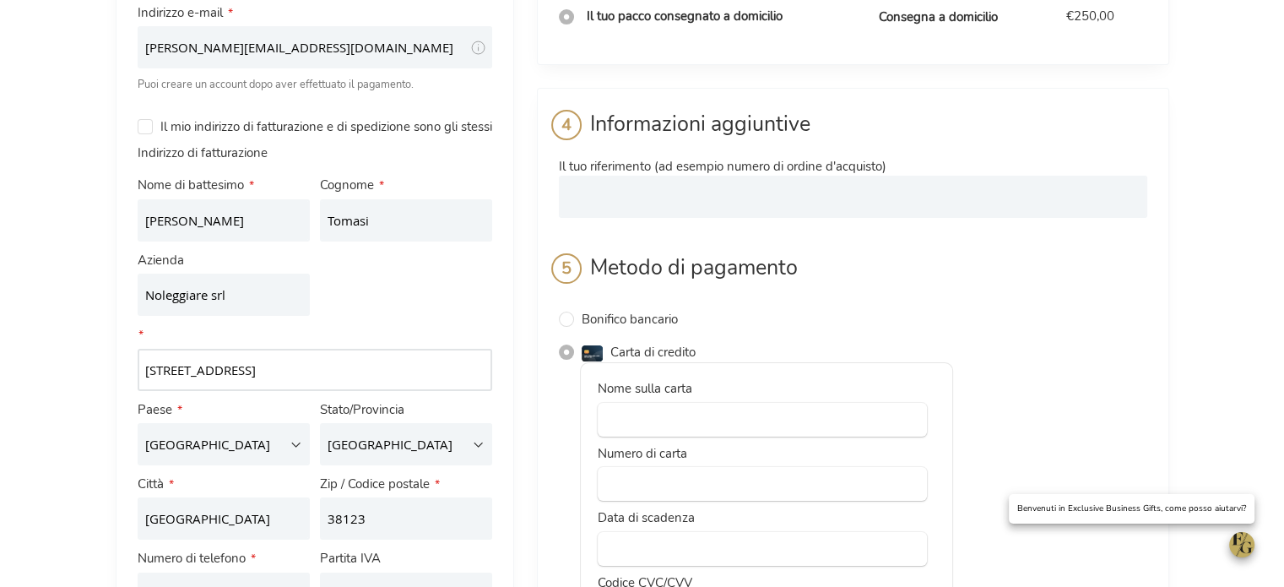
click at [330, 388] on input "[STREET_ADDRESS]" at bounding box center [315, 370] width 355 height 42
type input "[STREET_ADDRESS]"
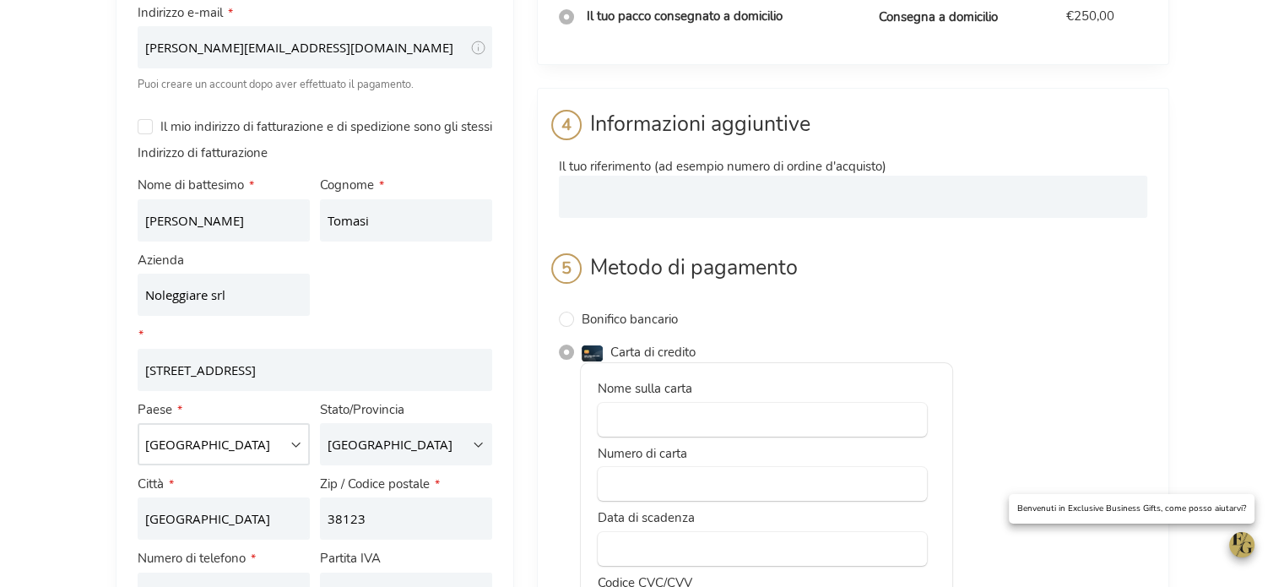
click at [189, 465] on select "[GEOGRAPHIC_DATA] [GEOGRAPHIC_DATA] [GEOGRAPHIC_DATA][PERSON_NAME][GEOGRAPHIC_D…" at bounding box center [224, 444] width 172 height 42
click at [138, 442] on select "[GEOGRAPHIC_DATA] [GEOGRAPHIC_DATA] [GEOGRAPHIC_DATA][PERSON_NAME][GEOGRAPHIC_D…" at bounding box center [224, 444] width 172 height 42
click at [399, 465] on select "Seleziona una regione, uno stato o una provincia. [GEOGRAPHIC_DATA] [GEOGRAPHIC…" at bounding box center [406, 444] width 172 height 42
click at [320, 442] on select "Seleziona una regione, uno stato o una provincia. [GEOGRAPHIC_DATA] [GEOGRAPHIC…" at bounding box center [406, 444] width 172 height 42
click at [395, 465] on select "Seleziona una regione, uno stato o una provincia. [GEOGRAPHIC_DATA] [GEOGRAPHIC…" at bounding box center [406, 444] width 172 height 42
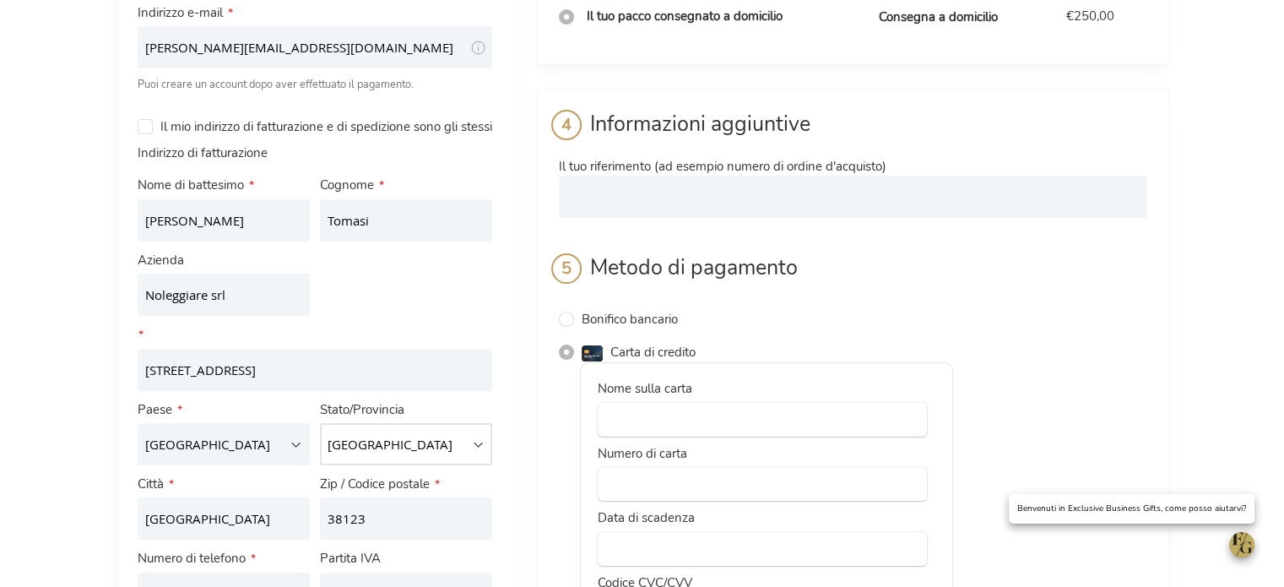
select select "780"
click at [320, 442] on select "Seleziona una regione, uno stato o una provincia. [GEOGRAPHIC_DATA] [GEOGRAPHIC…" at bounding box center [406, 444] width 172 height 42
click at [236, 461] on select "[GEOGRAPHIC_DATA] [GEOGRAPHIC_DATA] [GEOGRAPHIC_DATA][PERSON_NAME][GEOGRAPHIC_D…" at bounding box center [224, 444] width 172 height 42
select select "LU"
select select
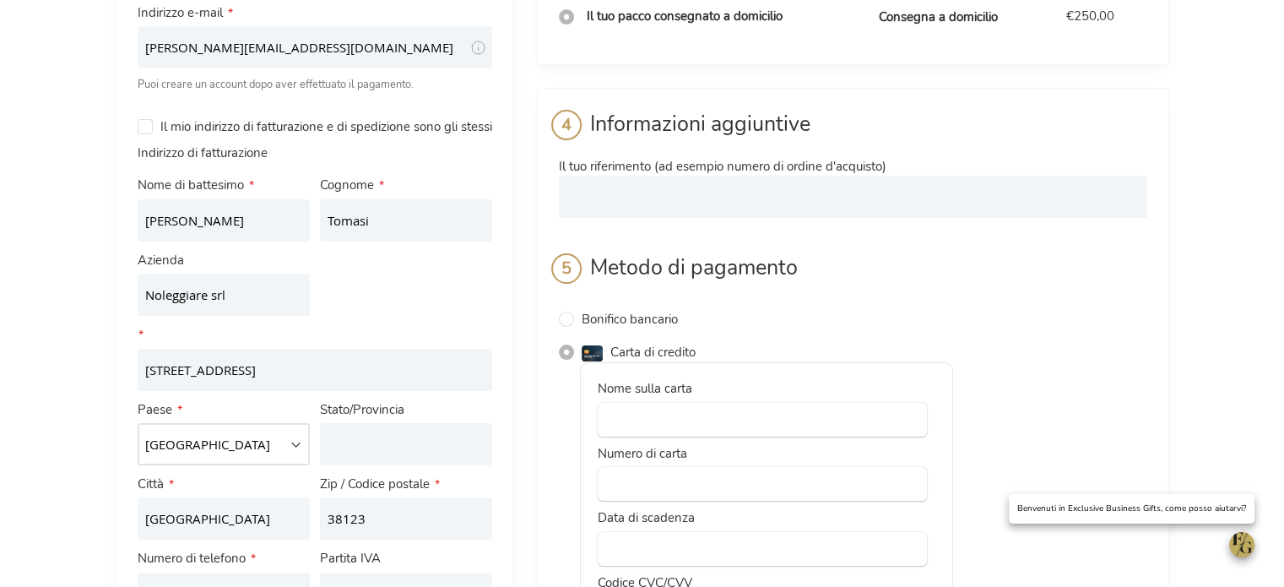
click at [234, 463] on select "[GEOGRAPHIC_DATA] [GEOGRAPHIC_DATA] [GEOGRAPHIC_DATA][PERSON_NAME][GEOGRAPHIC_D…" at bounding box center [224, 444] width 172 height 42
select select "IT"
click at [375, 455] on select "Seleziona una regione, uno stato o una provincia. [GEOGRAPHIC_DATA] [GEOGRAPHIC…" at bounding box center [406, 444] width 172 height 42
select select "780"
click at [320, 442] on select "Seleziona una regione, uno stato o una provincia. [GEOGRAPHIC_DATA] [GEOGRAPHIC…" at bounding box center [406, 444] width 172 height 42
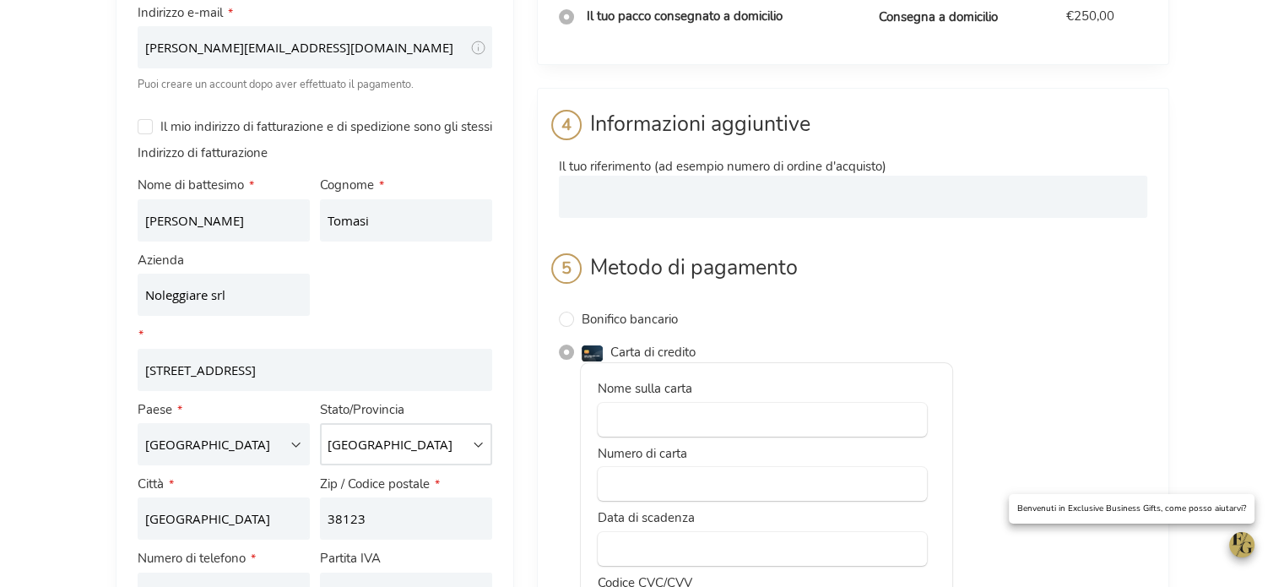
scroll to position [338, 0]
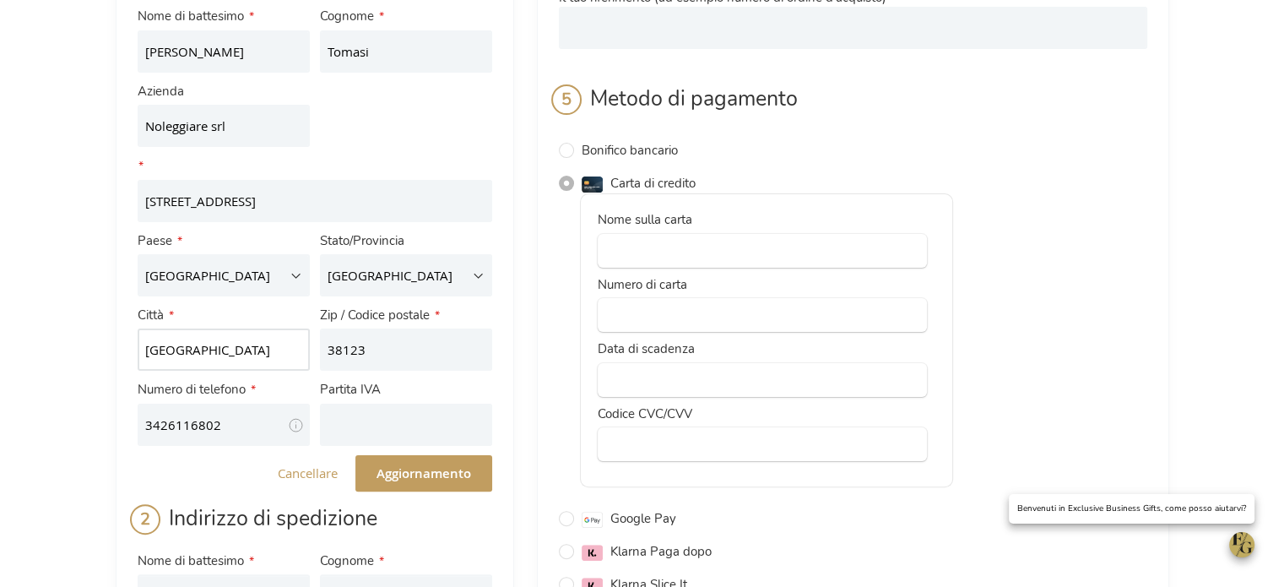
click at [236, 371] on input "[GEOGRAPHIC_DATA]" at bounding box center [224, 349] width 172 height 42
type input "[GEOGRAPHIC_DATA]"
click at [435, 362] on input "38123" at bounding box center [406, 349] width 172 height 42
type input "38123"
click at [232, 443] on input "3426116802" at bounding box center [224, 425] width 172 height 42
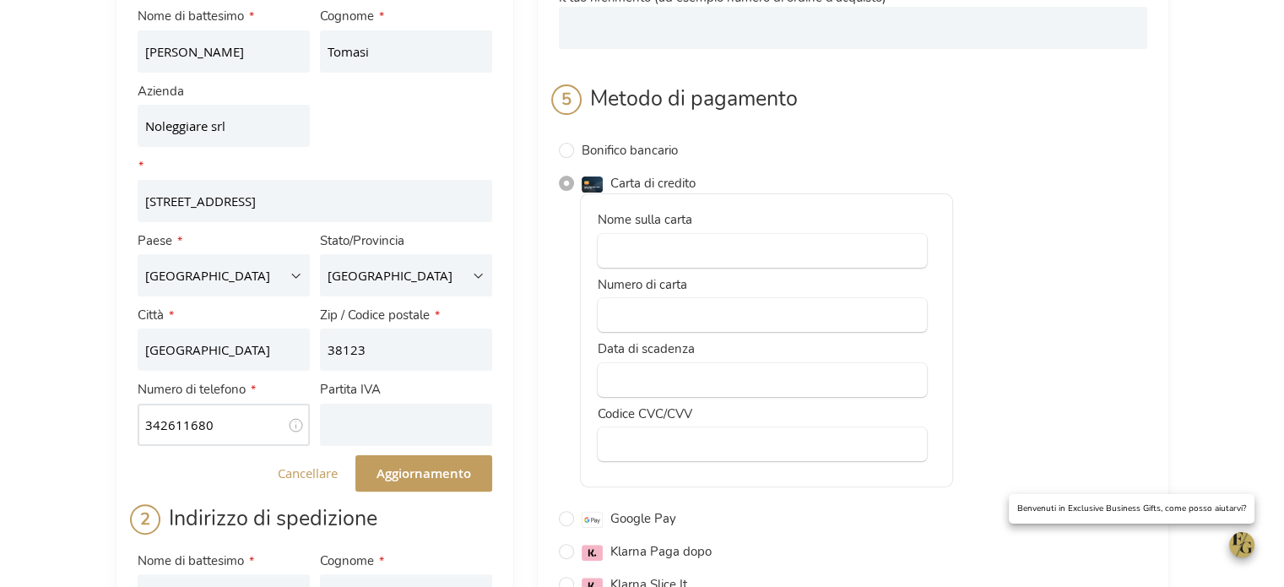
type input "3426116802"
click at [421, 446] on input "Partita IVA" at bounding box center [406, 425] width 172 height 42
paste input "02155160209"
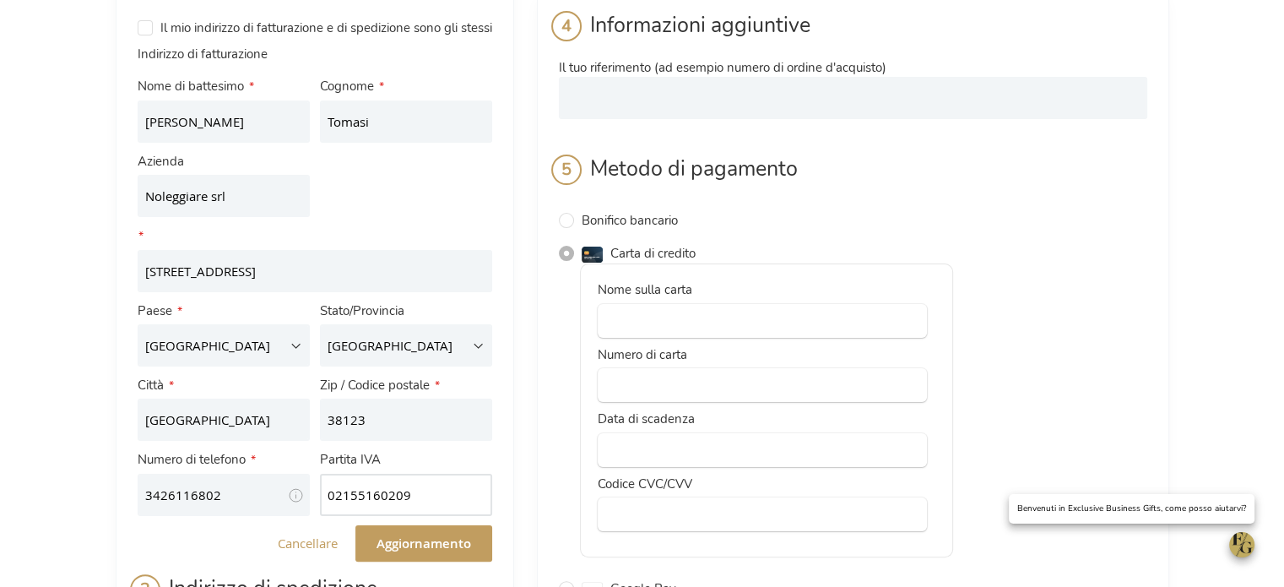
type input "IT02155160209"
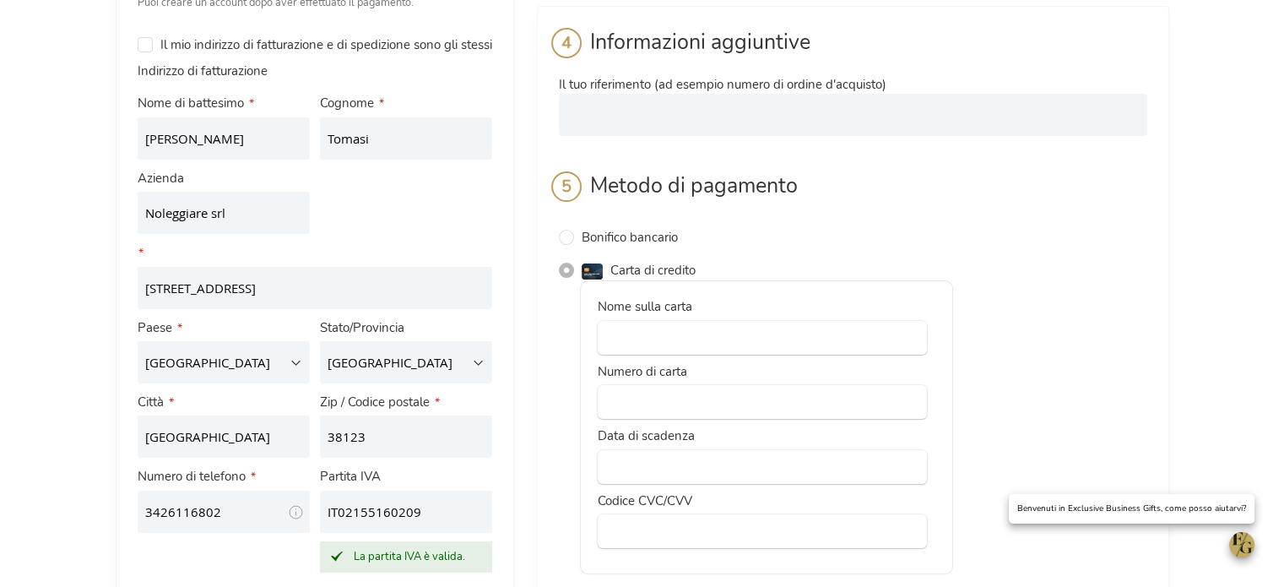
scroll to position [229, 0]
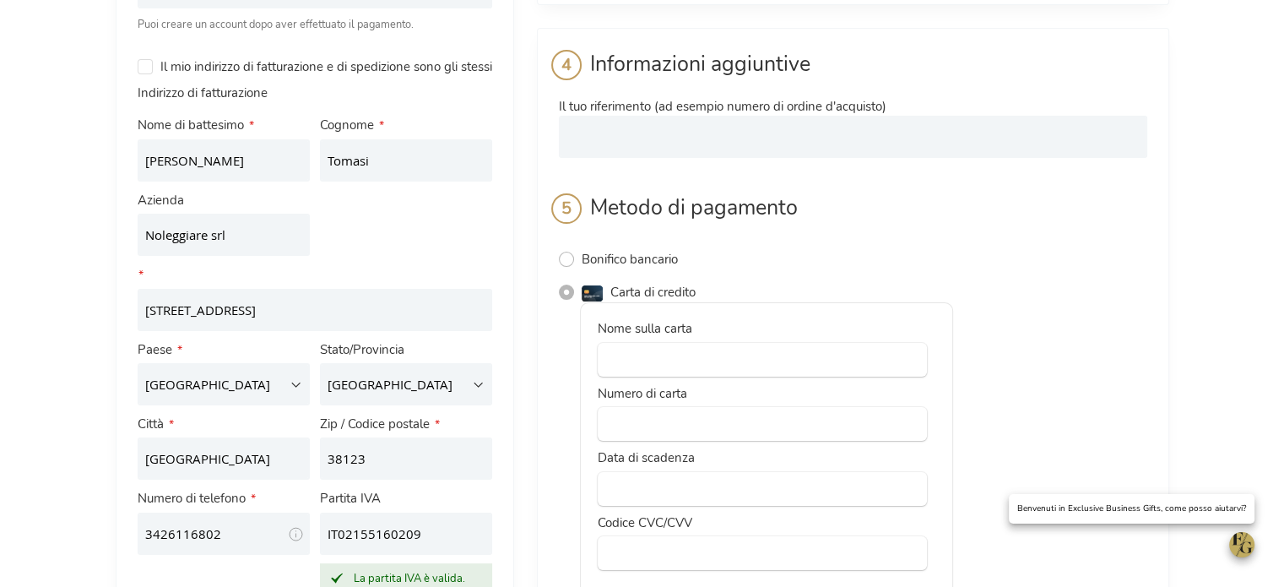
click at [563, 261] on input "Bonifico bancario" at bounding box center [566, 259] width 15 height 15
radio input "true"
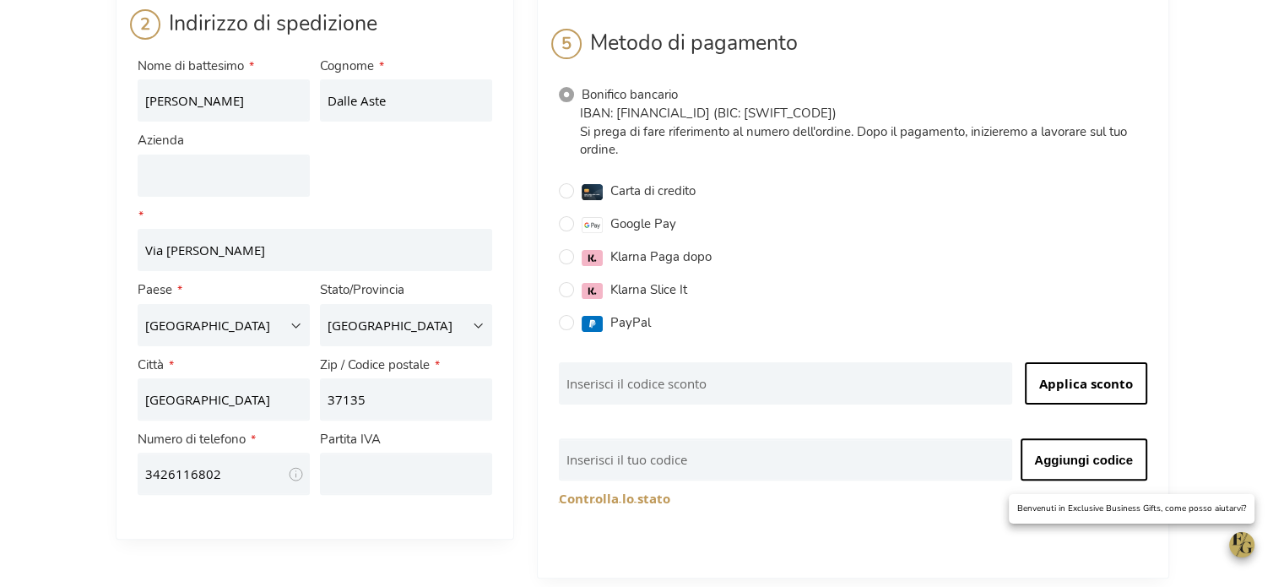
scroll to position [243, 0]
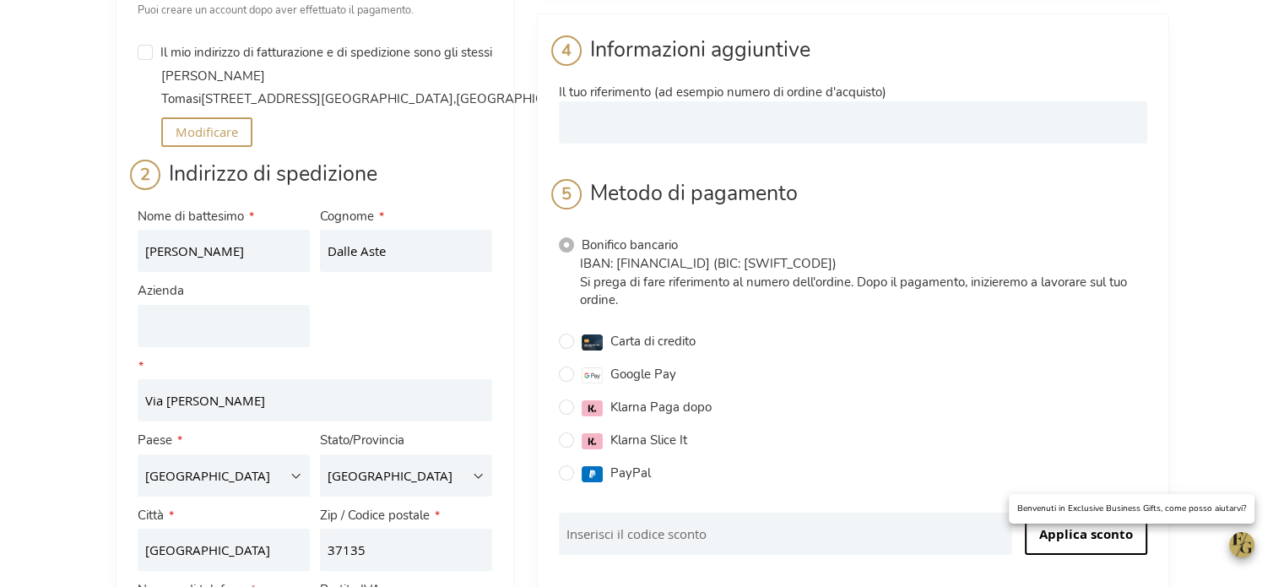
drag, startPoint x: 618, startPoint y: 299, endPoint x: 584, endPoint y: 246, distance: 63.0
click at [584, 246] on div "Bonifico bancario IBAN: [FINANCIAL_ID] (BIC: [SWIFT_CODE]) Si prega di fare rif…" at bounding box center [853, 277] width 588 height 84
copy div "Bonifico bancario IBAN: [FINANCIAL_ID] (BIC: [SWIFT_CODE]) Si prega di fare rif…"
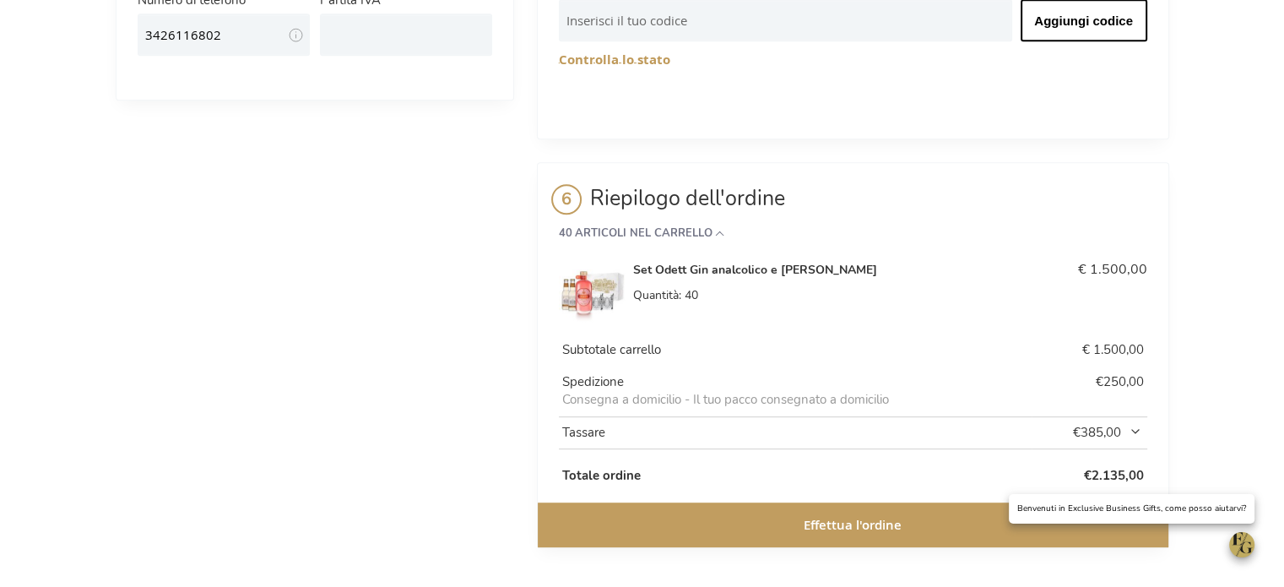
scroll to position [834, 0]
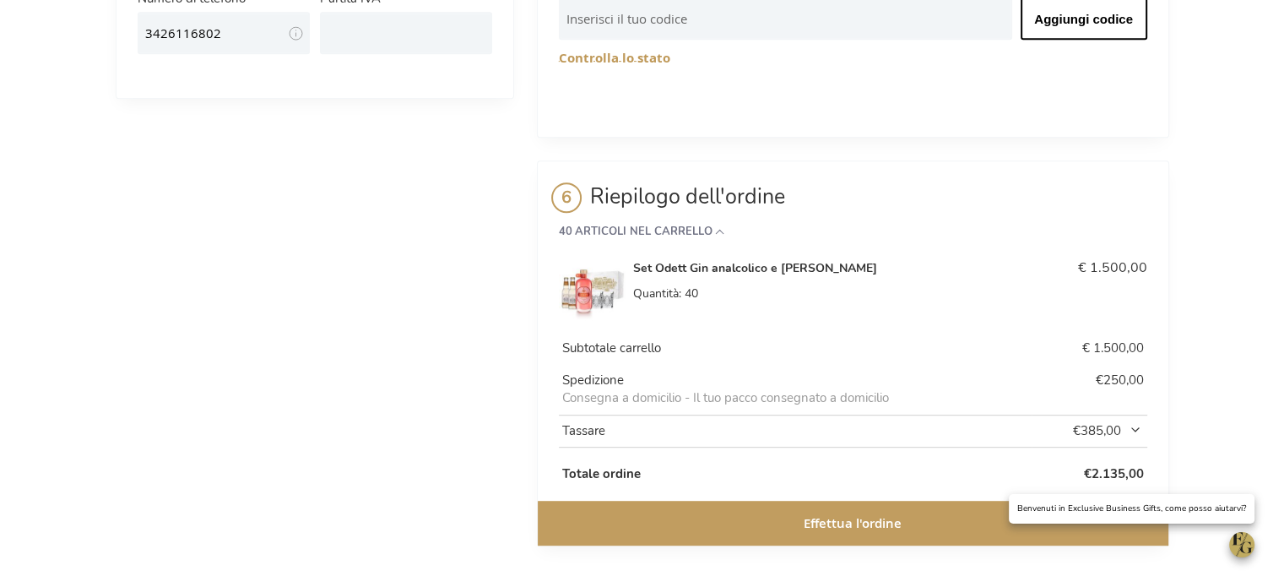
click at [1139, 427] on span "€385,00" at bounding box center [1092, 431] width 103 height 18
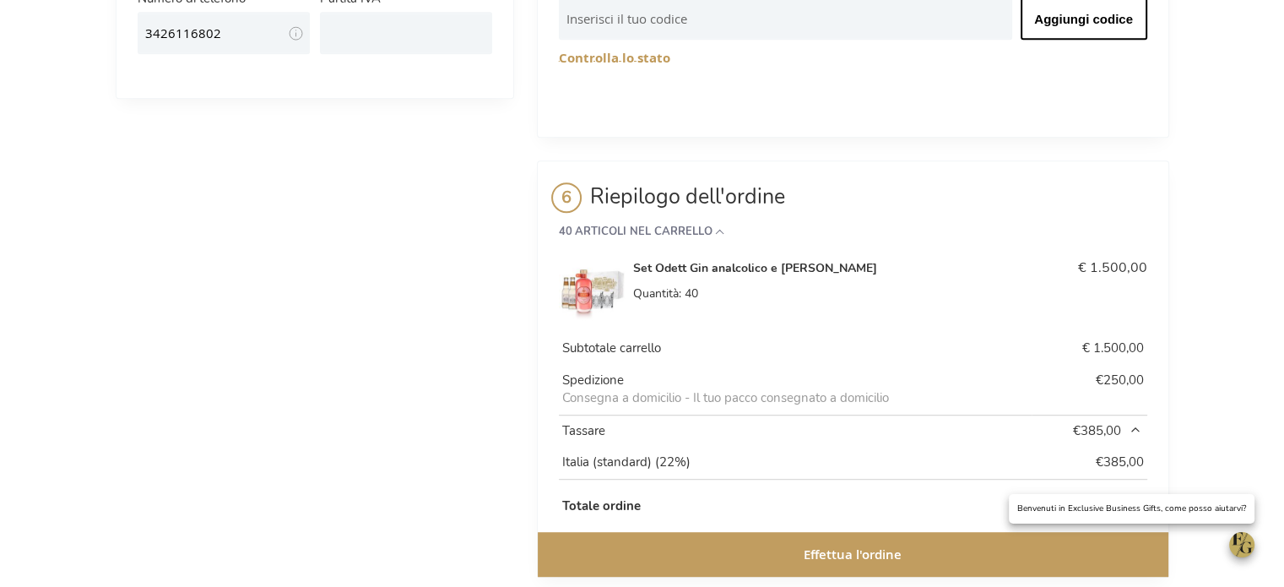
click at [1139, 427] on span "€385,00" at bounding box center [1092, 431] width 103 height 18
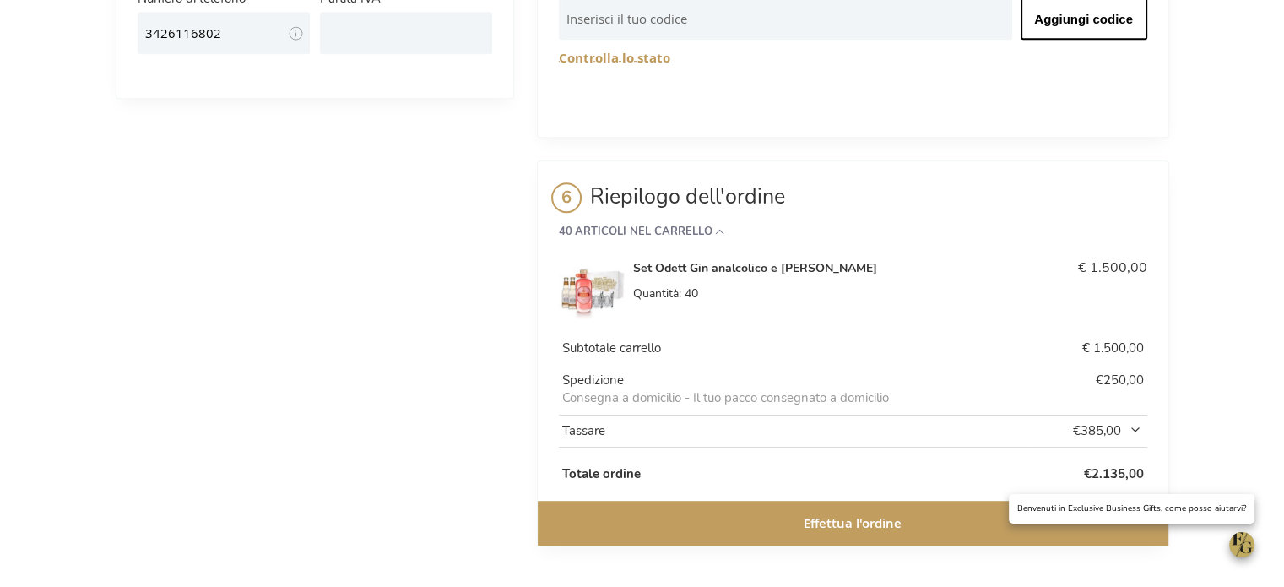
click at [1139, 427] on span "€385,00" at bounding box center [1092, 431] width 103 height 18
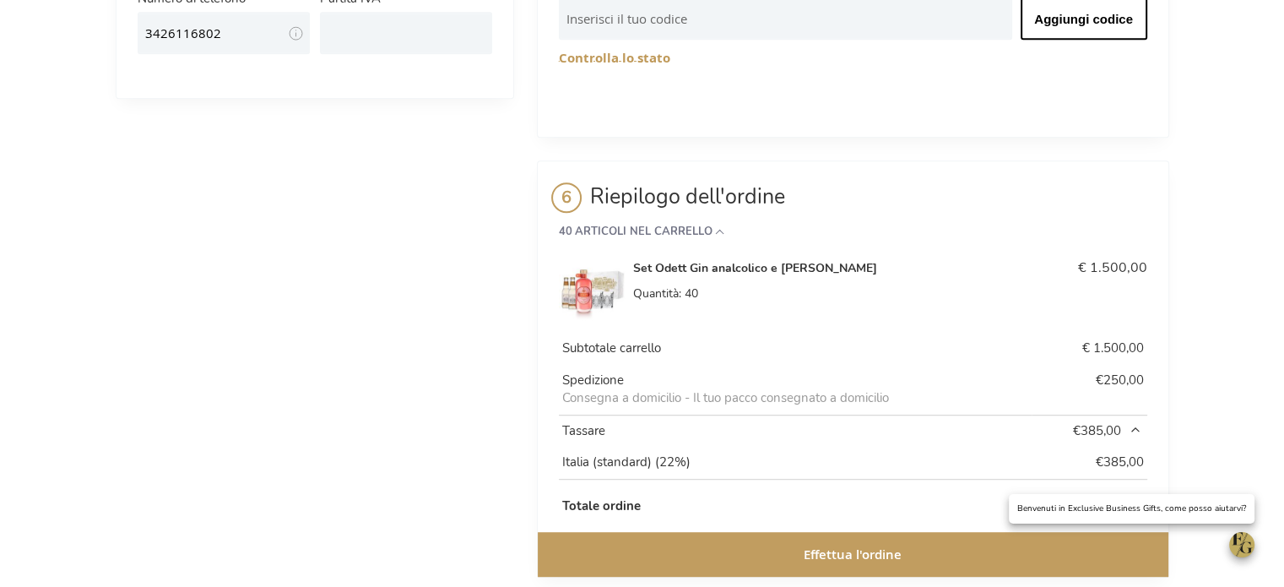
click at [1139, 427] on span "€385,00" at bounding box center [1092, 431] width 103 height 18
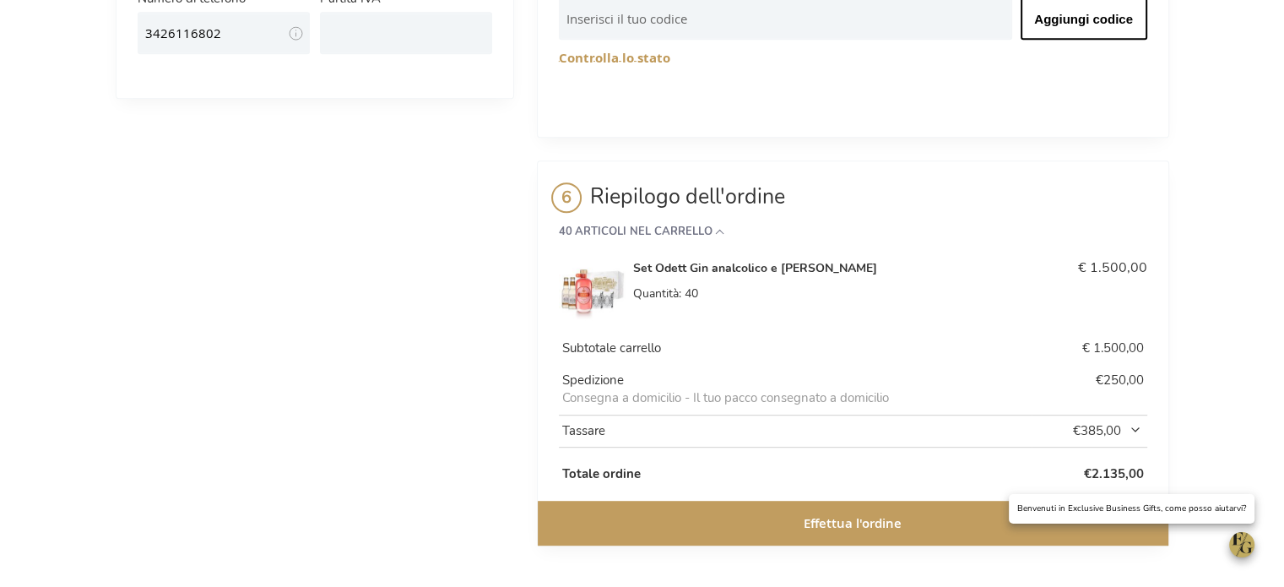
click at [716, 229] on strong "40 articoli nel carrello" at bounding box center [853, 231] width 588 height 12
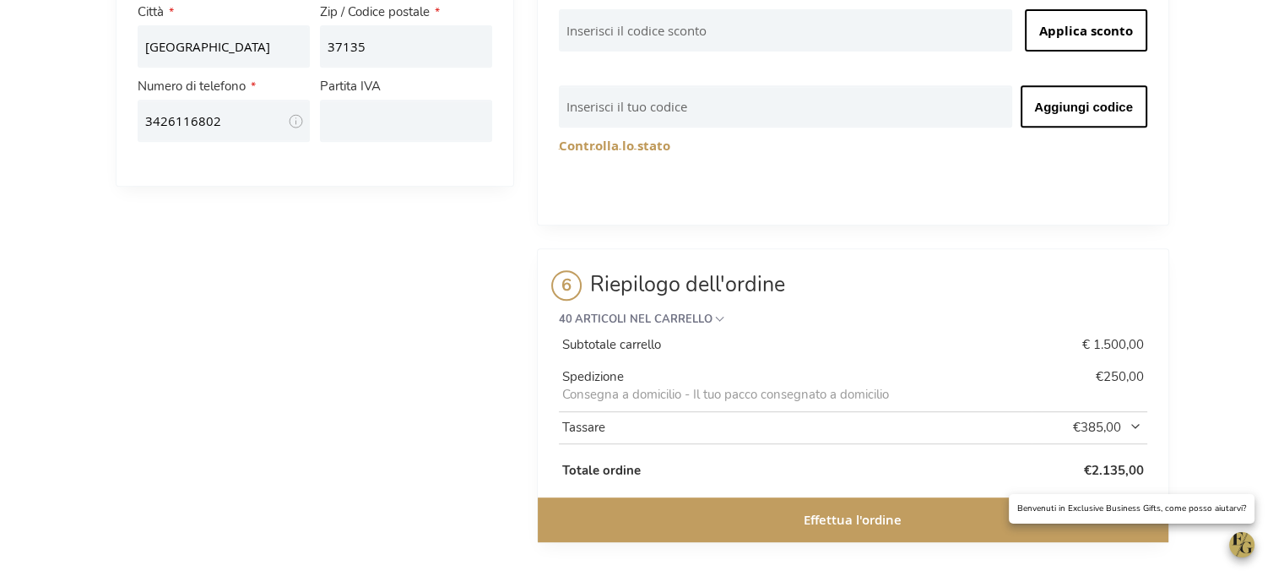
scroll to position [743, 0]
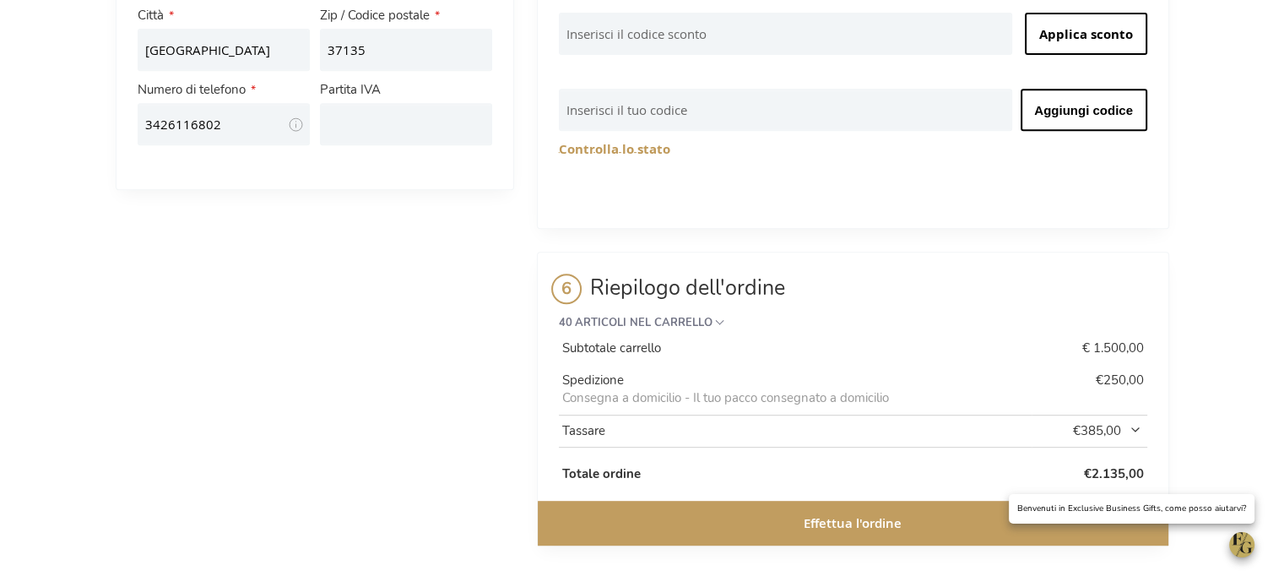
click at [709, 323] on strong "40 articoli nel carrello" at bounding box center [853, 323] width 588 height 12
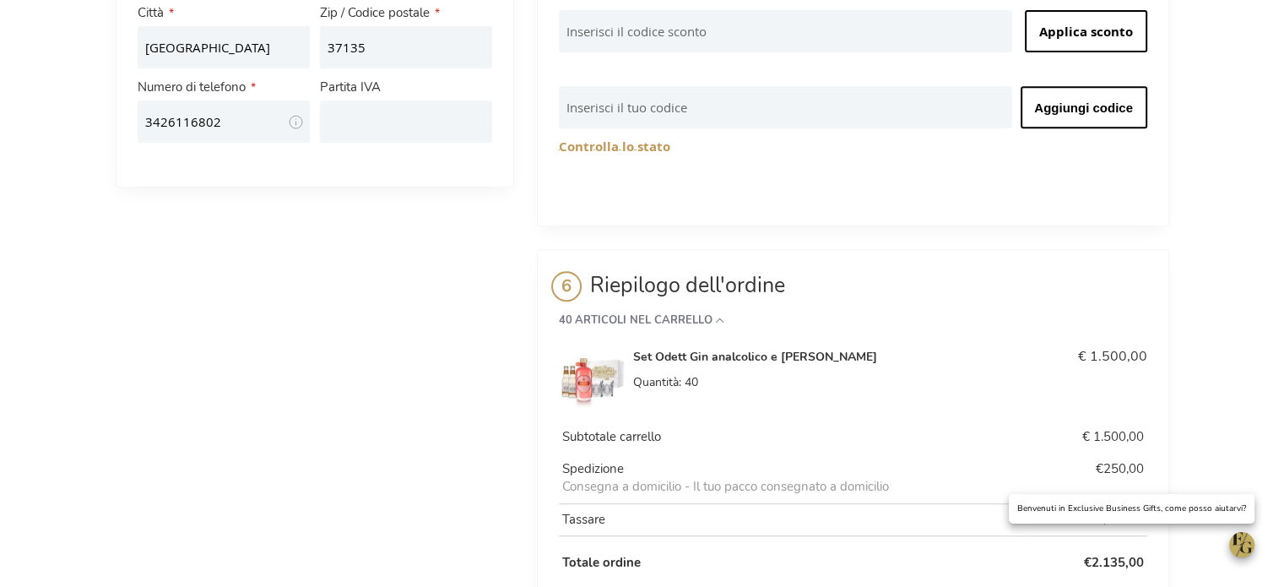
scroll to position [834, 0]
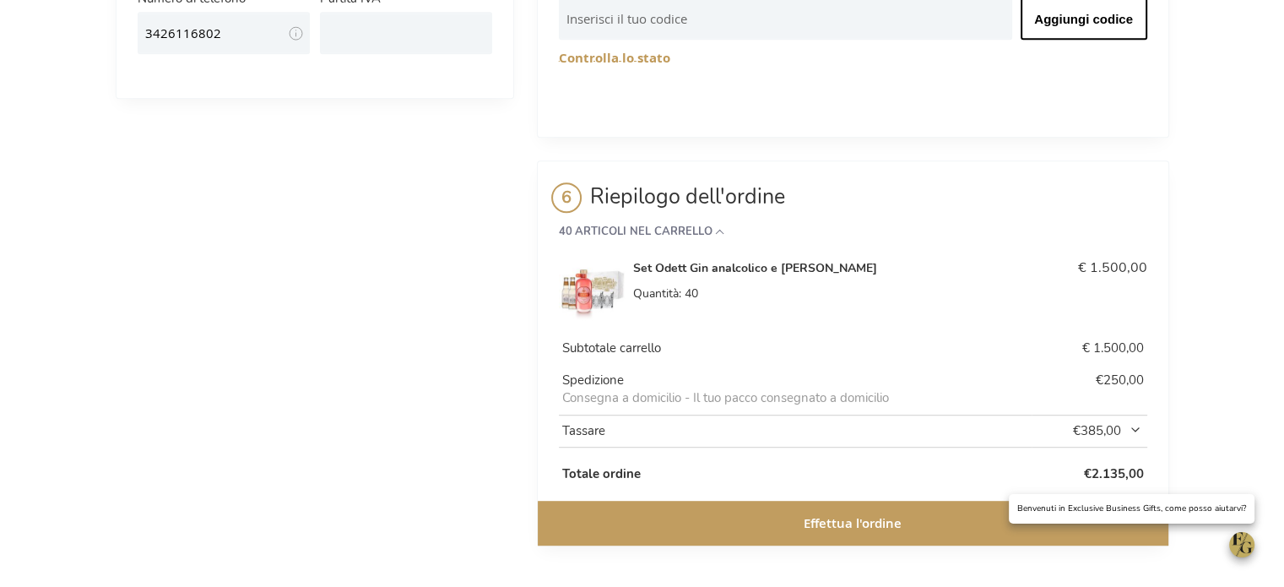
click at [818, 514] on font "Effettua l'ordine" at bounding box center [853, 523] width 98 height 18
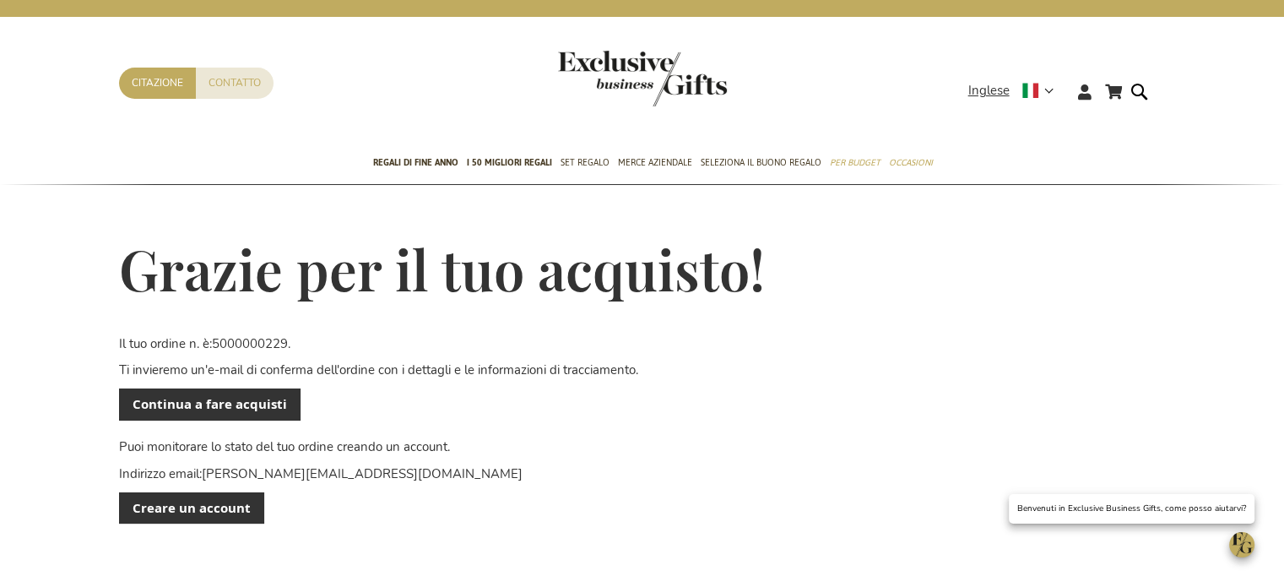
type input "[PERSON_NAME][EMAIL_ADDRESS][DOMAIN_NAME]"
drag, startPoint x: 216, startPoint y: 338, endPoint x: 293, endPoint y: 338, distance: 76.8
click at [293, 338] on p "Il tuo ordine n. è: 5000000229 ." at bounding box center [642, 344] width 1047 height 18
copy font "5000000229"
